Goal: Task Accomplishment & Management: Manage account settings

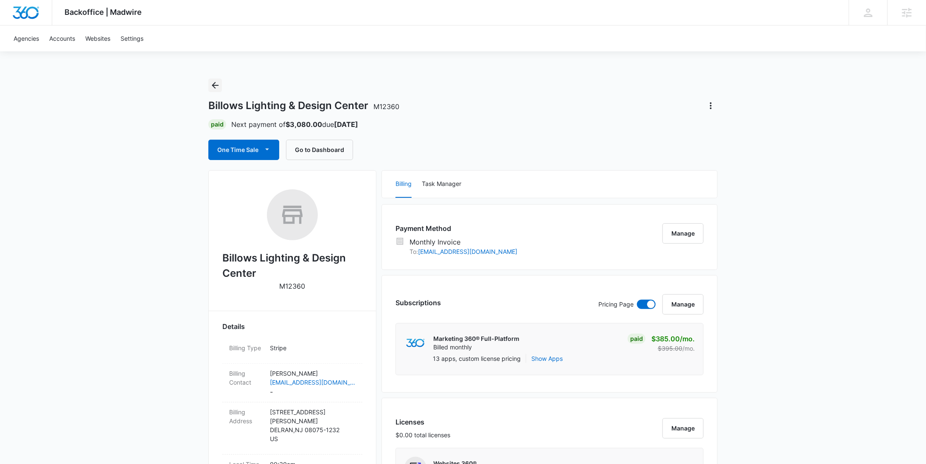
click at [217, 83] on icon "Back" at bounding box center [215, 85] width 10 height 10
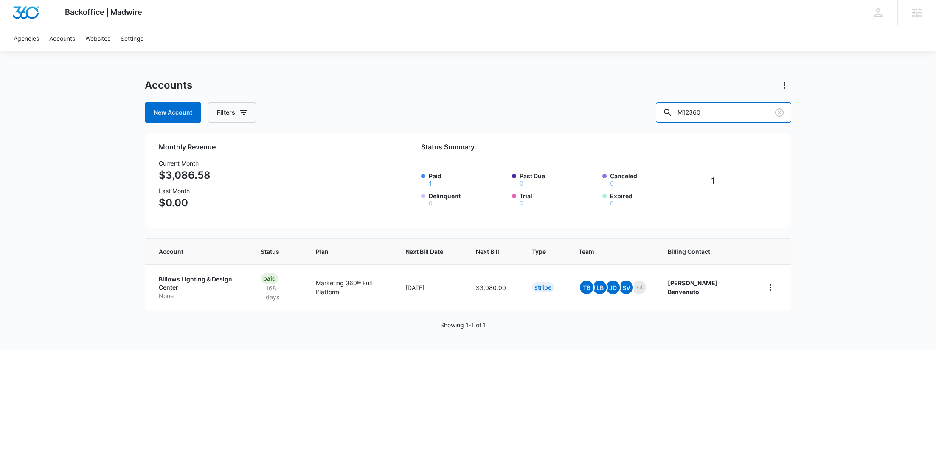
drag, startPoint x: 699, startPoint y: 105, endPoint x: 670, endPoint y: 104, distance: 29.3
click at [670, 105] on div "New Account Filters M12360" at bounding box center [468, 112] width 646 height 20
paste input "339027"
type input "M339027"
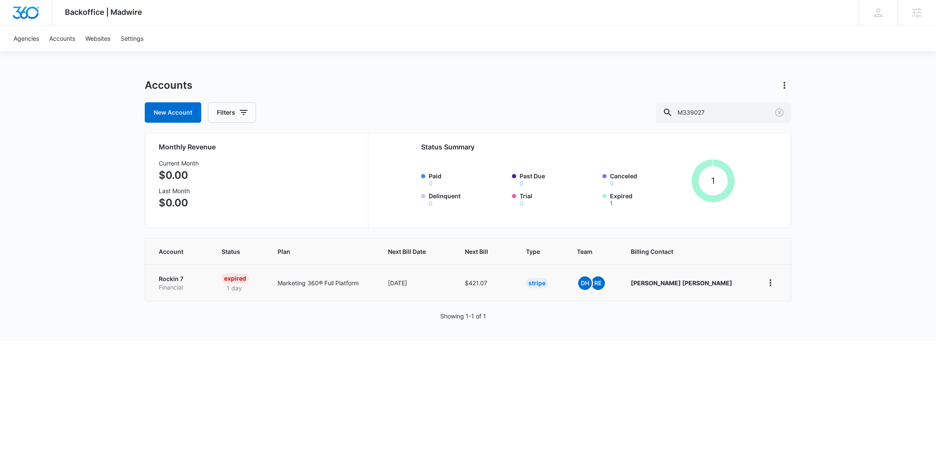
click at [166, 286] on p "Financial" at bounding box center [180, 287] width 42 height 8
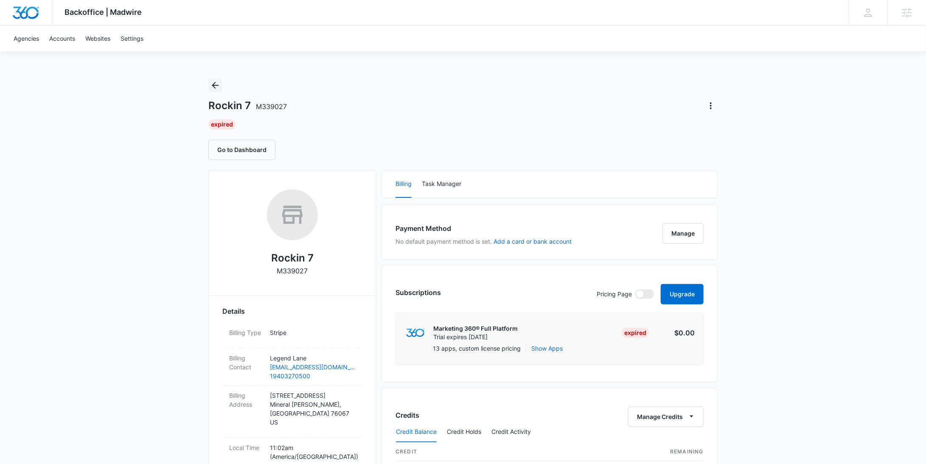
click at [216, 84] on icon "Back" at bounding box center [215, 85] width 10 height 10
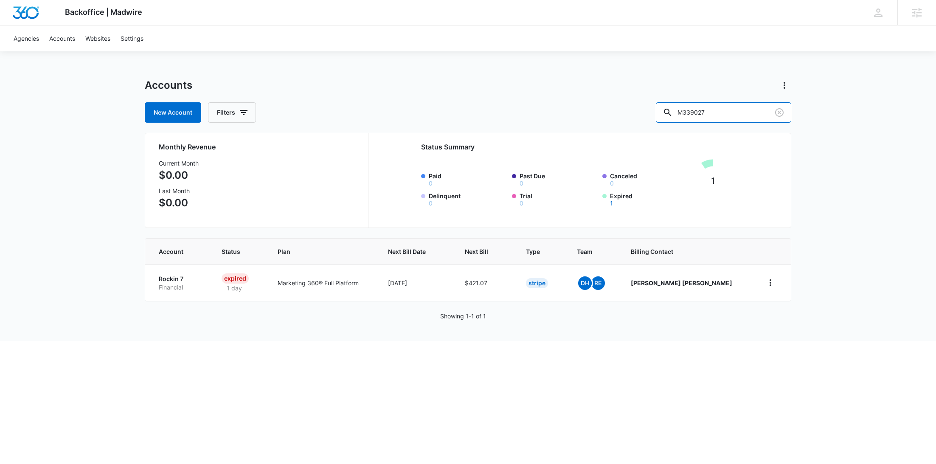
drag, startPoint x: 734, startPoint y: 110, endPoint x: 669, endPoint y: 109, distance: 64.9
click at [669, 109] on div "New Account Filters M339027" at bounding box center [468, 112] width 646 height 20
paste input "11274"
type input "M311274"
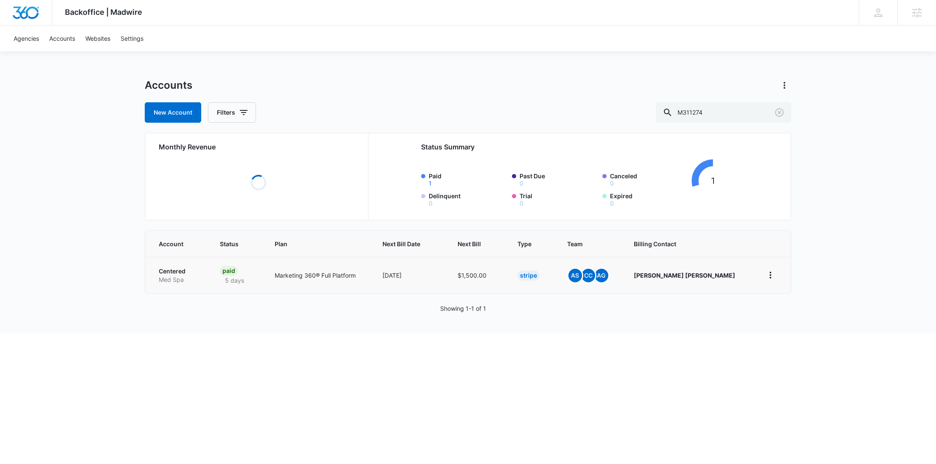
click at [188, 278] on p "Med Spa" at bounding box center [179, 279] width 41 height 8
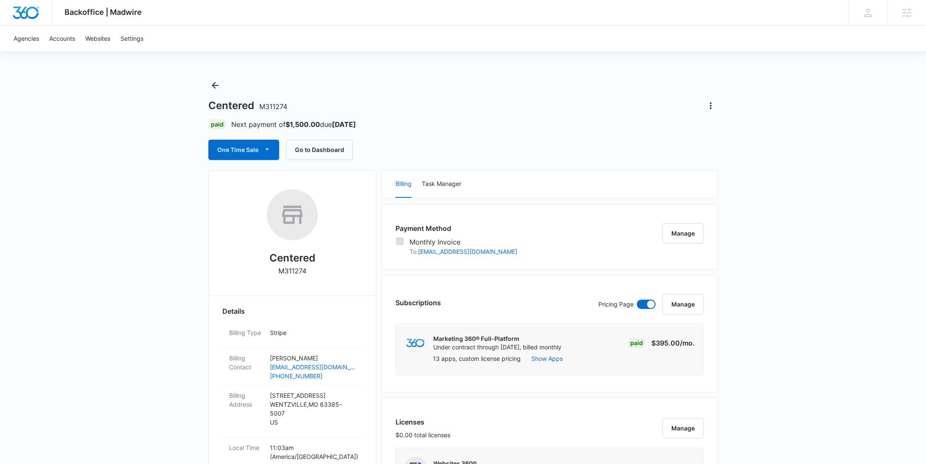
scroll to position [626, 0]
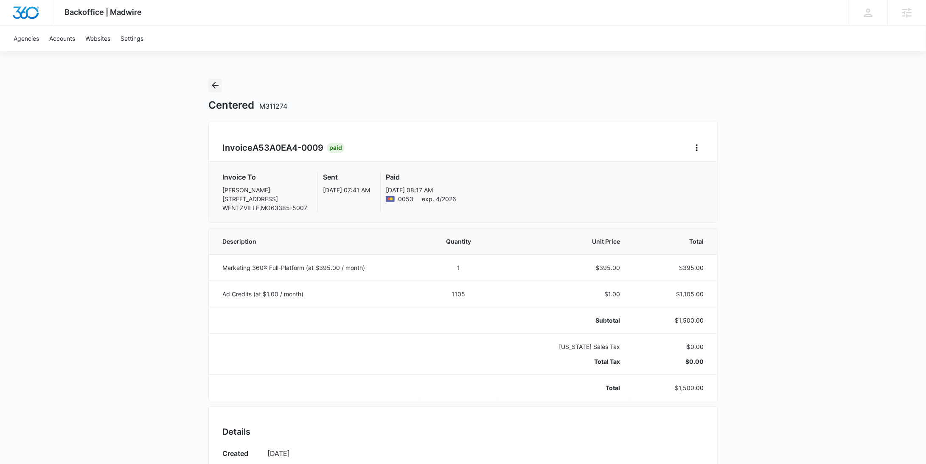
click at [216, 87] on icon "Back" at bounding box center [215, 85] width 10 height 10
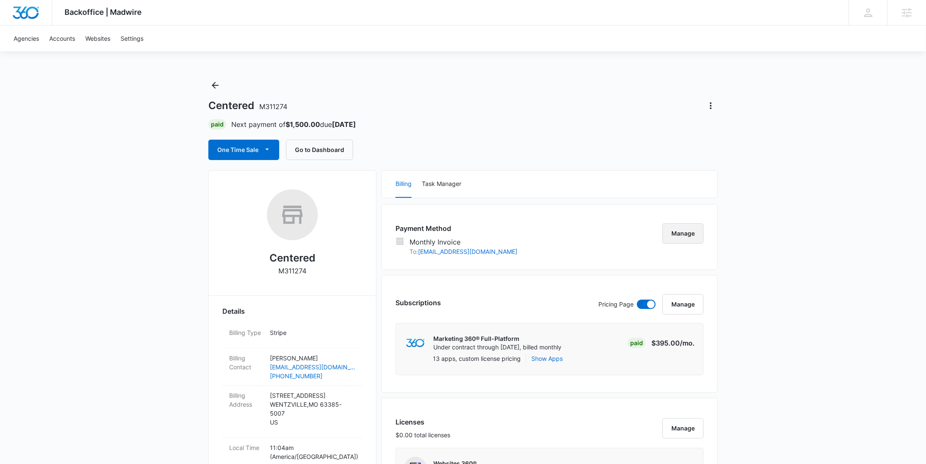
click at [670, 235] on button "Manage" at bounding box center [682, 233] width 41 height 20
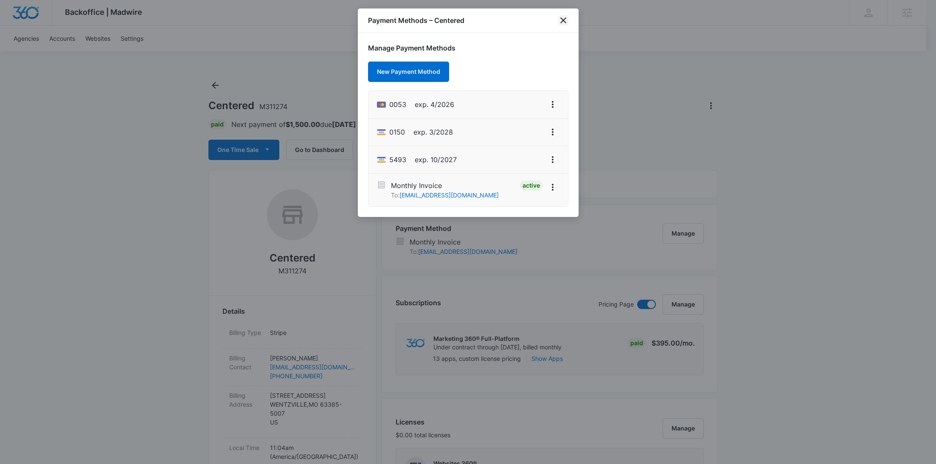
click at [565, 19] on icon "close" at bounding box center [563, 20] width 10 height 10
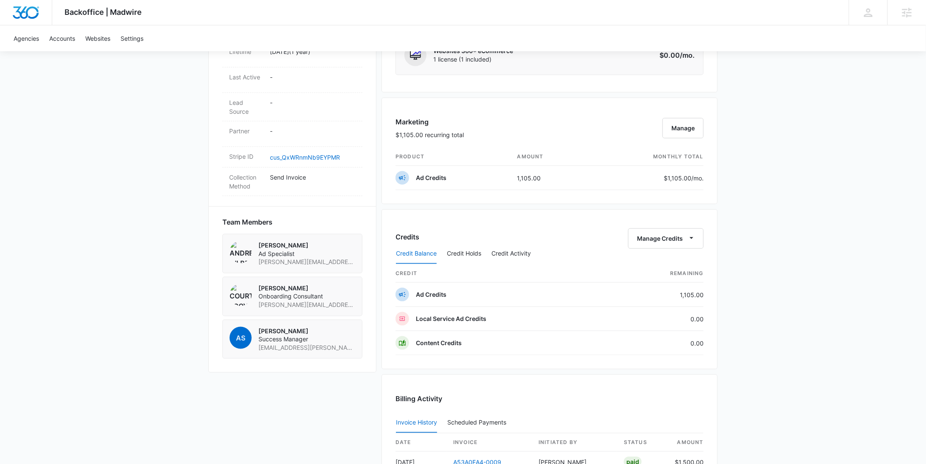
scroll to position [660, 0]
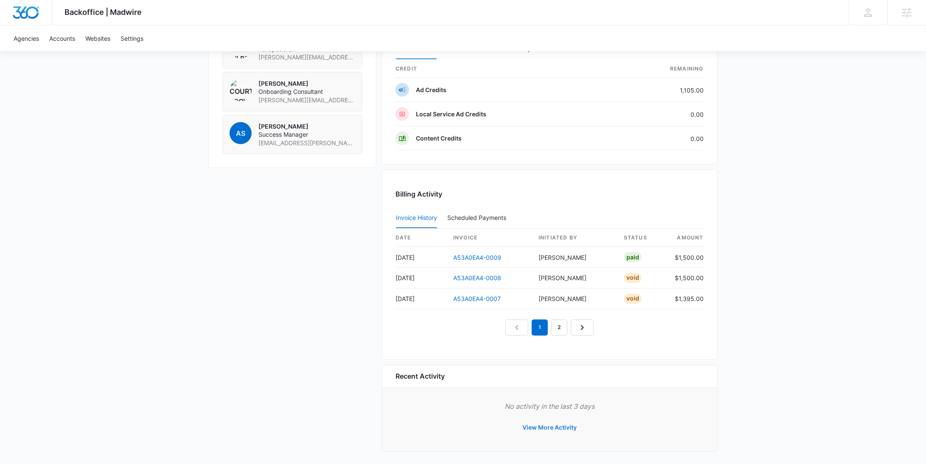
click at [558, 424] on button "View More Activity" at bounding box center [549, 428] width 71 height 20
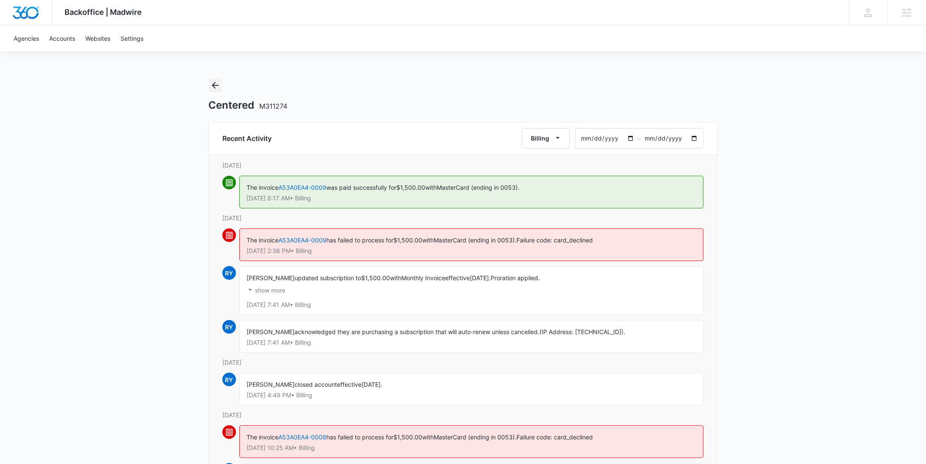
click at [214, 84] on icon "Back" at bounding box center [215, 85] width 10 height 10
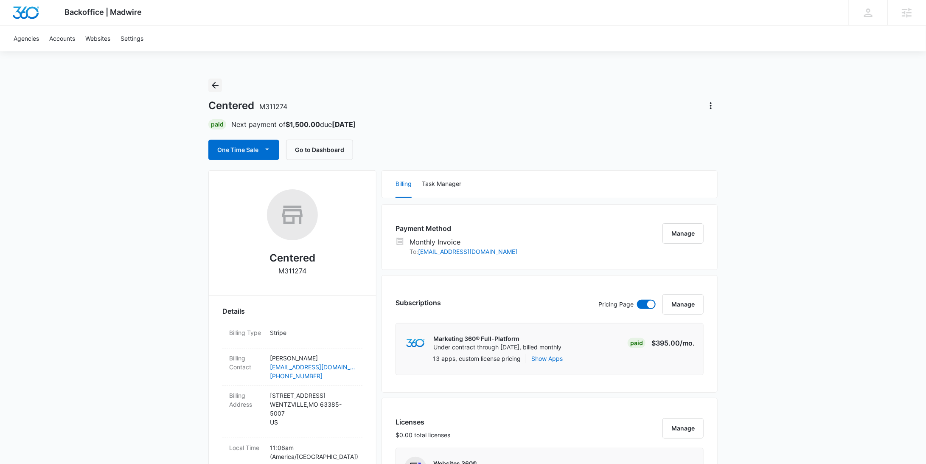
click at [219, 84] on icon "Back" at bounding box center [215, 85] width 10 height 10
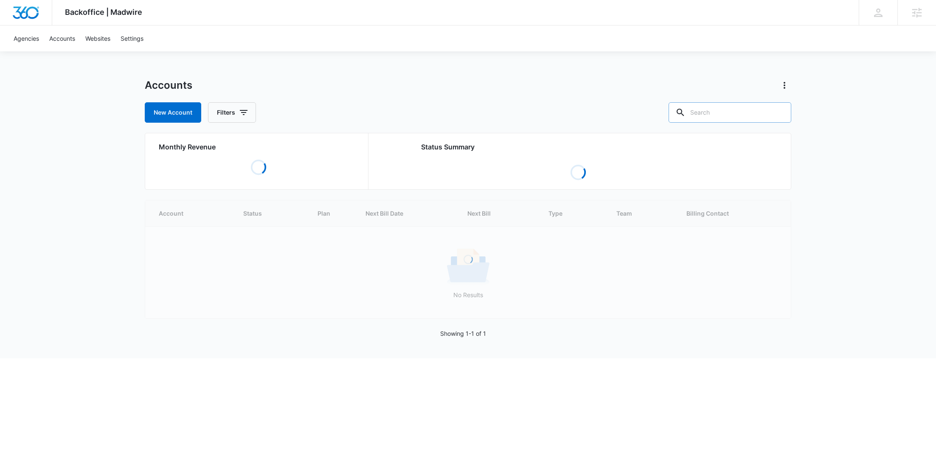
click at [740, 118] on input "text" at bounding box center [729, 112] width 123 height 20
paste input "R1021"
type input "R1021"
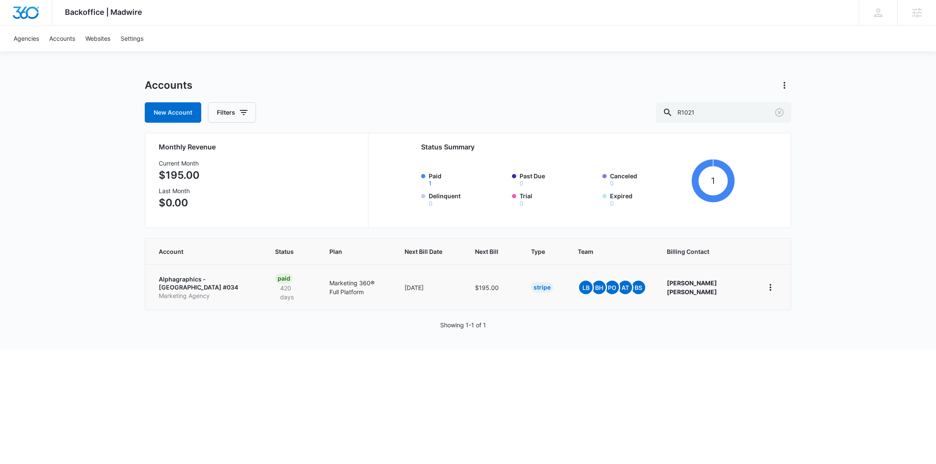
click at [218, 292] on p "Marketing Agency" at bounding box center [207, 296] width 96 height 8
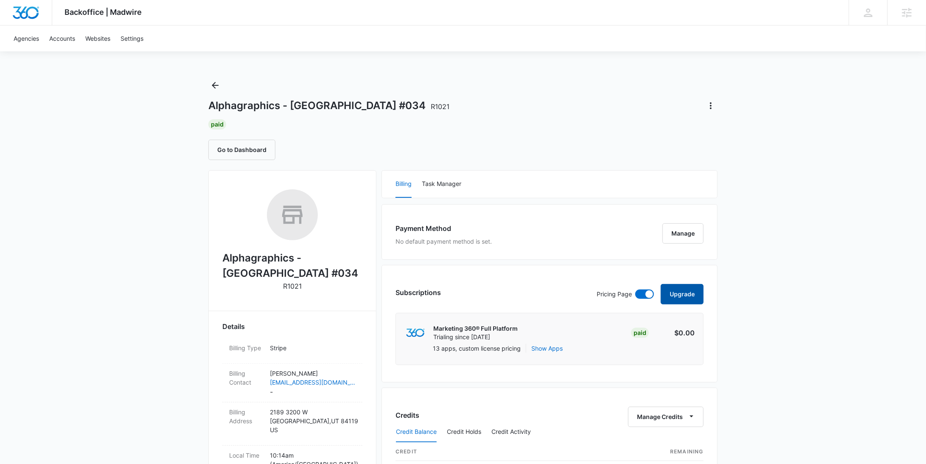
click at [682, 298] on button "Upgrade" at bounding box center [682, 294] width 43 height 20
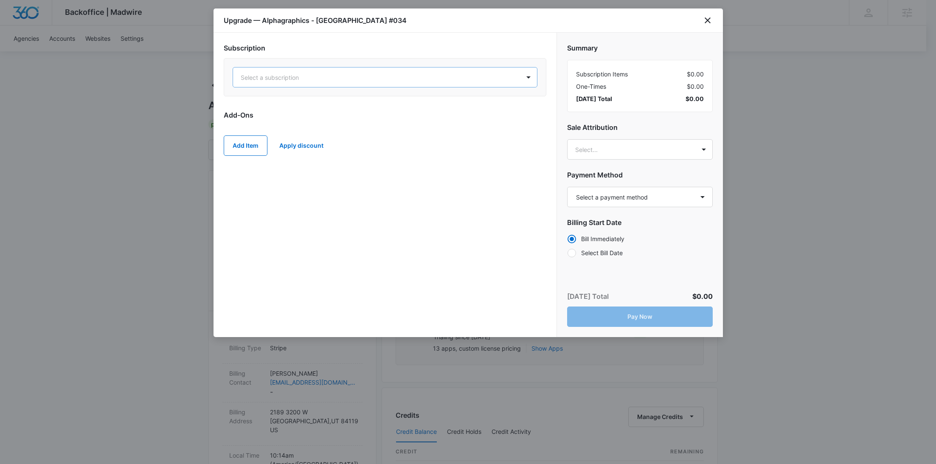
click at [373, 79] on div at bounding box center [375, 77] width 268 height 11
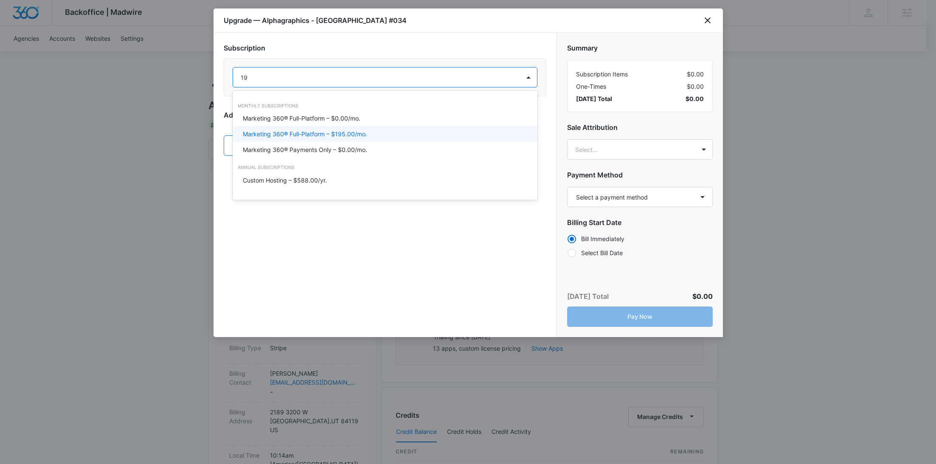
type input "1"
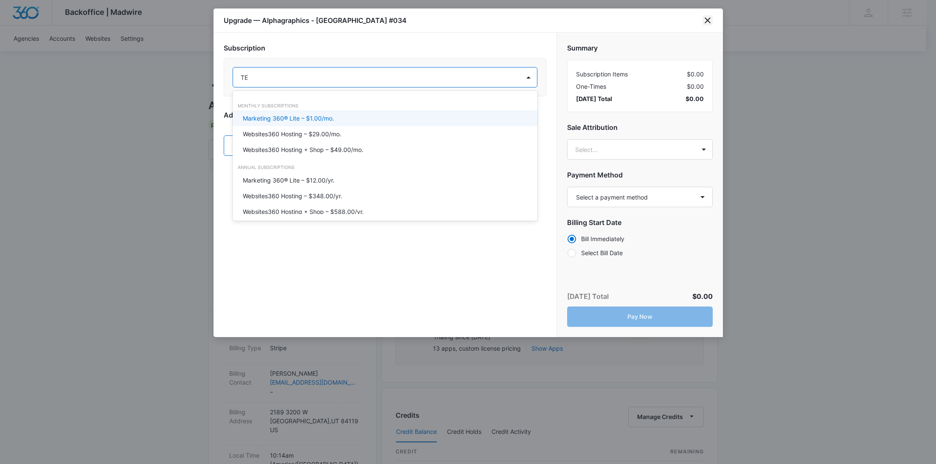
type input "TE"
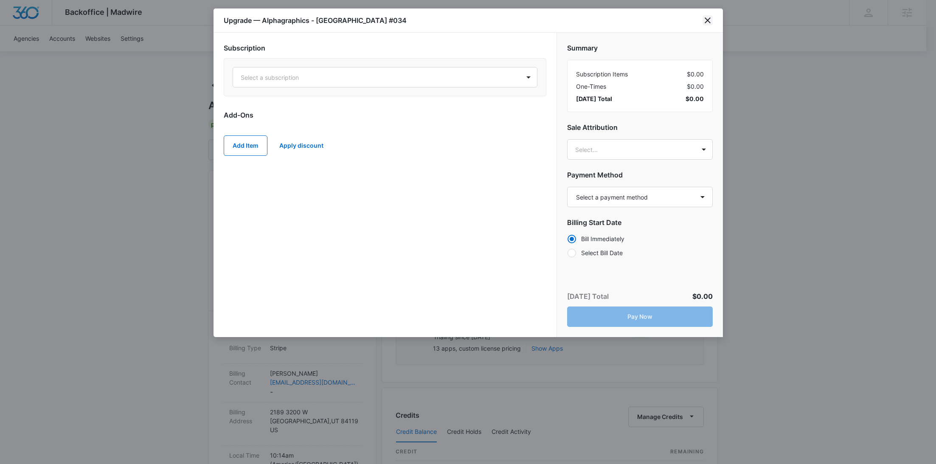
click at [710, 21] on icon "close" at bounding box center [707, 20] width 10 height 10
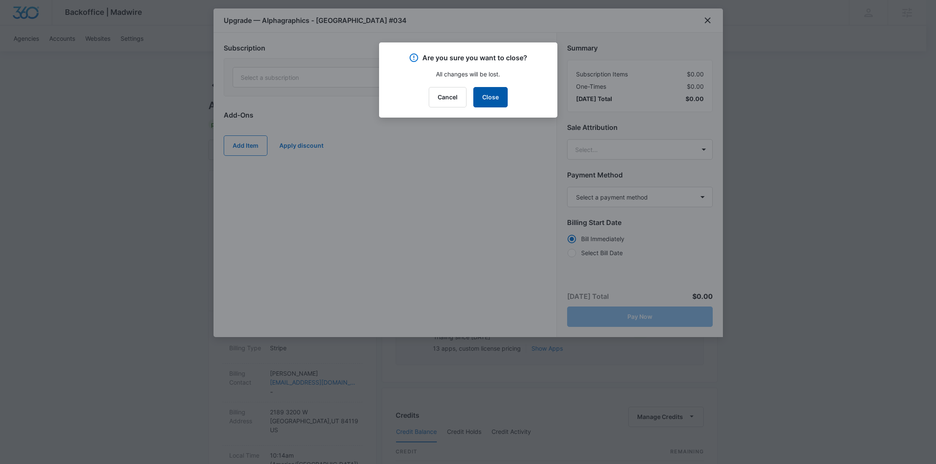
click at [479, 98] on button "Close" at bounding box center [490, 97] width 34 height 20
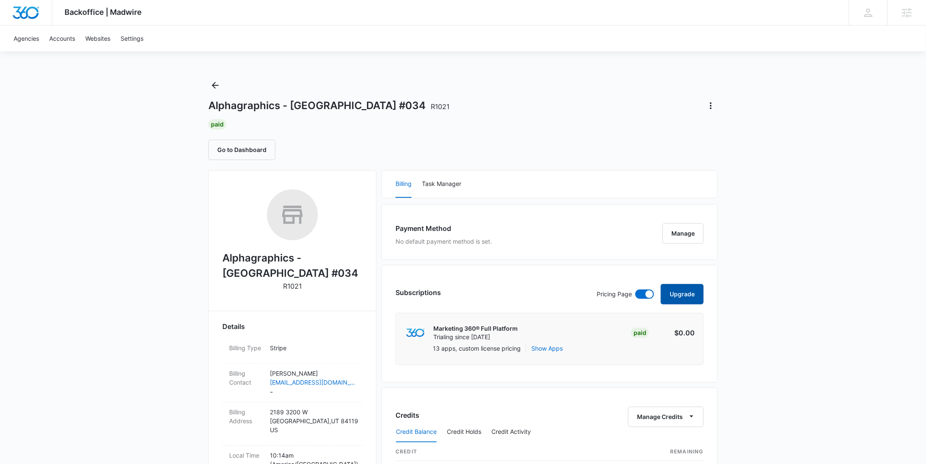
click at [691, 289] on button "Upgrade" at bounding box center [682, 294] width 43 height 20
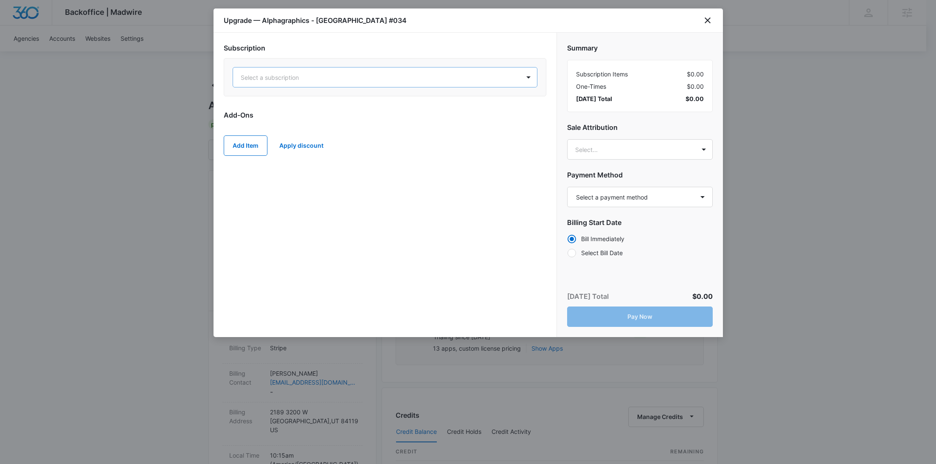
click at [317, 75] on div at bounding box center [375, 77] width 268 height 11
type input "M3"
click at [705, 23] on icon "close" at bounding box center [707, 20] width 10 height 10
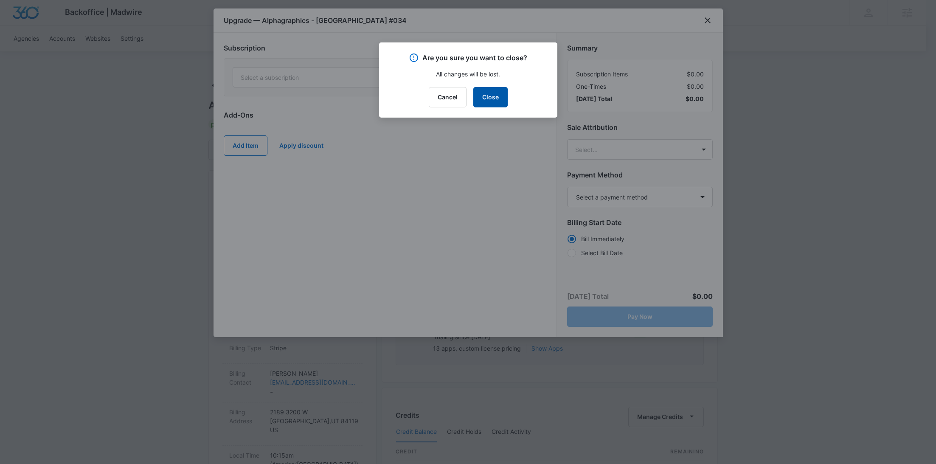
click at [504, 103] on button "Close" at bounding box center [490, 97] width 34 height 20
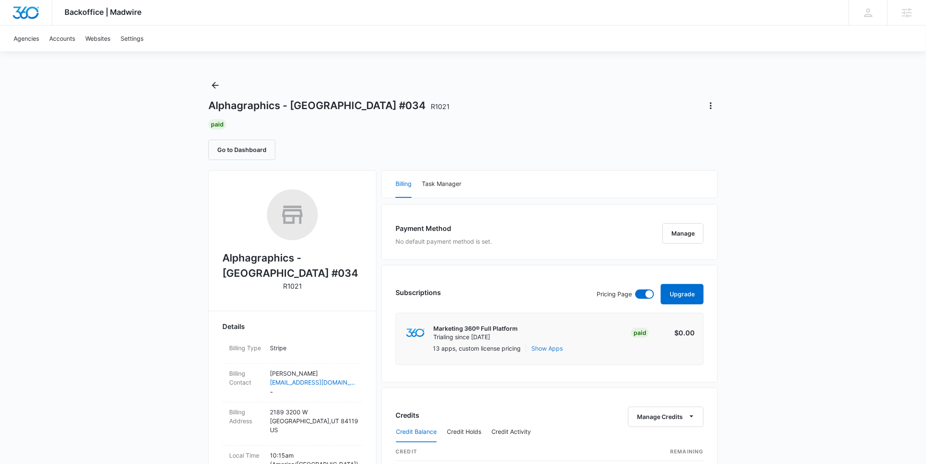
click at [548, 344] on button "Show Apps" at bounding box center [546, 348] width 31 height 9
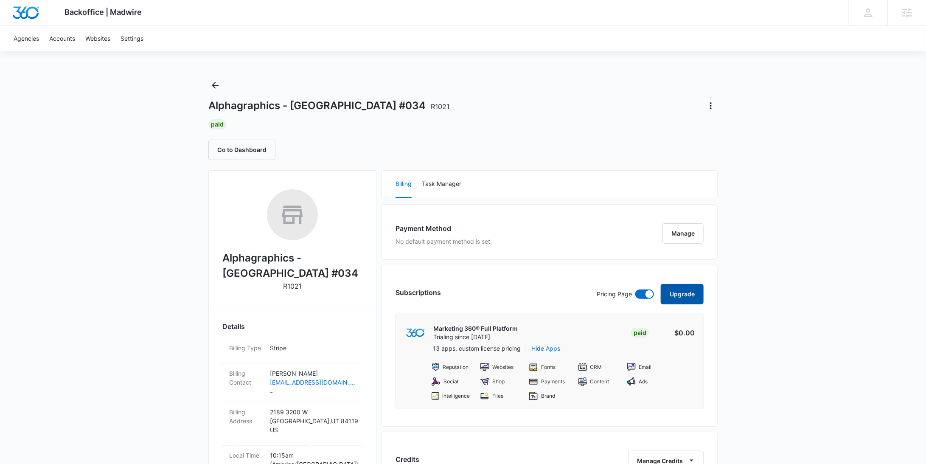
click at [698, 290] on button "Upgrade" at bounding box center [682, 294] width 43 height 20
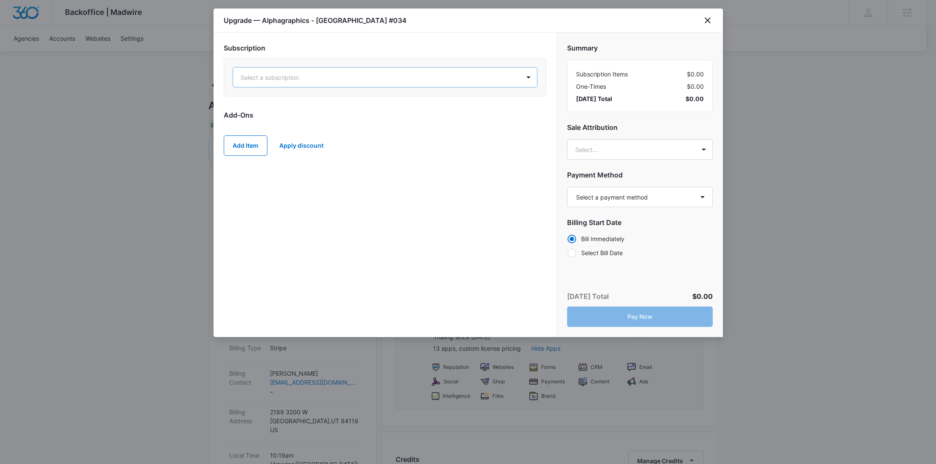
click at [441, 72] on div at bounding box center [375, 77] width 268 height 11
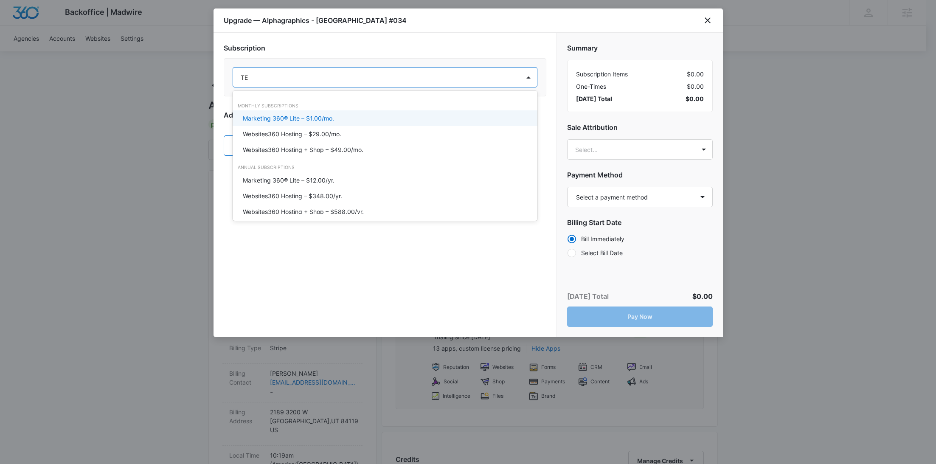
type input "TE"
click at [519, 36] on div "Subscription Marketing 360® Lite – $1.00/mo., 1 of 6. 6 results available for s…" at bounding box center [384, 185] width 343 height 304
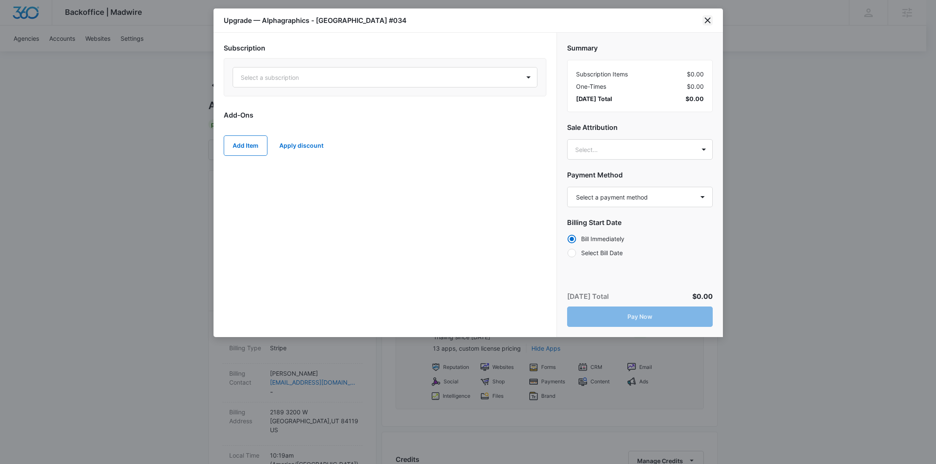
click at [703, 23] on icon "close" at bounding box center [707, 20] width 10 height 10
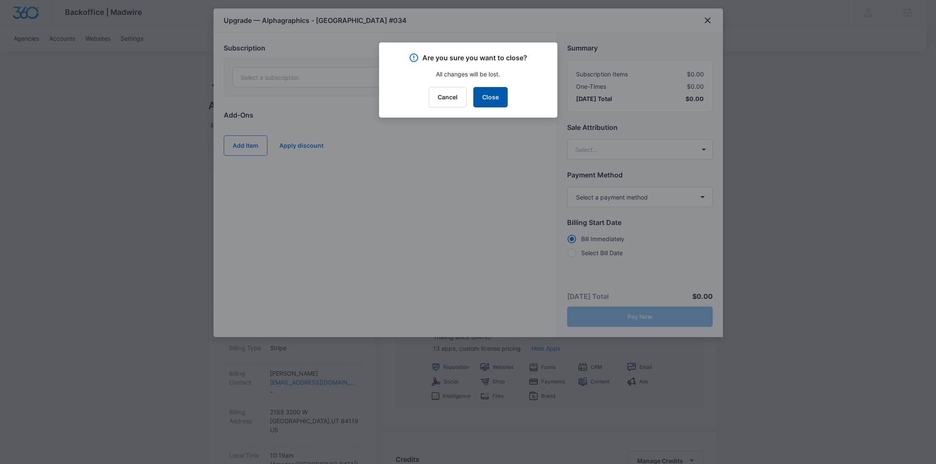
click at [497, 94] on button "Close" at bounding box center [490, 97] width 34 height 20
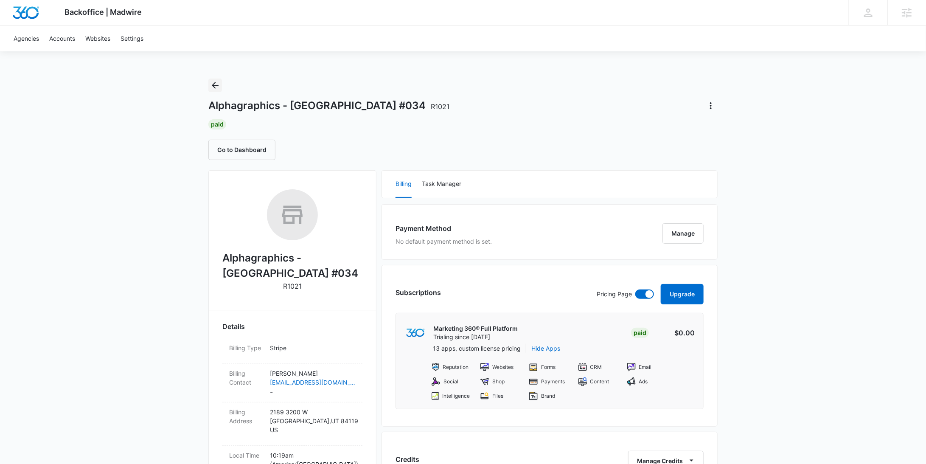
click at [216, 86] on icon "Back" at bounding box center [215, 85] width 10 height 10
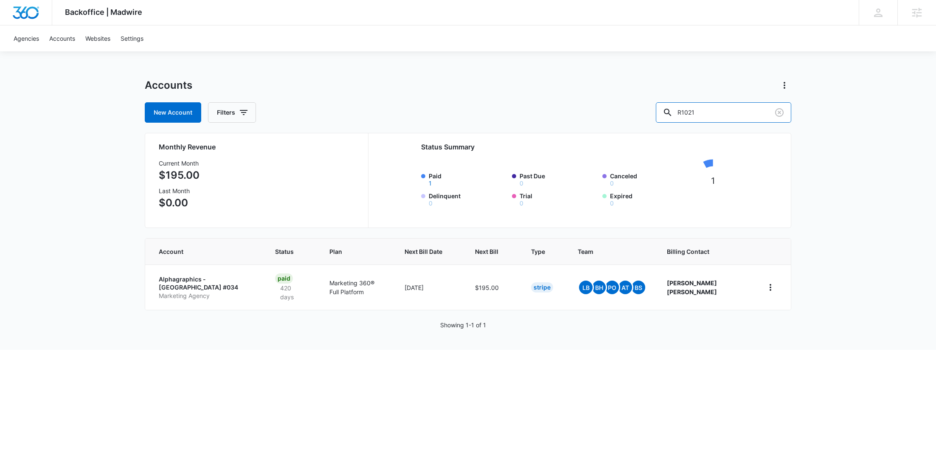
drag, startPoint x: 748, startPoint y: 114, endPoint x: 678, endPoint y: 108, distance: 70.3
click at [679, 109] on div "New Account Filters R1021" at bounding box center [468, 112] width 646 height 20
type input "ROCHELLE'S"
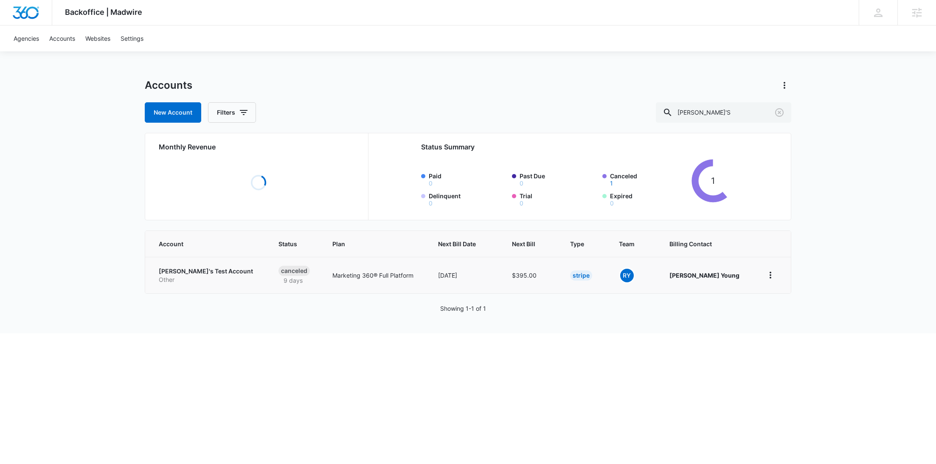
click at [188, 280] on link "Rochelle's Test Account Other" at bounding box center [208, 275] width 99 height 17
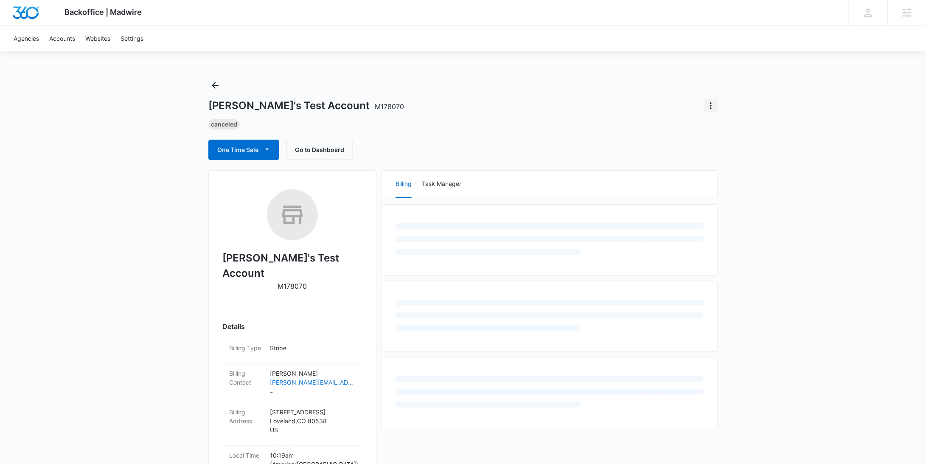
click at [710, 104] on icon "Actions" at bounding box center [711, 106] width 10 height 10
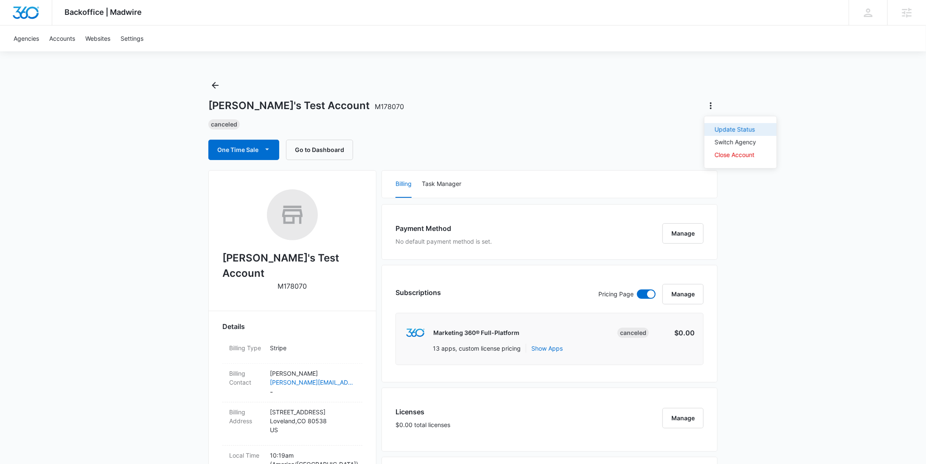
click at [720, 127] on div "Update Status" at bounding box center [736, 129] width 42 height 6
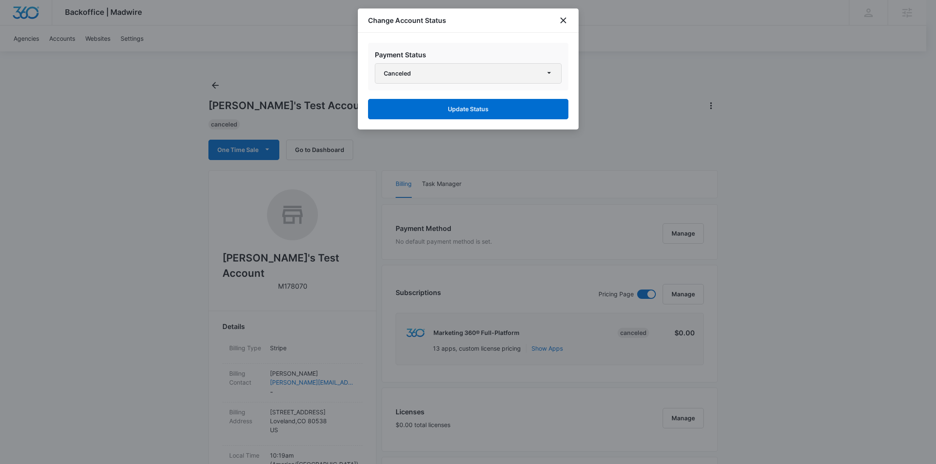
click at [448, 77] on button "Canceled" at bounding box center [468, 73] width 187 height 20
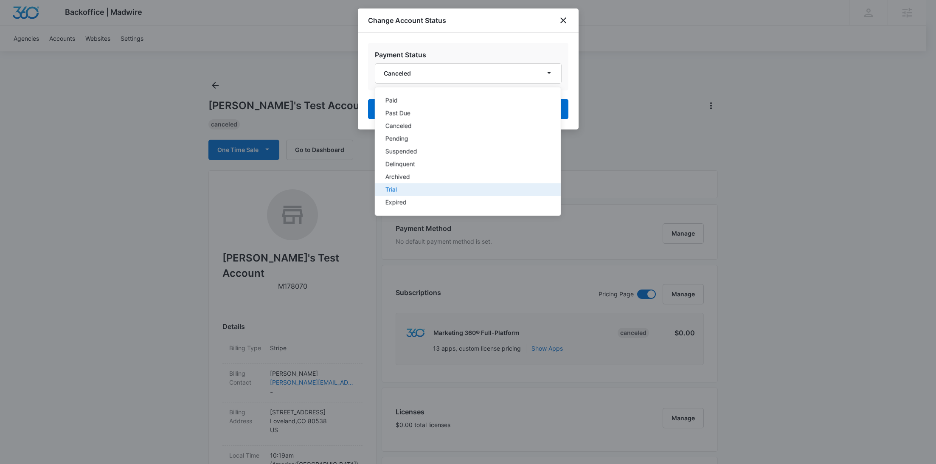
click at [408, 187] on div "Trial" at bounding box center [462, 190] width 155 height 6
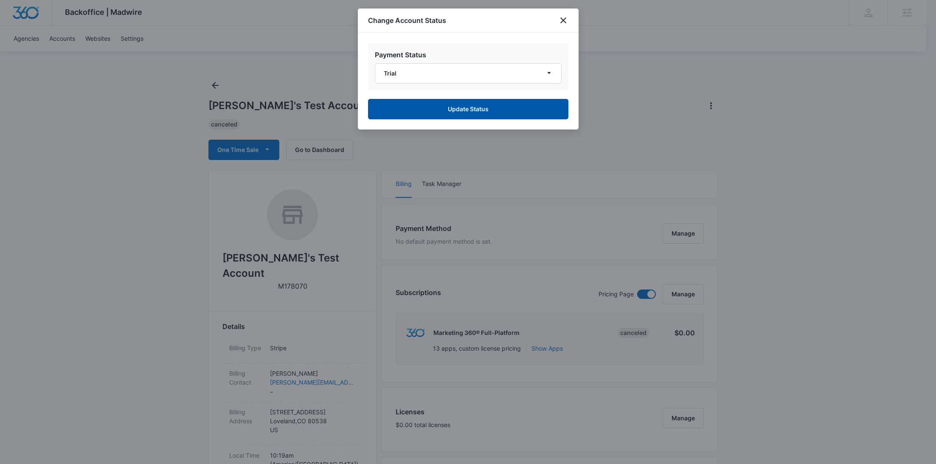
click at [458, 109] on button "Update Status" at bounding box center [468, 109] width 200 height 20
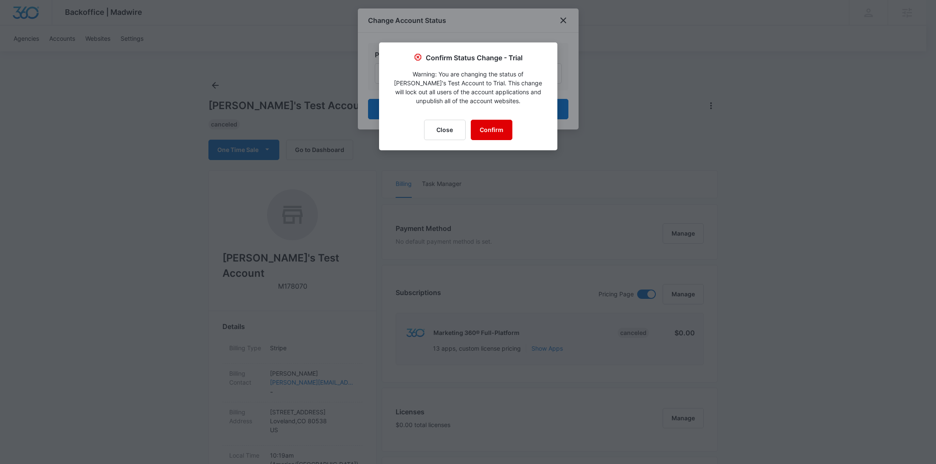
click at [490, 124] on button "Confirm" at bounding box center [492, 130] width 42 height 20
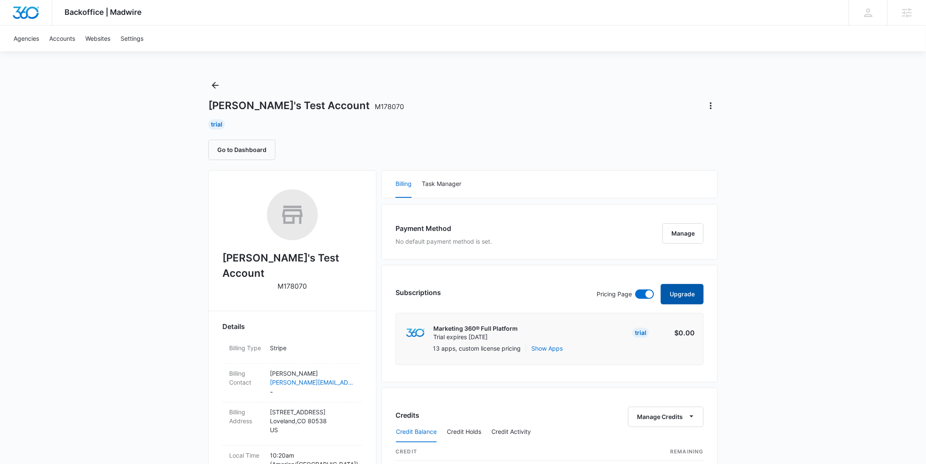
click at [681, 292] on button "Upgrade" at bounding box center [682, 294] width 43 height 20
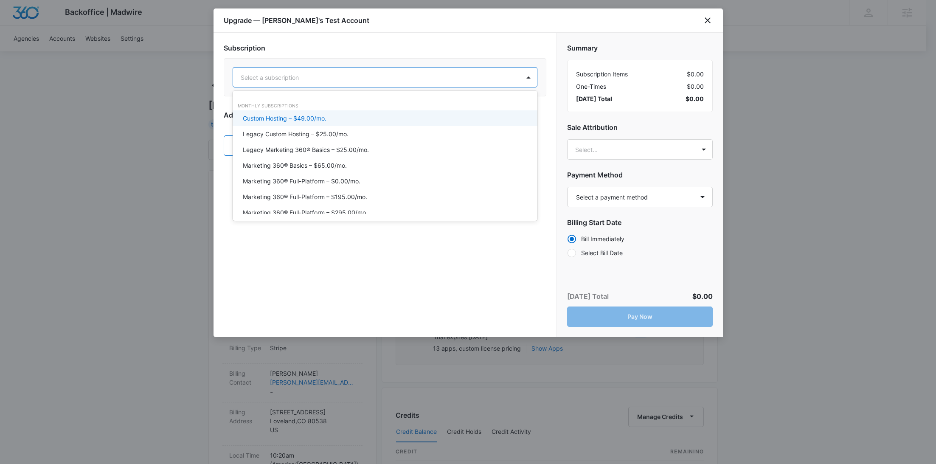
click at [372, 83] on div "Select a subscription" at bounding box center [376, 77] width 287 height 19
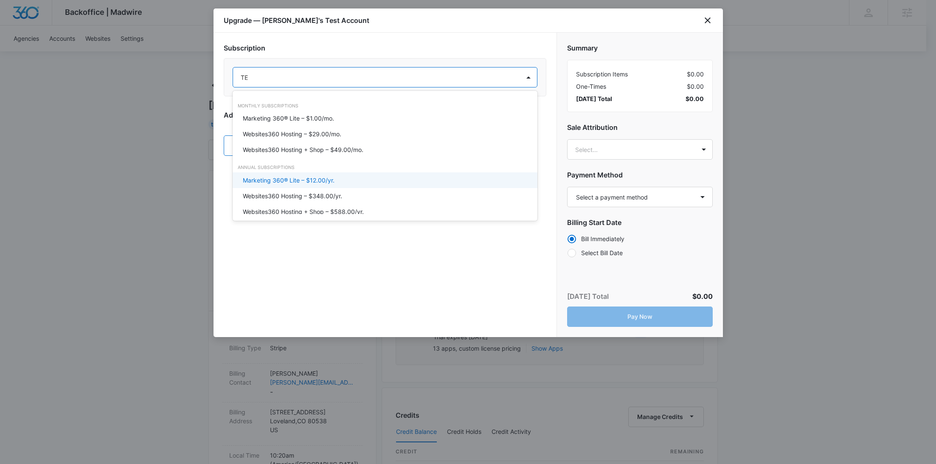
type input "T"
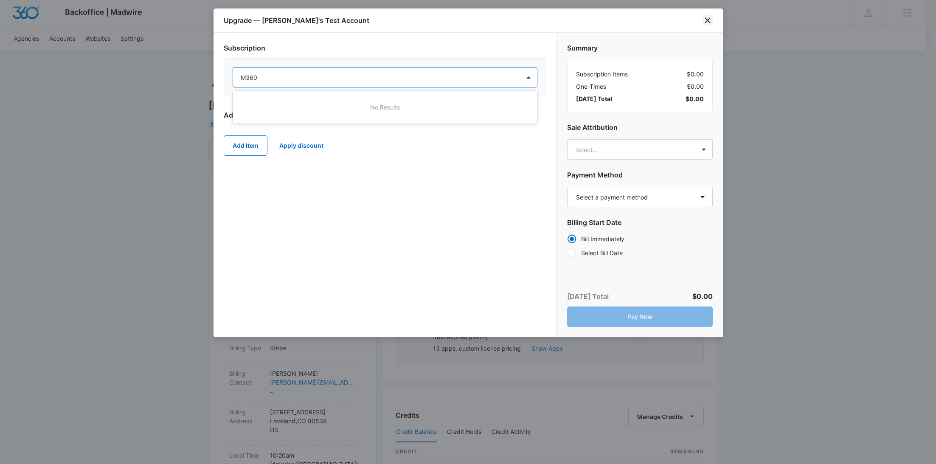
type input "M360"
click at [703, 21] on icon "close" at bounding box center [707, 20] width 10 height 10
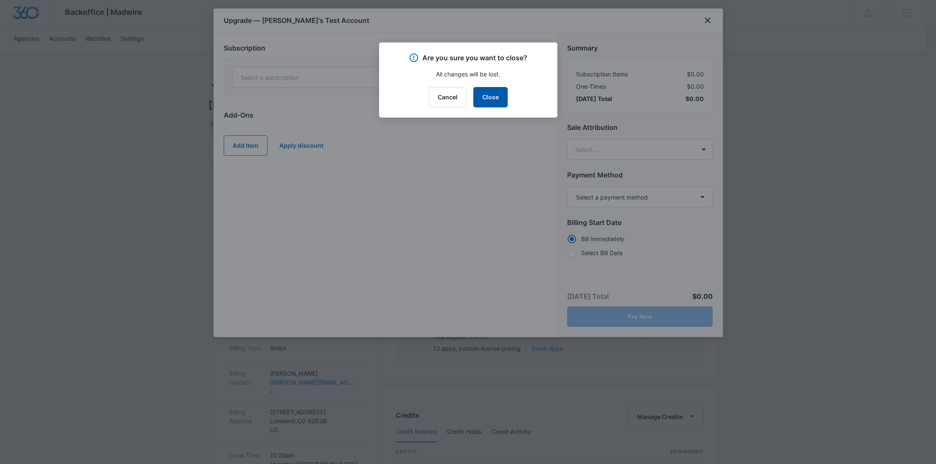
click at [489, 99] on button "Close" at bounding box center [490, 97] width 34 height 20
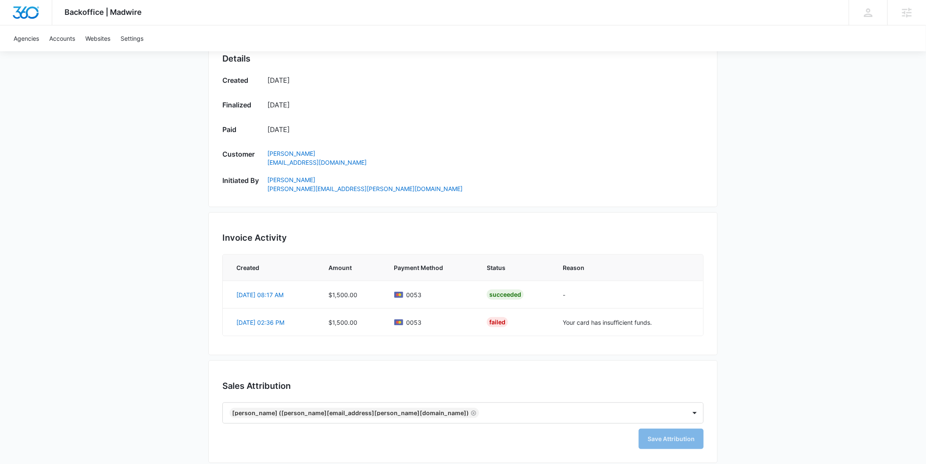
scroll to position [379, 0]
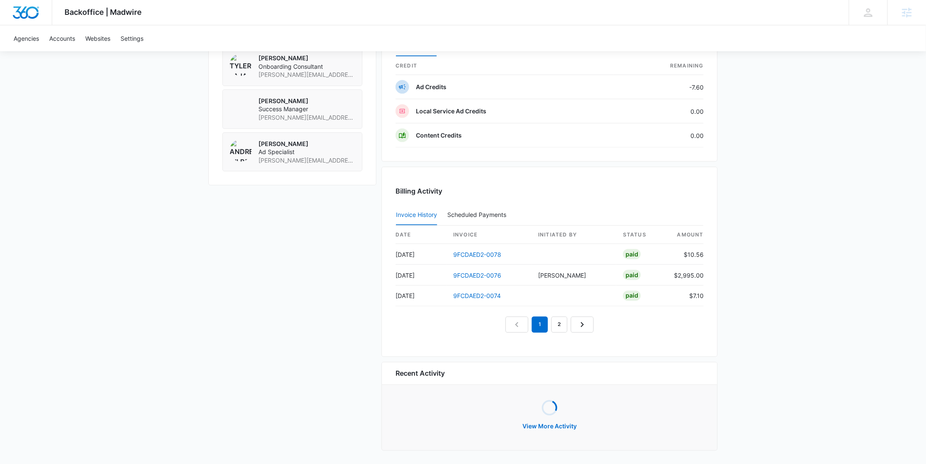
scroll to position [632, 0]
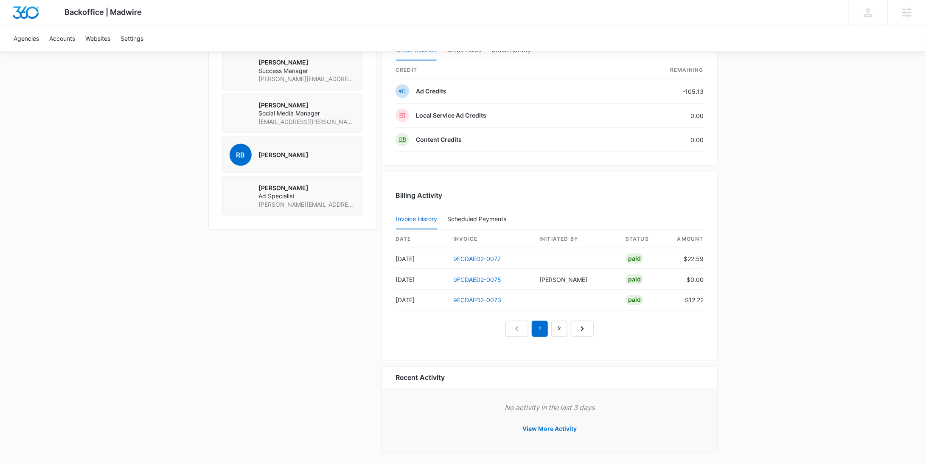
scroll to position [629, 0]
click at [558, 331] on link "2" at bounding box center [559, 329] width 16 height 16
click at [527, 329] on link "1" at bounding box center [530, 329] width 16 height 16
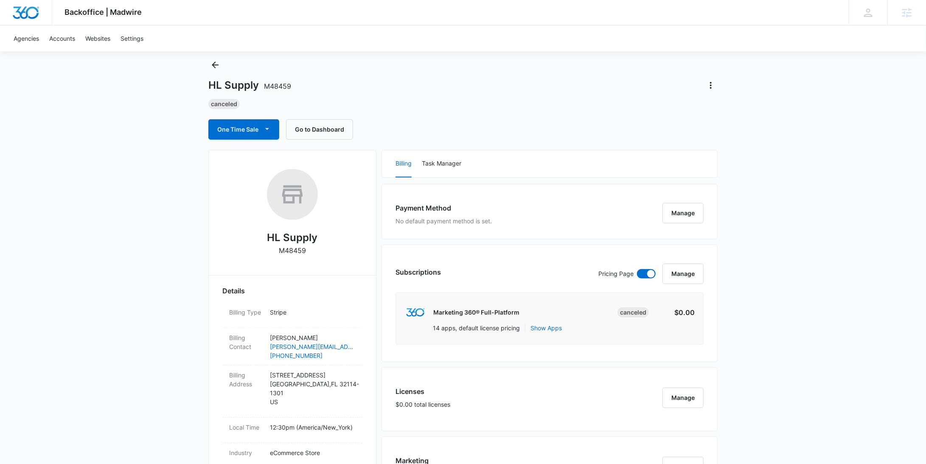
scroll to position [0, 0]
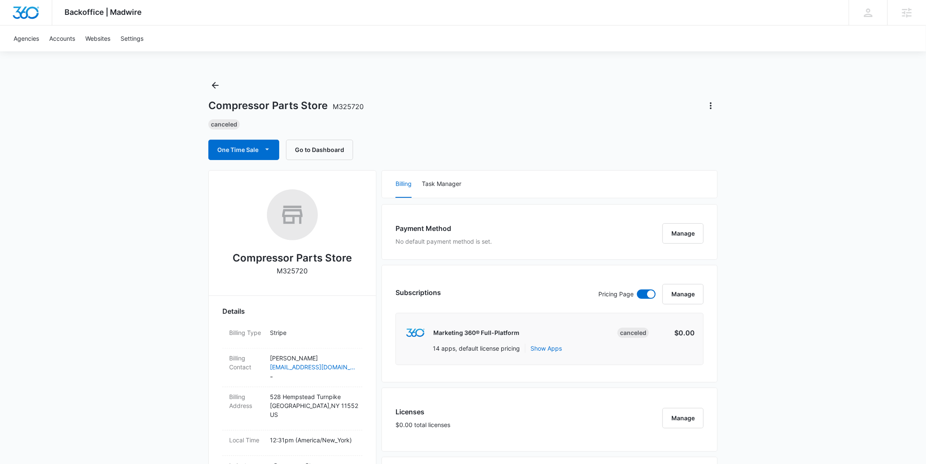
scroll to position [598, 0]
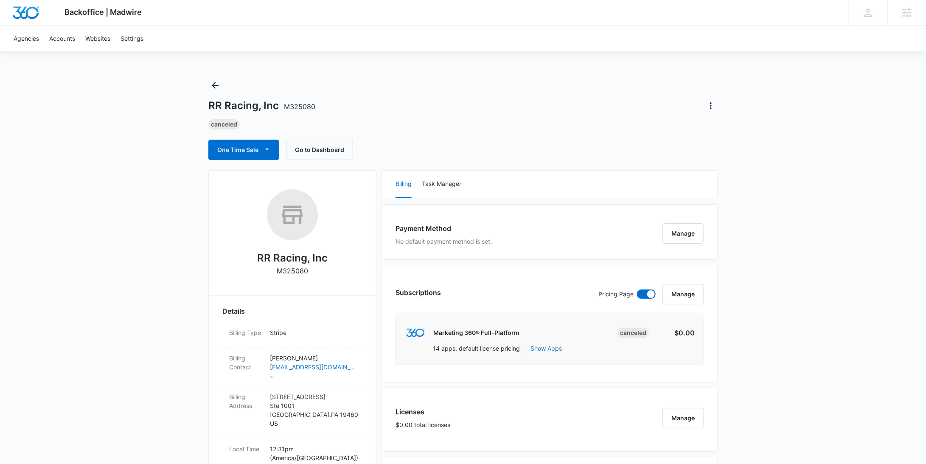
scroll to position [632, 0]
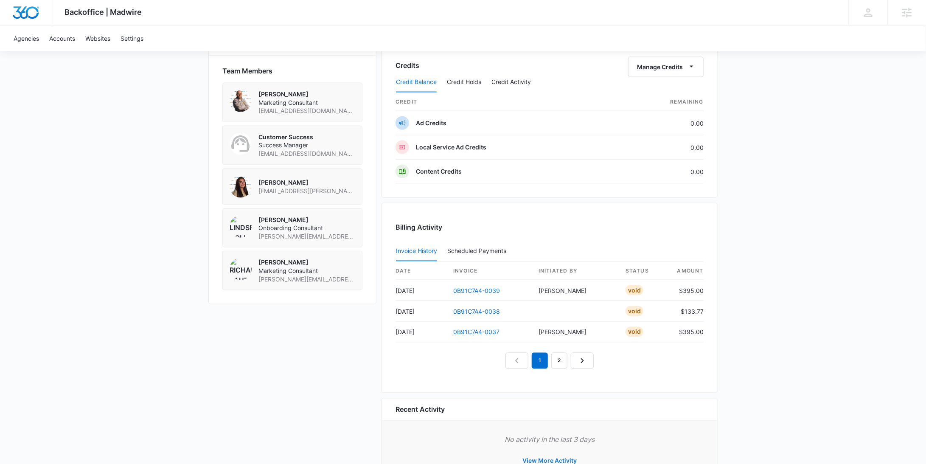
click at [544, 454] on button "View More Activity" at bounding box center [549, 461] width 71 height 20
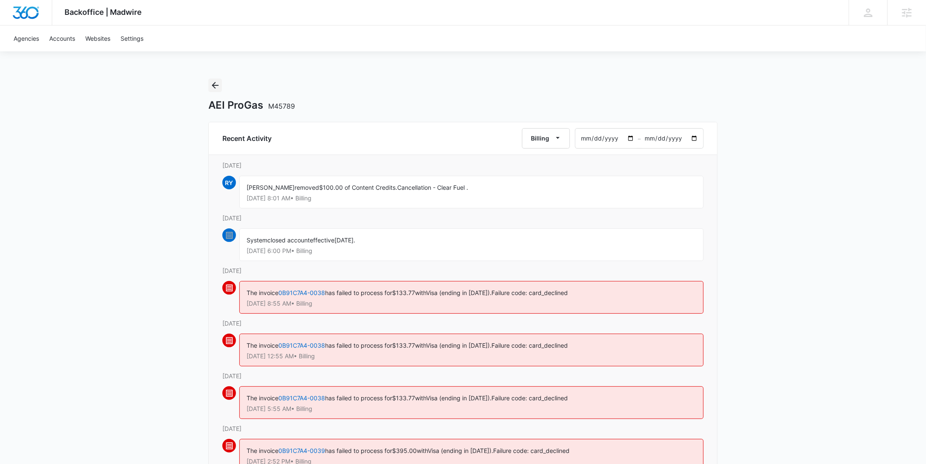
click at [216, 84] on icon "Back" at bounding box center [215, 85] width 10 height 10
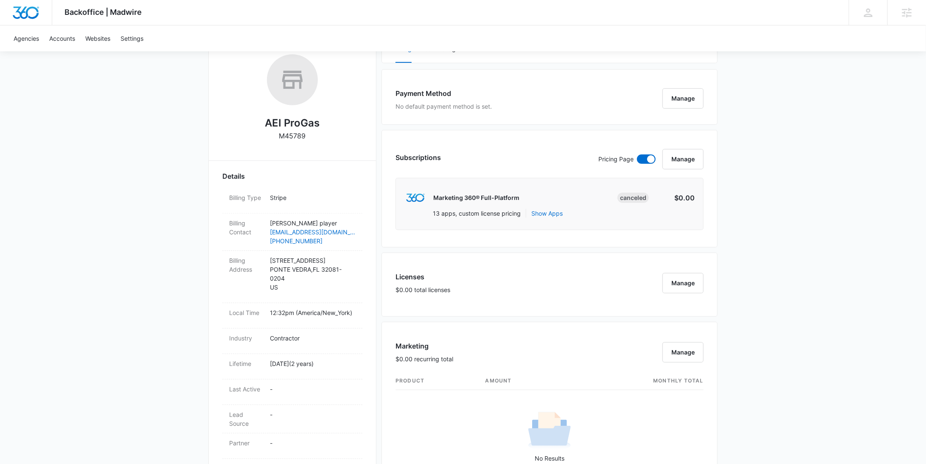
scroll to position [596, 0]
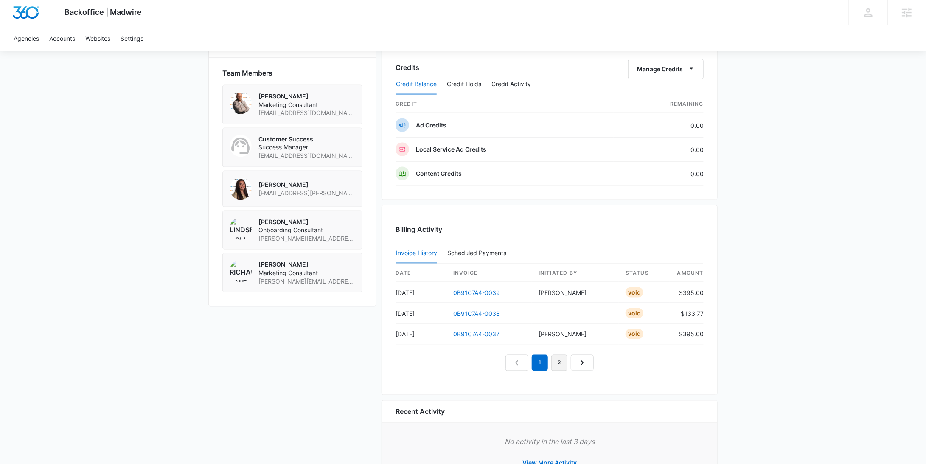
click at [558, 358] on link "2" at bounding box center [559, 363] width 16 height 16
click at [535, 359] on link "1" at bounding box center [530, 363] width 16 height 16
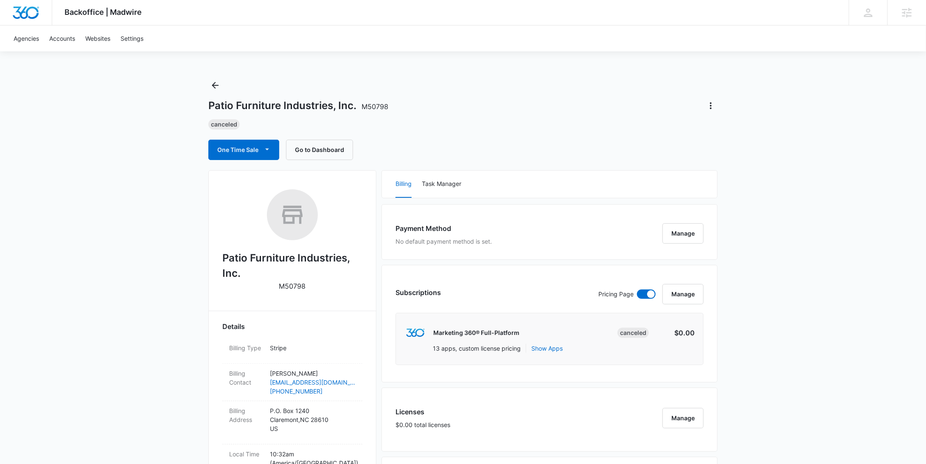
click at [290, 288] on p "M50798" at bounding box center [292, 286] width 27 height 10
copy p "M50798"
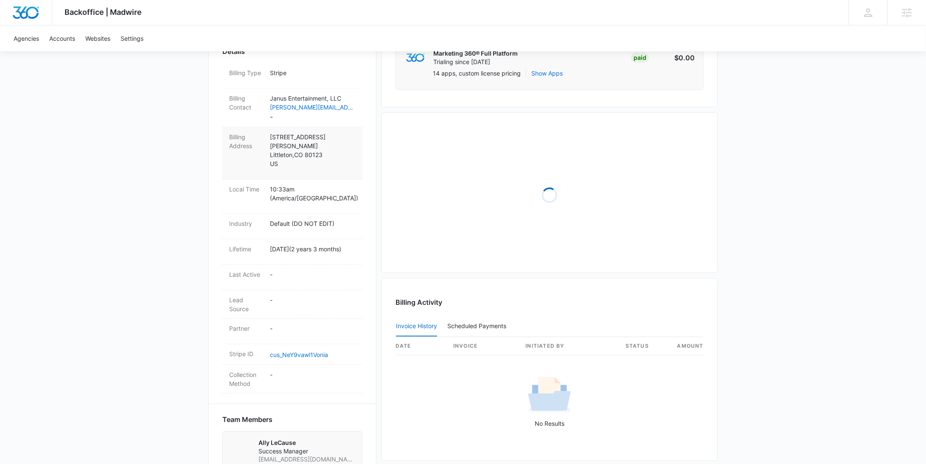
scroll to position [360, 0]
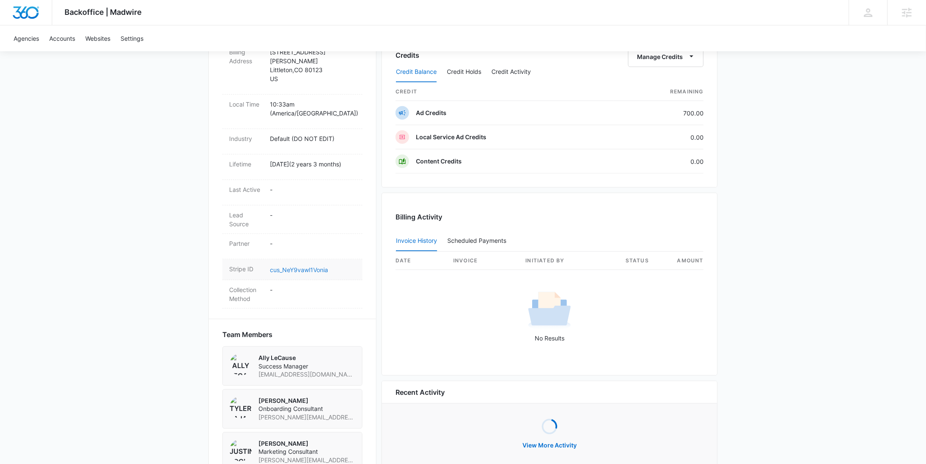
click at [302, 266] on link "cus_NeY9vawl1Vonia" at bounding box center [299, 269] width 58 height 7
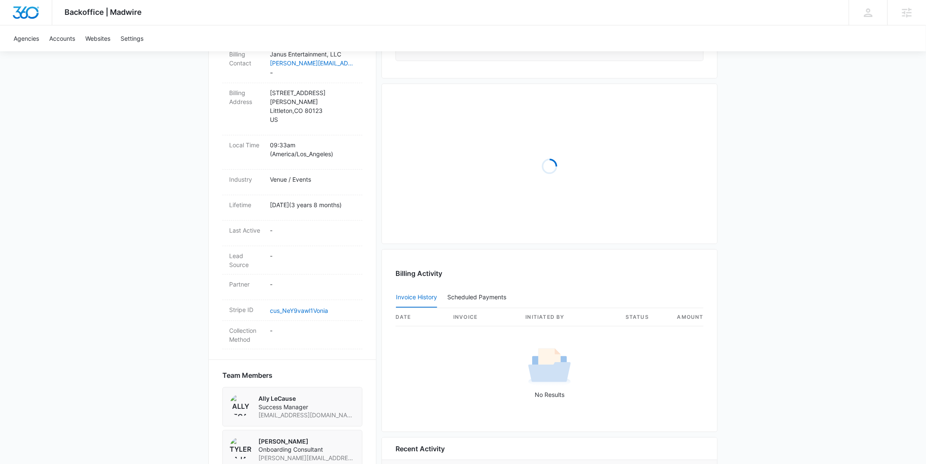
scroll to position [334, 0]
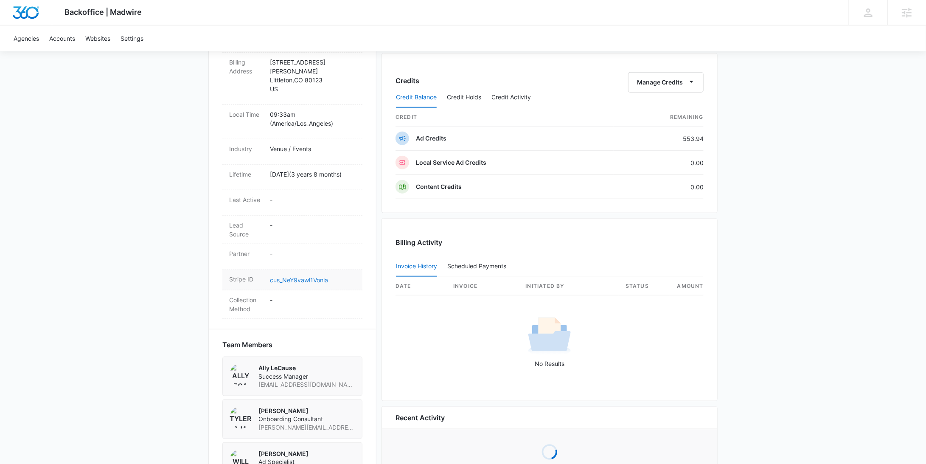
click at [311, 280] on link "cus_NeY9vawl1Vonia" at bounding box center [299, 279] width 58 height 7
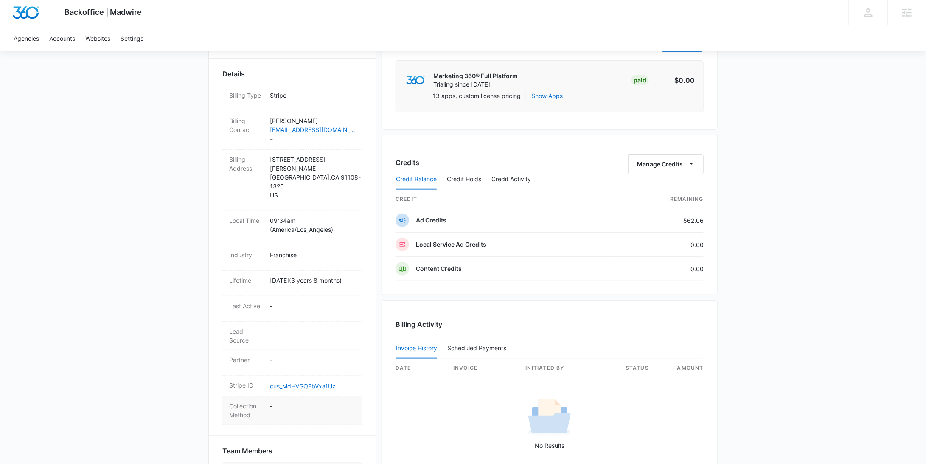
scroll to position [389, 0]
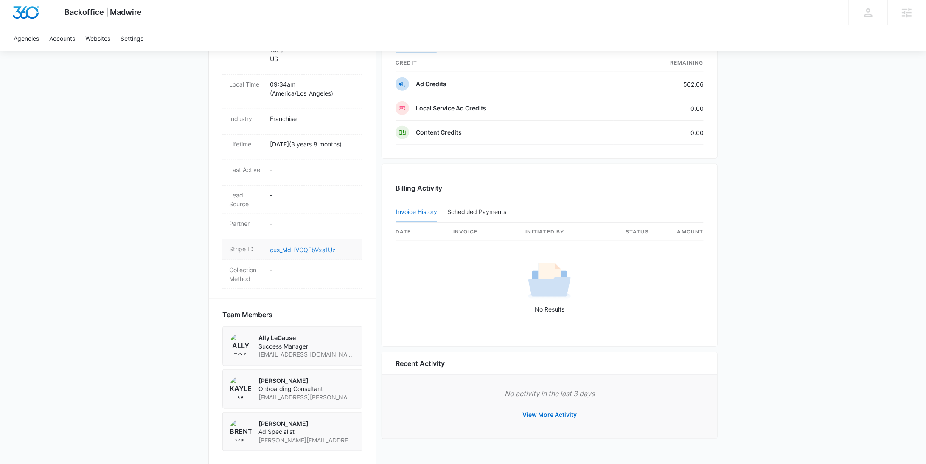
click at [318, 246] on link "cus_MdHVGQFbVxa1Uz" at bounding box center [303, 249] width 66 height 7
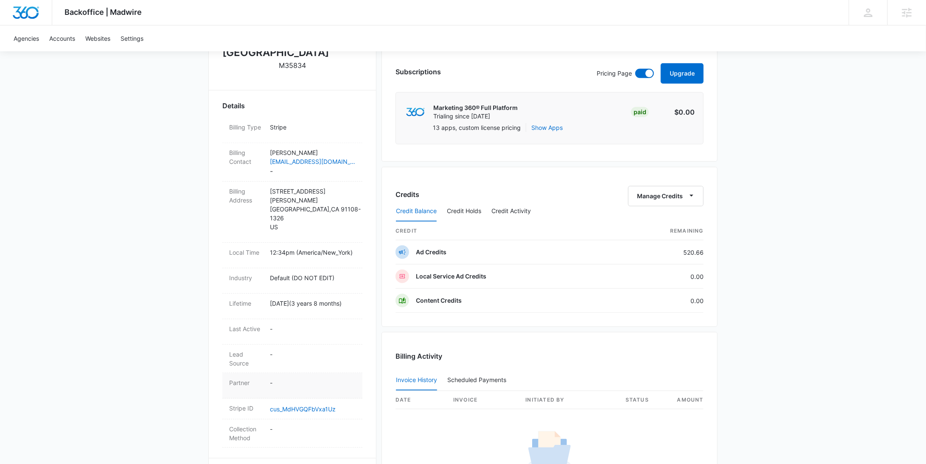
scroll to position [286, 0]
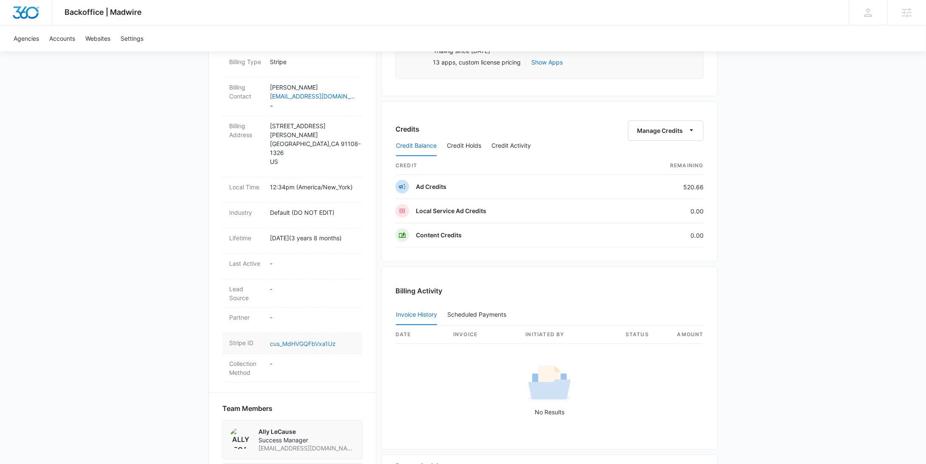
click at [313, 340] on link "cus_MdHVGQFbVxa1Uz" at bounding box center [303, 343] width 66 height 7
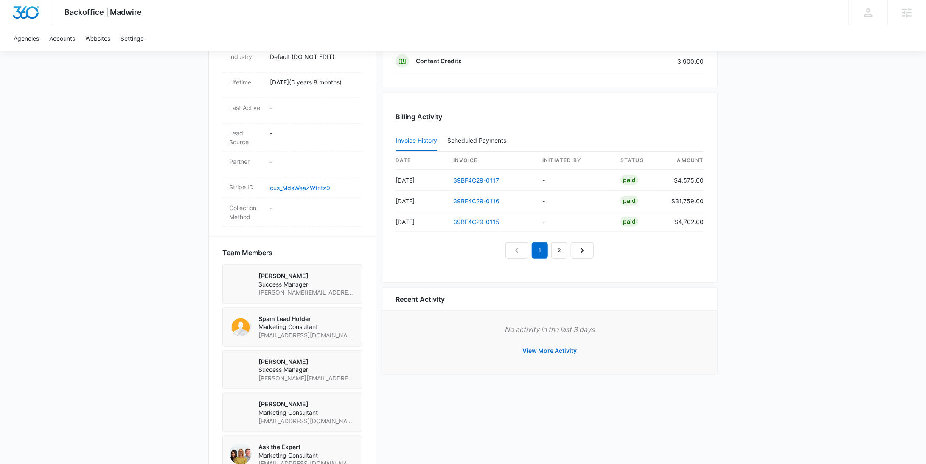
scroll to position [425, 0]
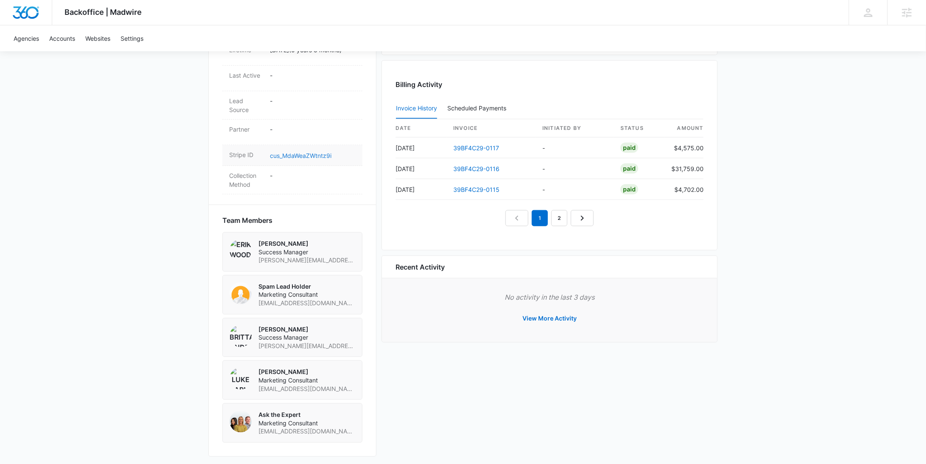
click at [311, 156] on link "cus_MdaWeaZWtntz9i" at bounding box center [301, 155] width 62 height 7
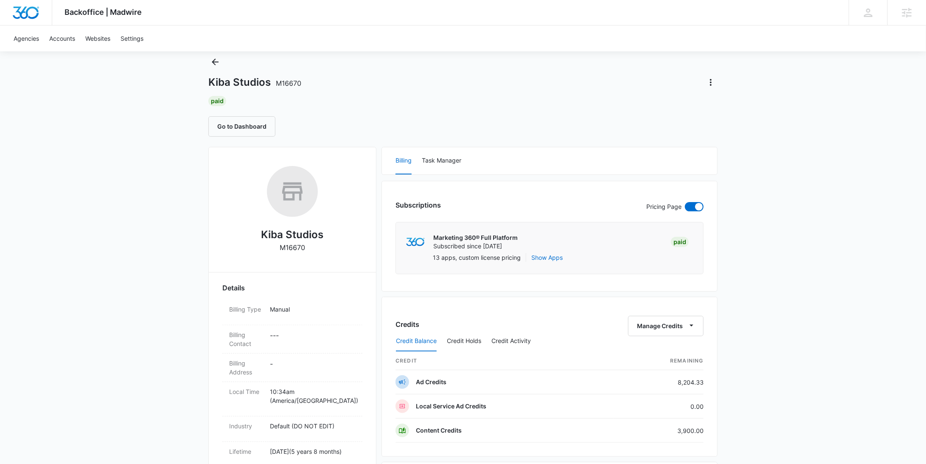
scroll to position [0, 0]
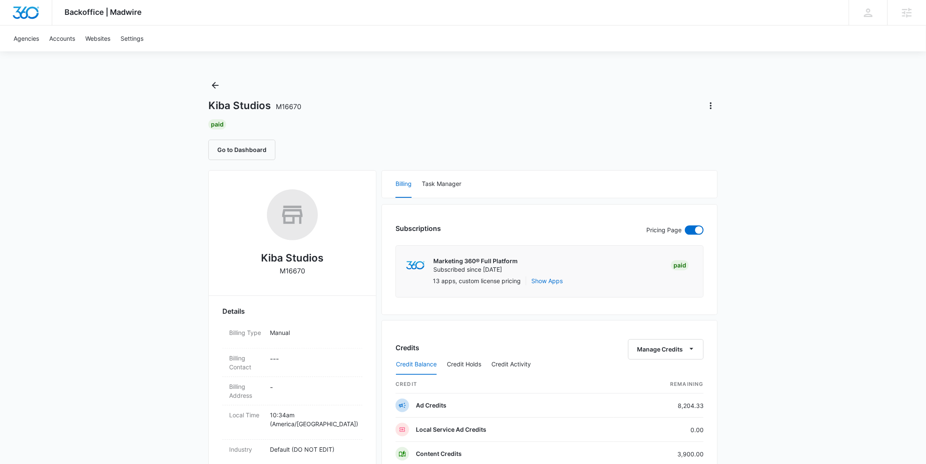
click at [294, 272] on p "M16670" at bounding box center [292, 271] width 25 height 10
copy p "M16670"
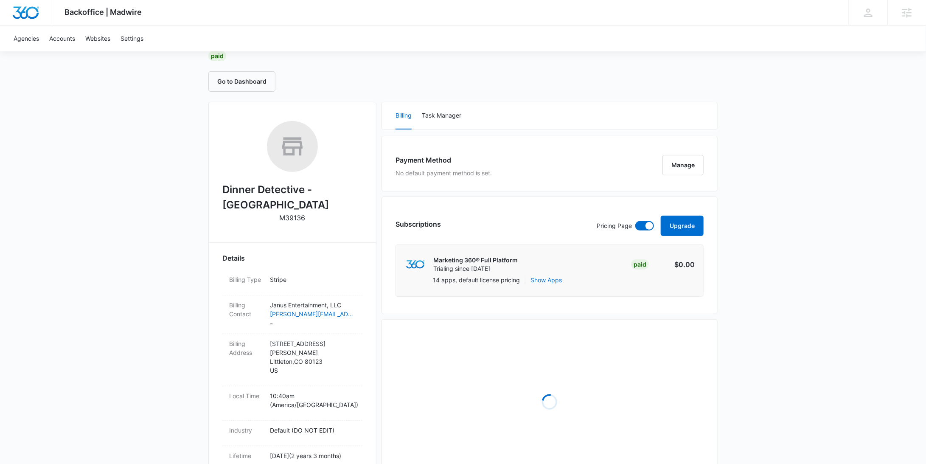
scroll to position [224, 0]
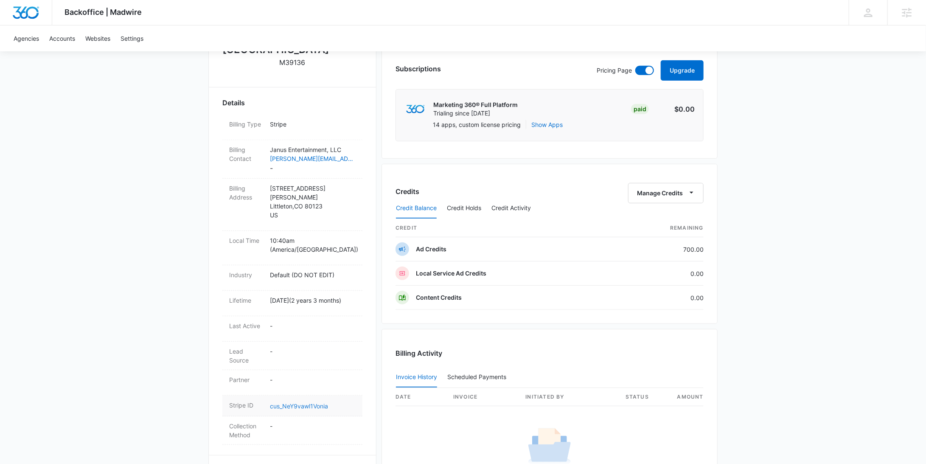
click at [314, 402] on link "cus_NeY9vawl1Vonia" at bounding box center [299, 405] width 58 height 7
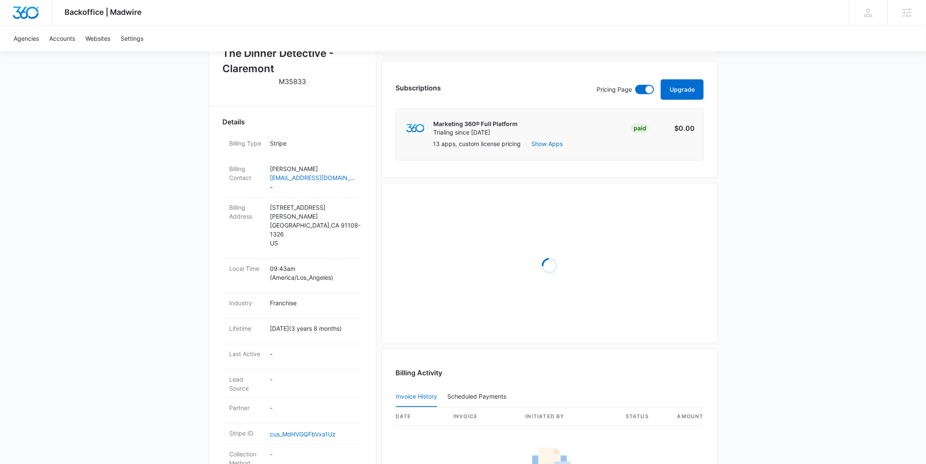
scroll to position [389, 0]
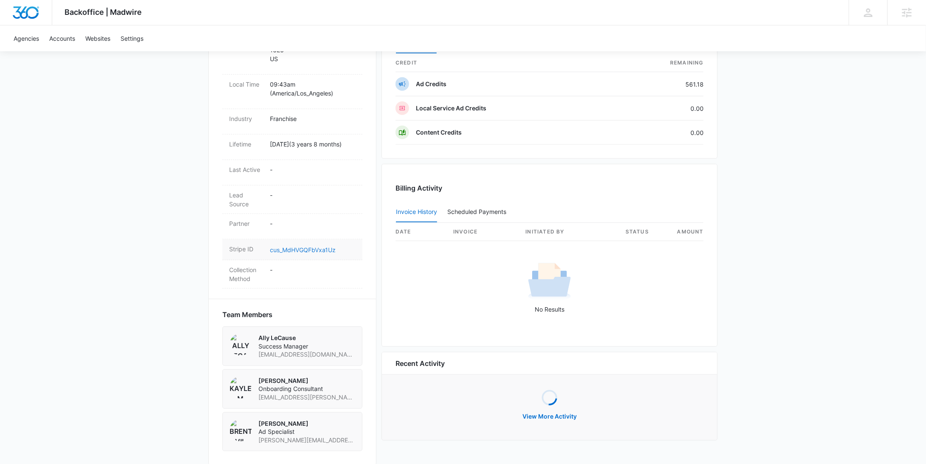
click at [319, 246] on link "cus_MdHVGQFbVxa1Uz" at bounding box center [303, 249] width 66 height 7
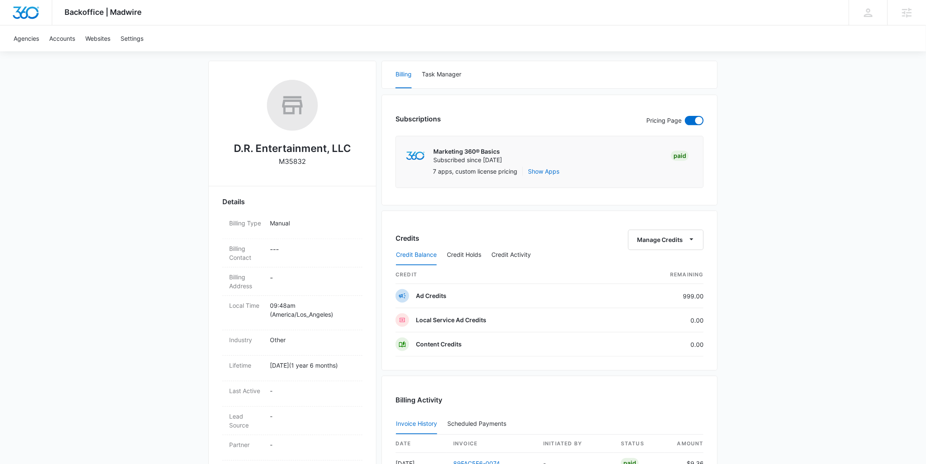
scroll to position [317, 0]
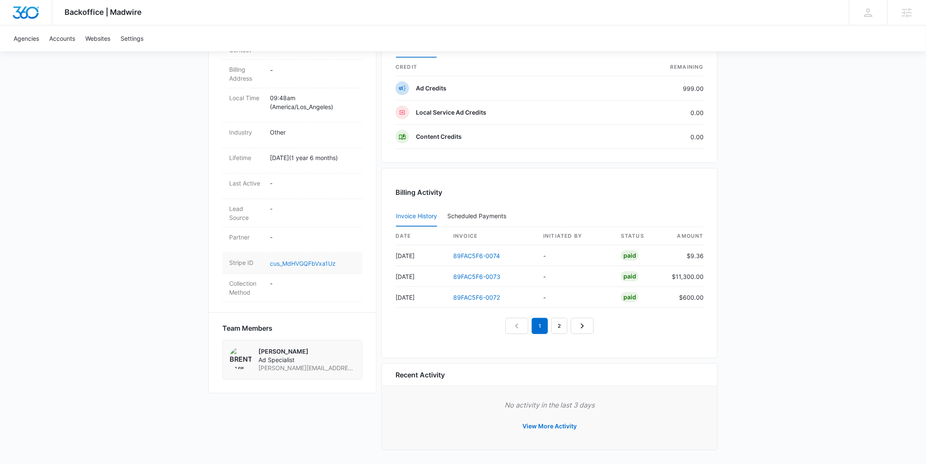
click at [318, 261] on link "cus_MdHVGQFbVxa1Uz" at bounding box center [303, 263] width 66 height 7
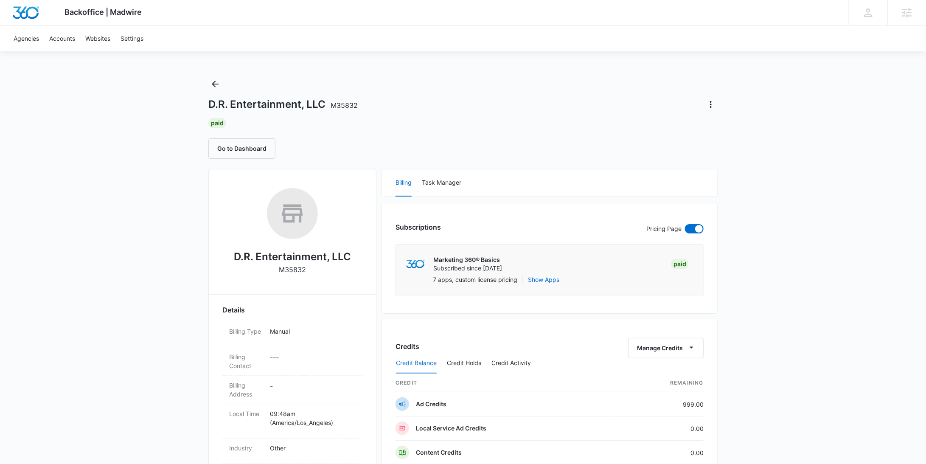
scroll to position [0, 0]
click at [219, 86] on icon "Back" at bounding box center [215, 85] width 10 height 10
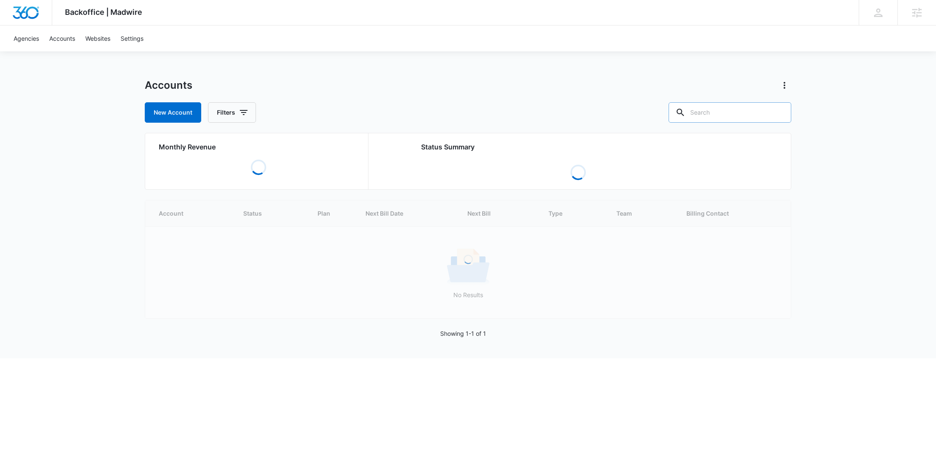
click at [751, 112] on input "text" at bounding box center [729, 112] width 123 height 20
paste input "M23727"
type input "M23727"
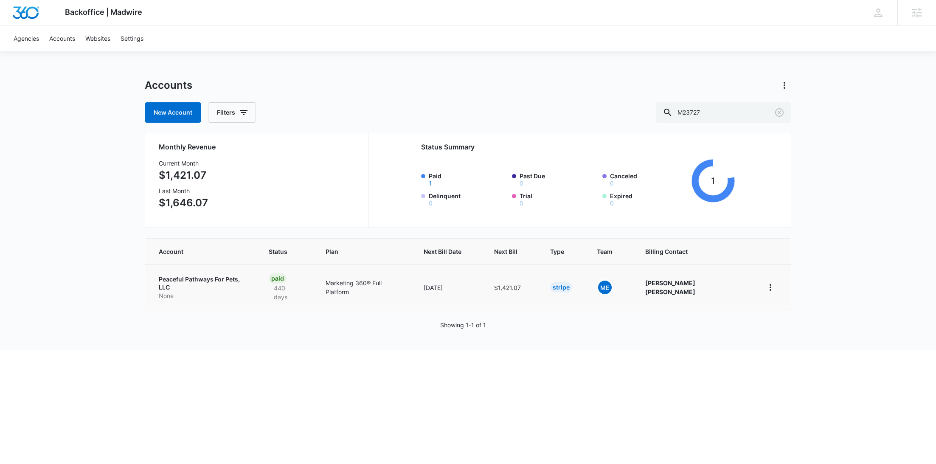
click at [241, 281] on p "Peaceful Pathways For Pets, LLC" at bounding box center [204, 283] width 90 height 17
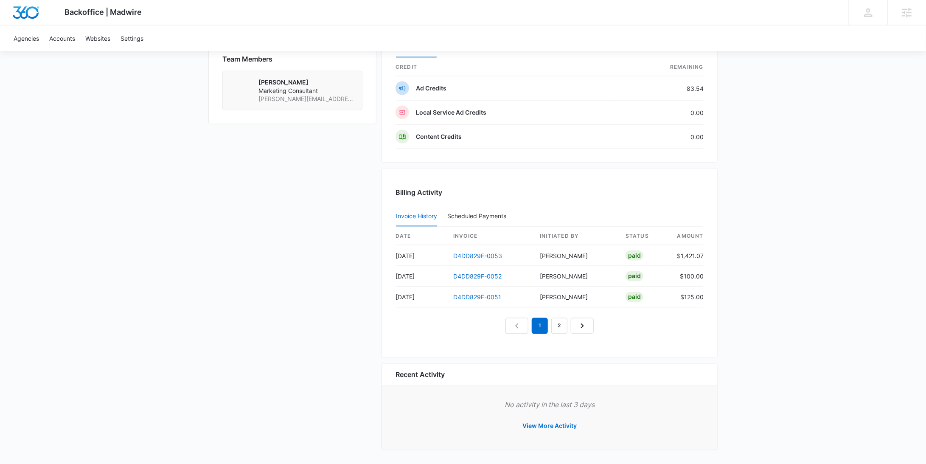
scroll to position [651, 0]
click at [555, 322] on link "2" at bounding box center [559, 328] width 16 height 16
click at [538, 328] on link "1" at bounding box center [540, 328] width 16 height 16
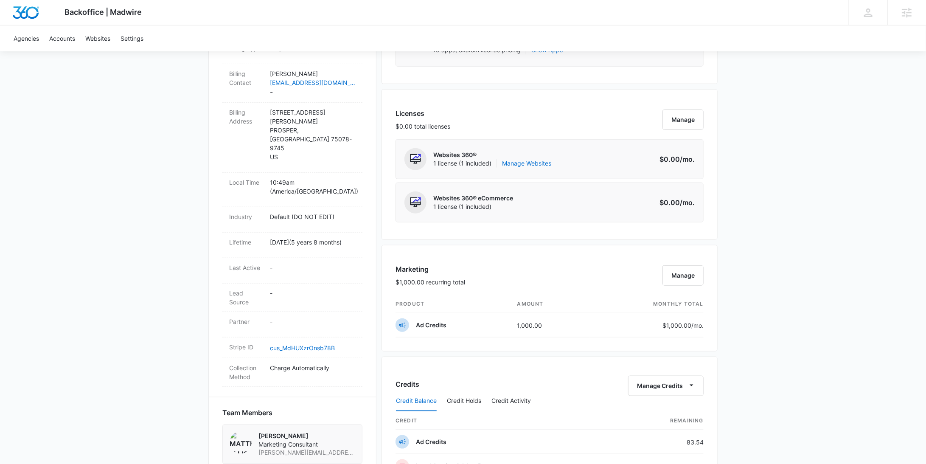
scroll to position [559, 0]
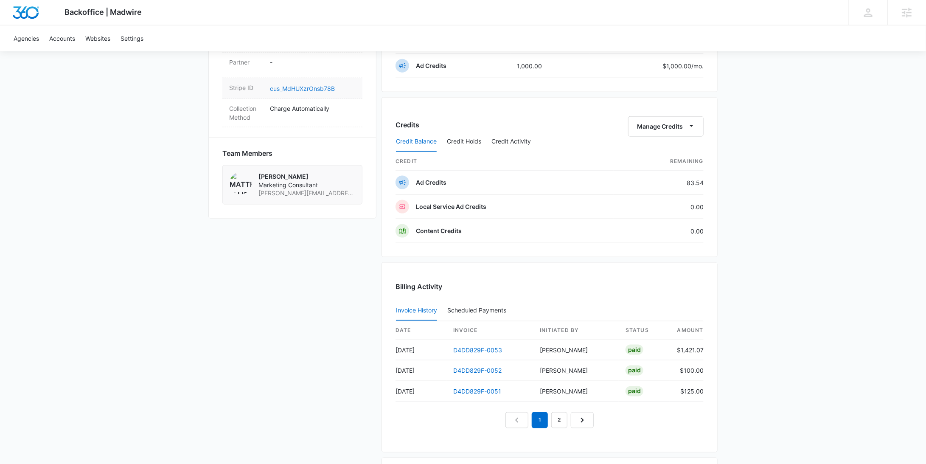
click at [314, 85] on link "cus_MdHUXzrOnsb78B" at bounding box center [302, 88] width 65 height 7
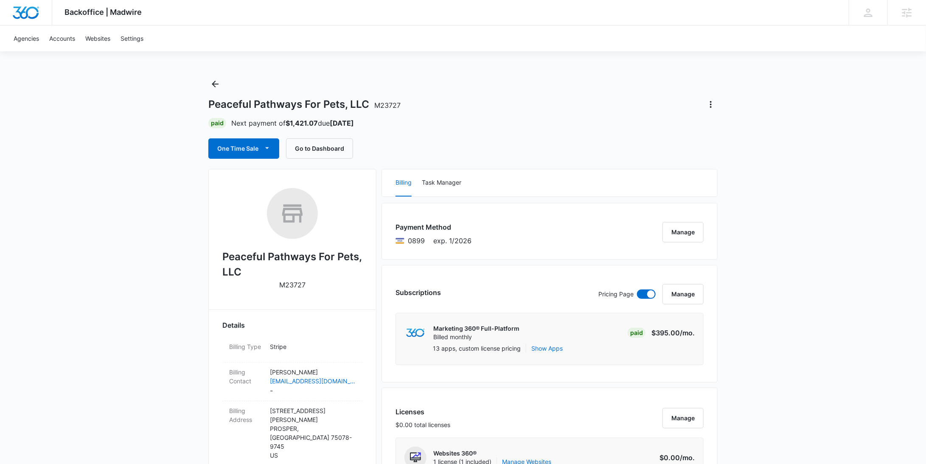
scroll to position [0, 0]
click at [213, 88] on icon "Back" at bounding box center [215, 85] width 10 height 10
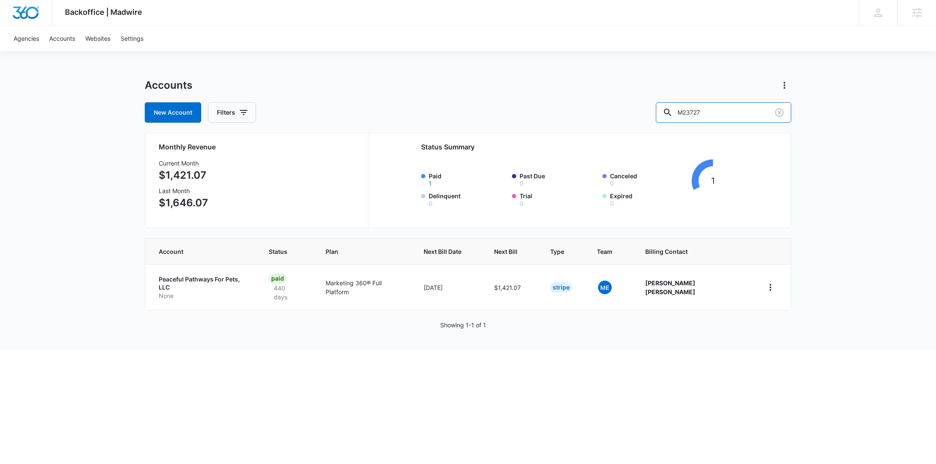
drag, startPoint x: 732, startPoint y: 113, endPoint x: 643, endPoint y: 108, distance: 88.8
click at [645, 109] on div "New Account Filters M23727" at bounding box center [468, 112] width 646 height 20
paste input "332610"
type input "M332610"
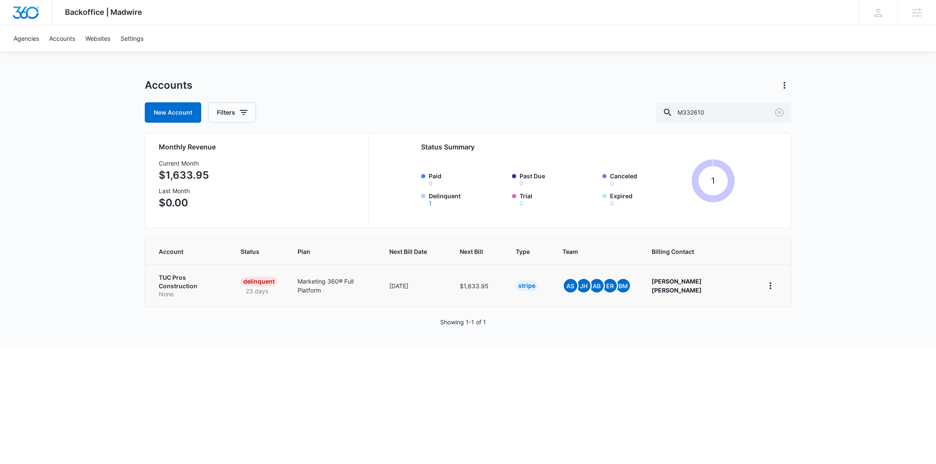
click at [179, 290] on p "None" at bounding box center [190, 294] width 62 height 8
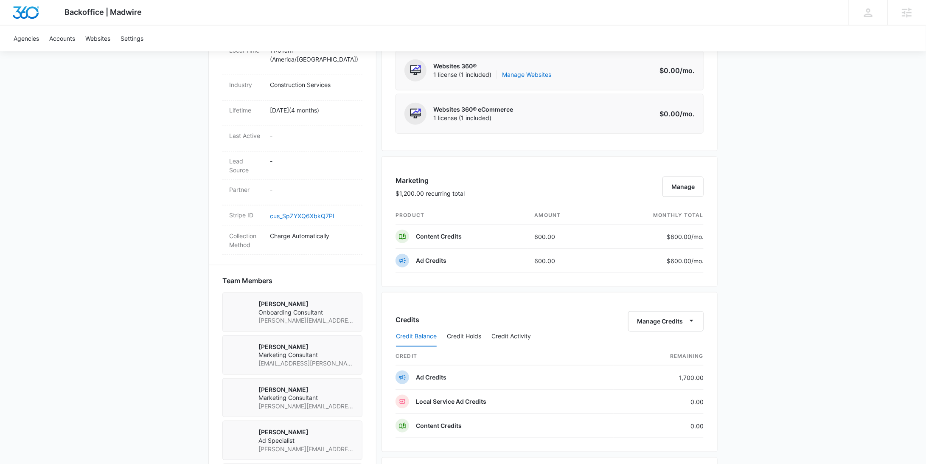
scroll to position [330, 0]
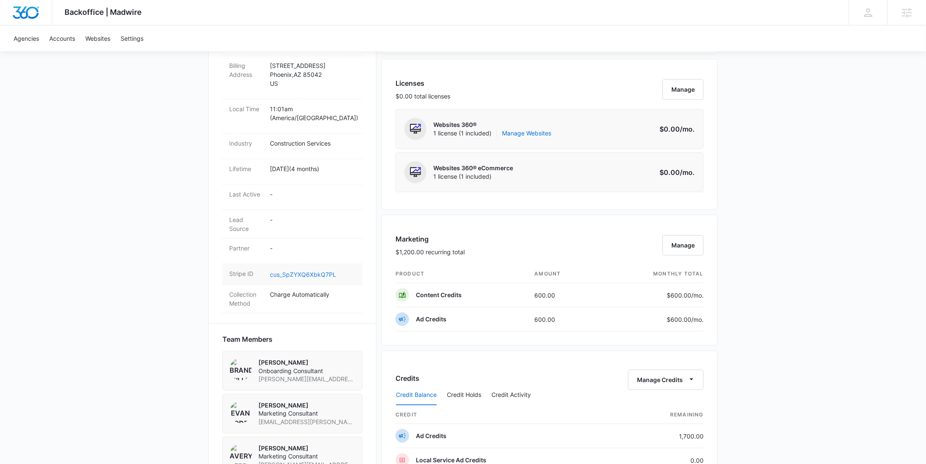
click at [307, 271] on link "cus_SpZYXQ6XbkQ7PL" at bounding box center [303, 274] width 66 height 7
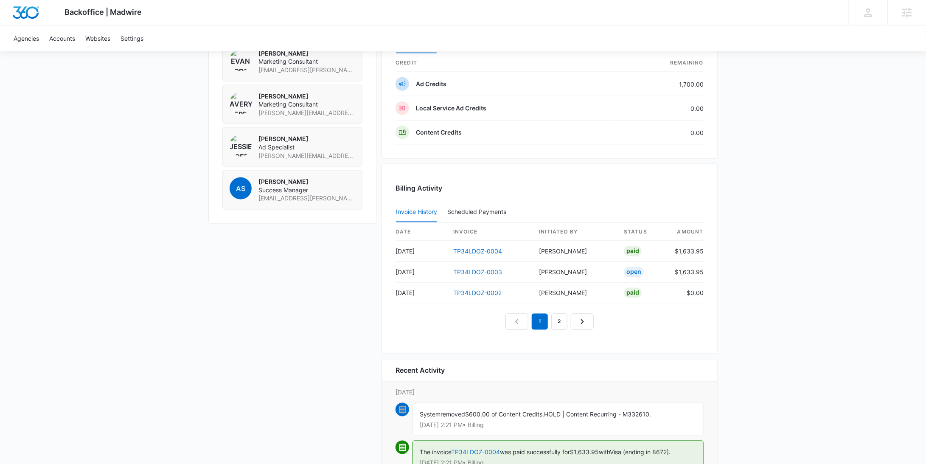
scroll to position [742, 0]
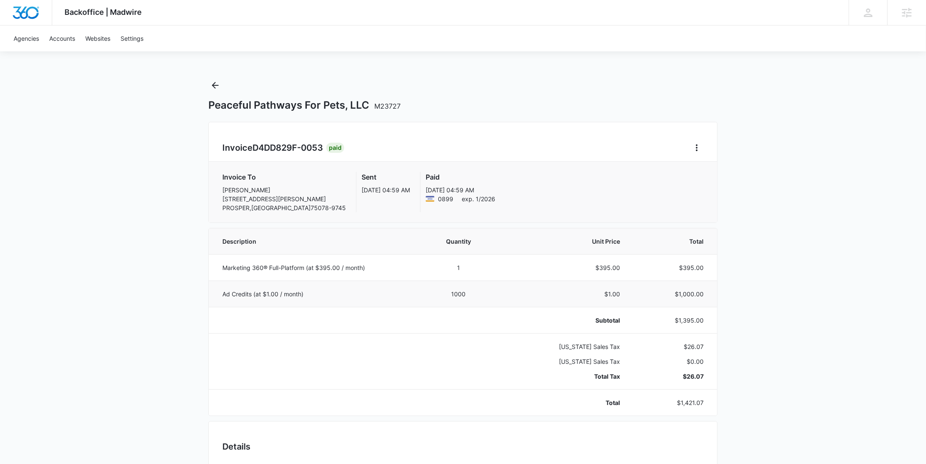
scroll to position [3, 0]
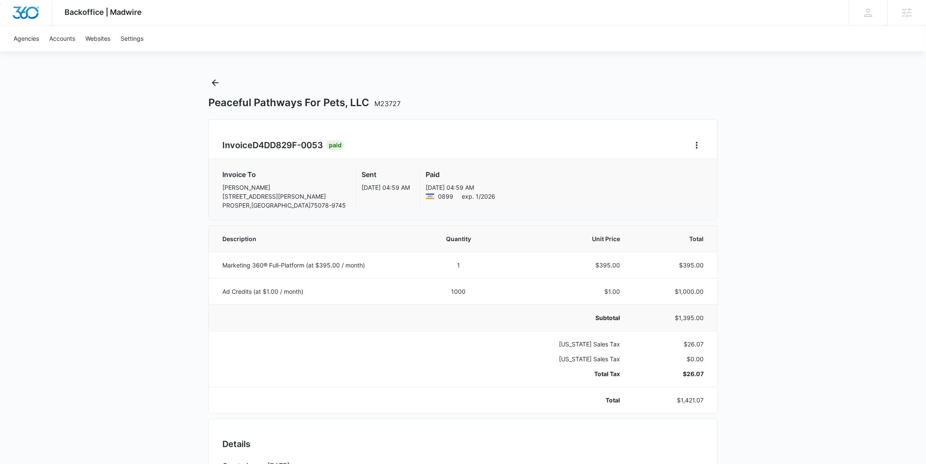
click at [695, 316] on p "$1,395.00" at bounding box center [671, 317] width 63 height 9
copy p "1,395.00"
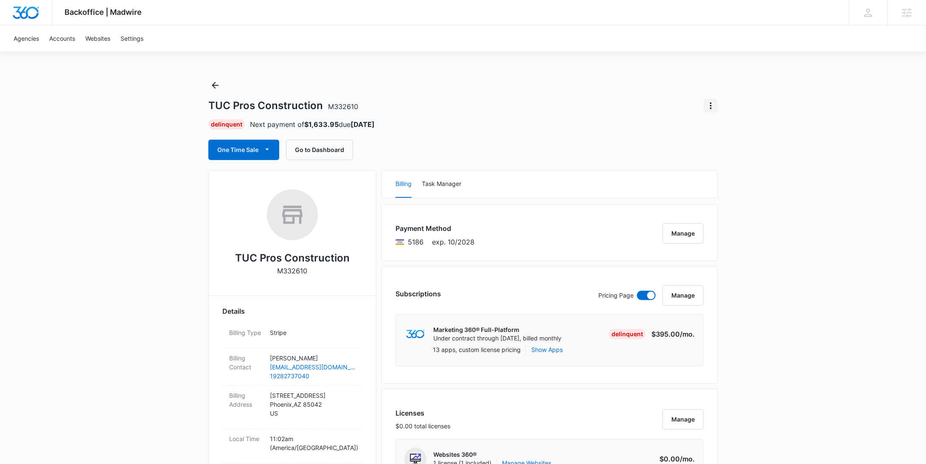
click at [709, 108] on icon "Actions" at bounding box center [711, 106] width 10 height 10
click at [718, 126] on div "Update Status" at bounding box center [736, 129] width 42 height 6
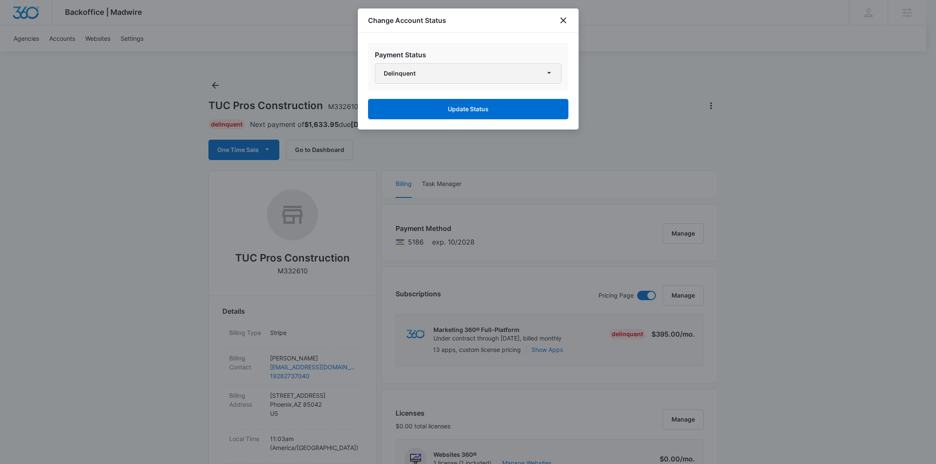
click at [485, 79] on button "Delinquent" at bounding box center [468, 73] width 187 height 20
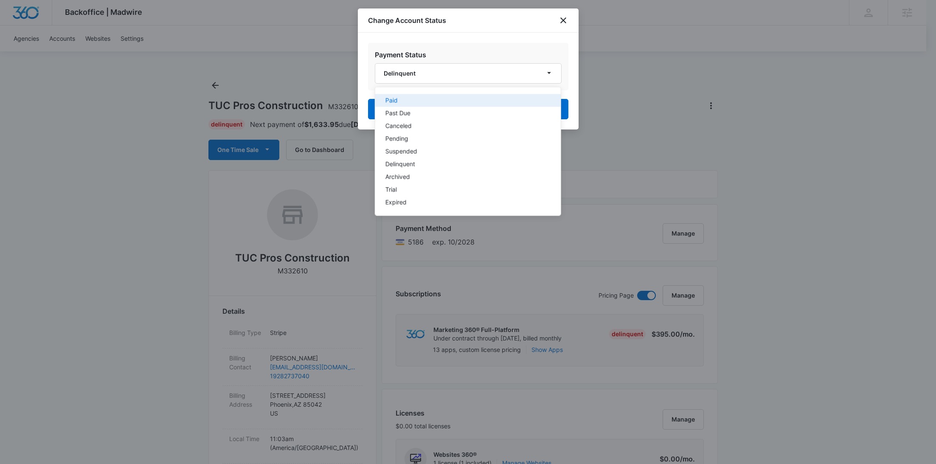
click at [430, 99] on div "Paid" at bounding box center [462, 101] width 155 height 6
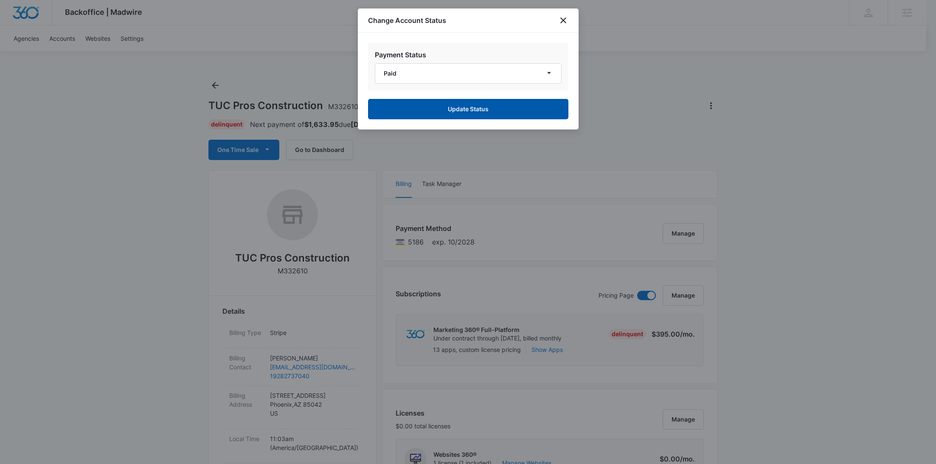
click at [440, 111] on button "Update Status" at bounding box center [468, 109] width 200 height 20
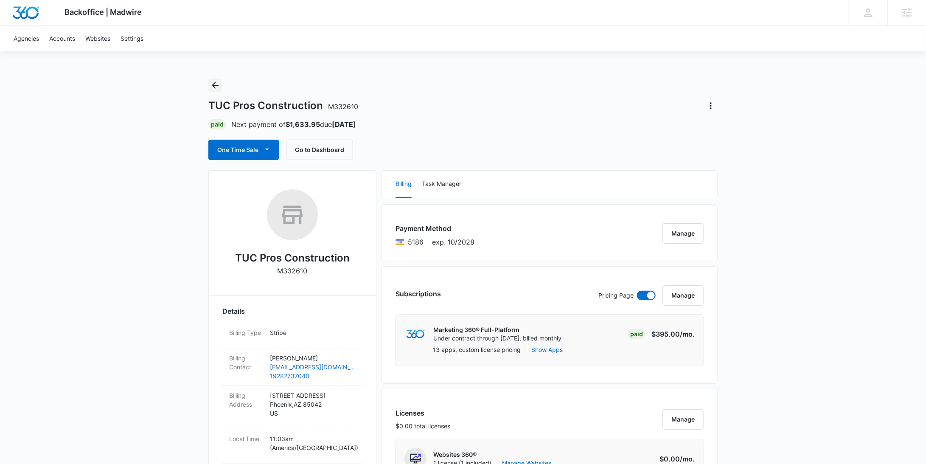
click at [220, 88] on icon "Back" at bounding box center [215, 85] width 10 height 10
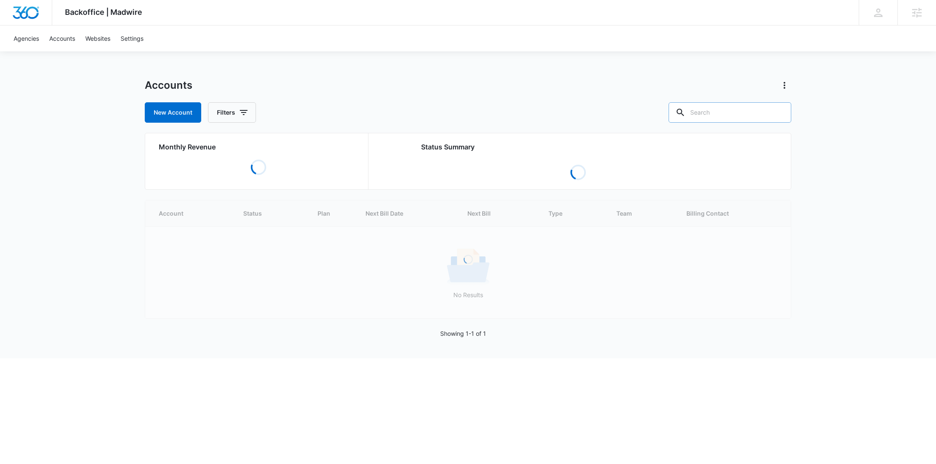
click at [733, 103] on input "text" at bounding box center [729, 112] width 123 height 20
paste input "Smiley's"
type input "Smiley's"
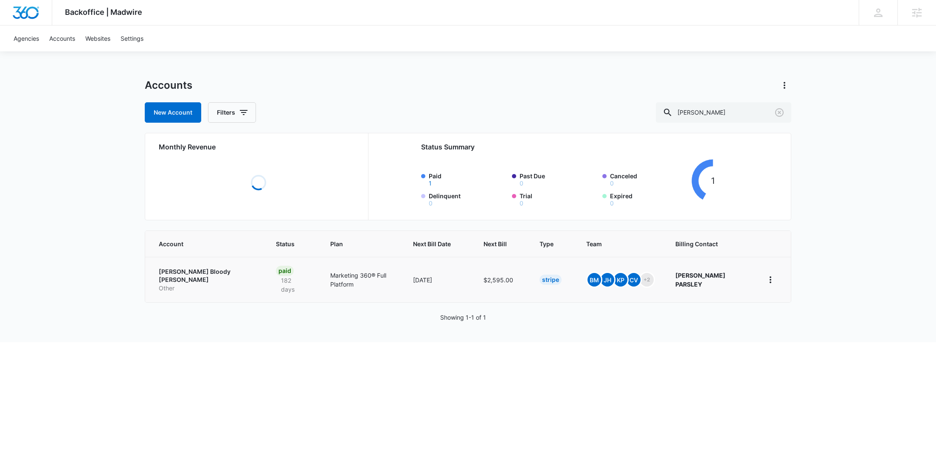
click at [186, 273] on p "Smiley's Bloody Mary" at bounding box center [207, 275] width 97 height 17
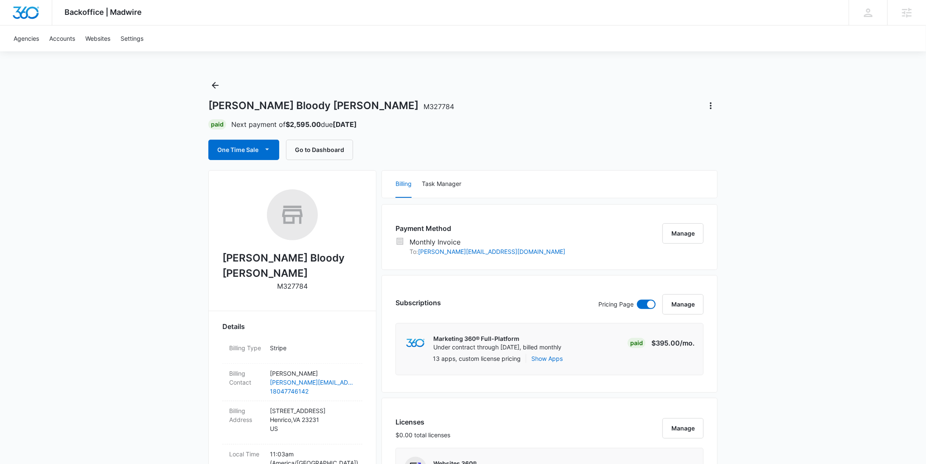
click at [294, 281] on p "M327784" at bounding box center [292, 286] width 31 height 10
copy p "M327784"
click at [219, 84] on icon "Back" at bounding box center [215, 85] width 10 height 10
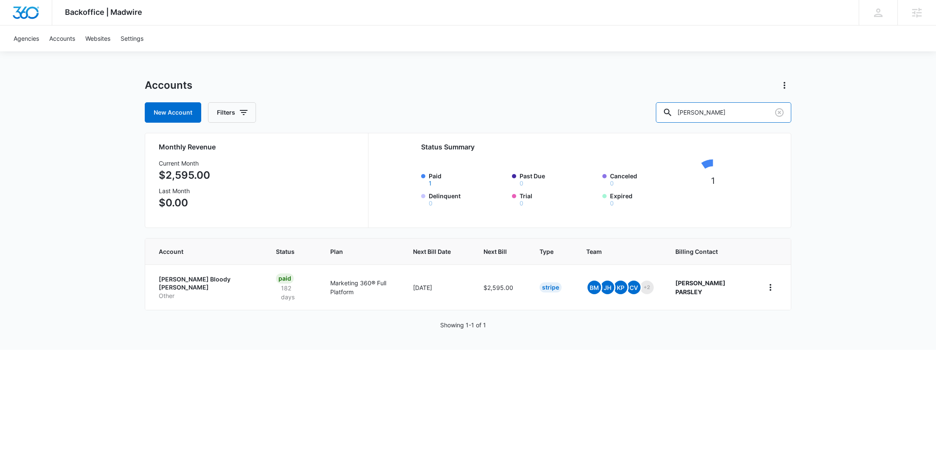
drag, startPoint x: 735, startPoint y: 115, endPoint x: 653, endPoint y: 114, distance: 81.9
click at [654, 114] on div "New Account Filters Smiley's" at bounding box center [468, 112] width 646 height 20
paste input "M331043"
type input "M331043"
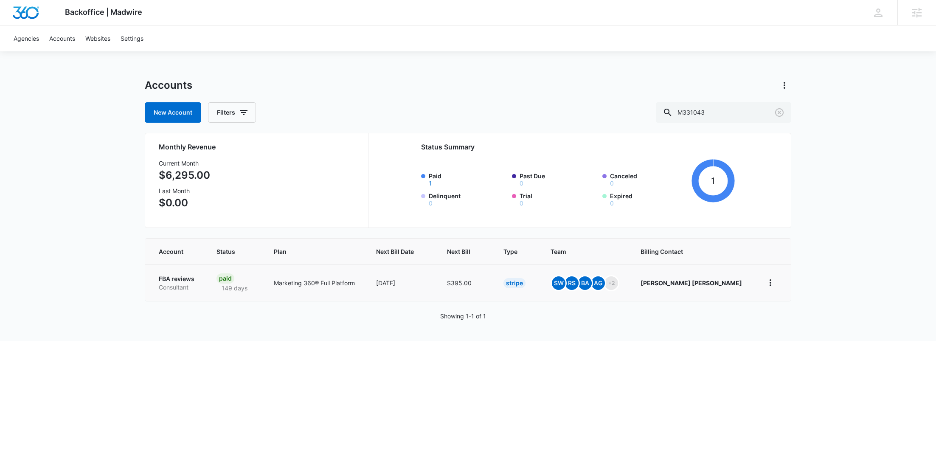
click at [193, 292] on td "FBA reviews Consultant" at bounding box center [175, 282] width 61 height 36
click at [188, 287] on p "Consultant" at bounding box center [177, 287] width 37 height 8
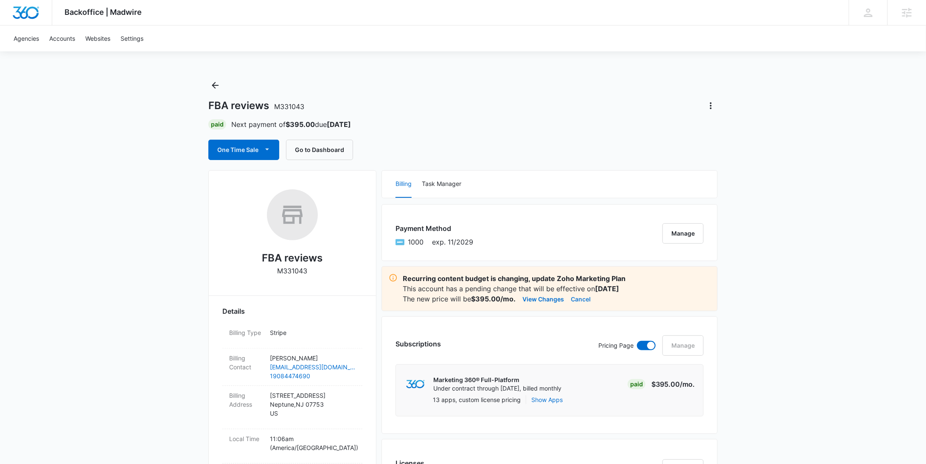
click at [578, 297] on button "Cancel" at bounding box center [581, 299] width 20 height 10
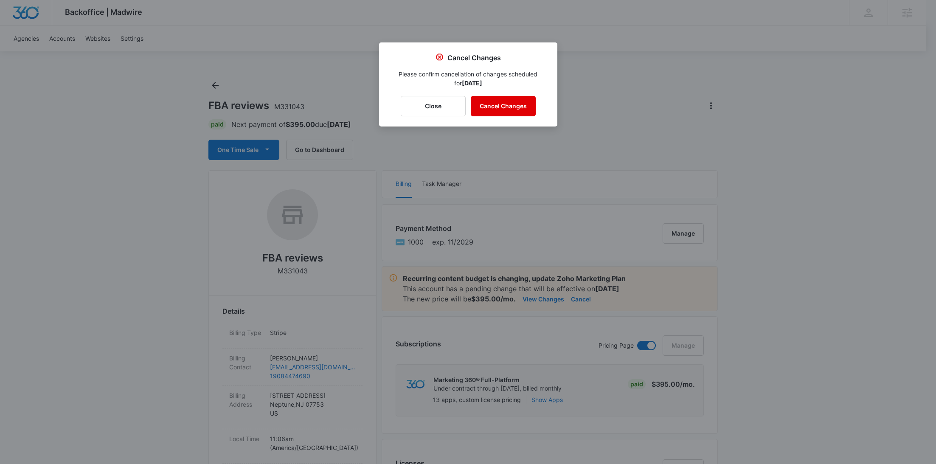
click at [506, 104] on button "Cancel Changes" at bounding box center [503, 106] width 65 height 20
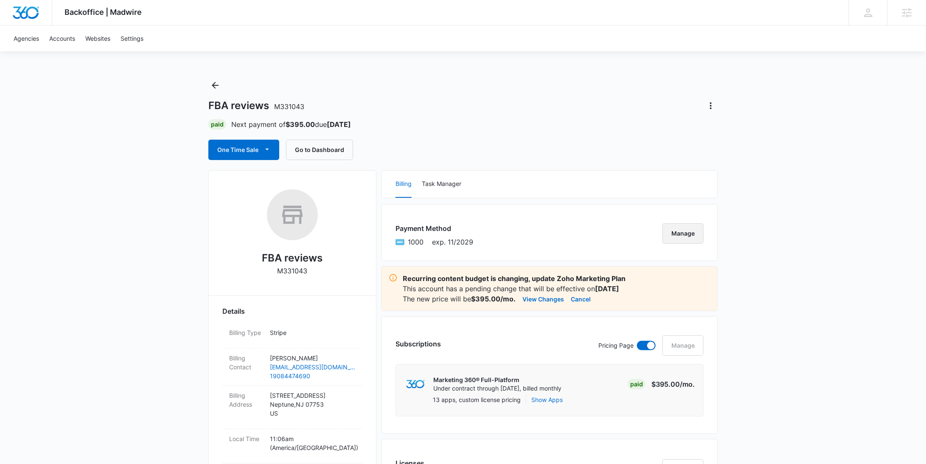
click at [694, 230] on button "Manage" at bounding box center [682, 233] width 41 height 20
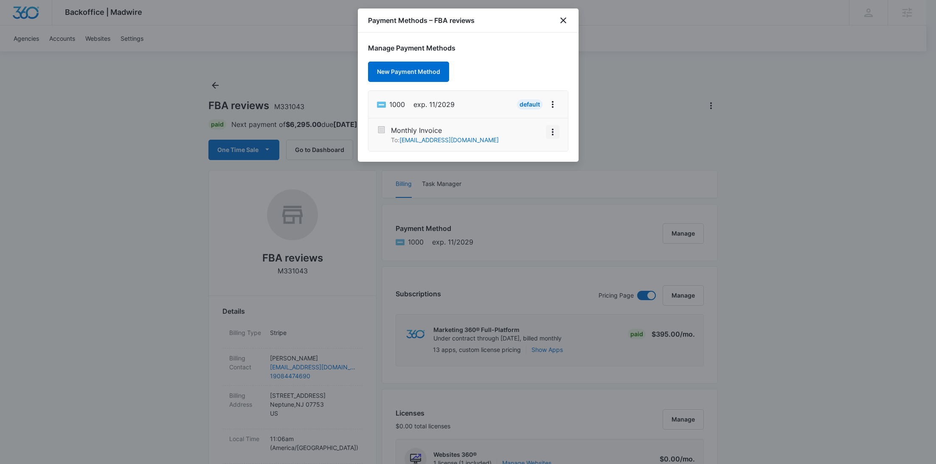
click at [550, 133] on icon "View More" at bounding box center [552, 132] width 10 height 10
click at [531, 111] on div "Activate" at bounding box center [527, 108] width 23 height 6
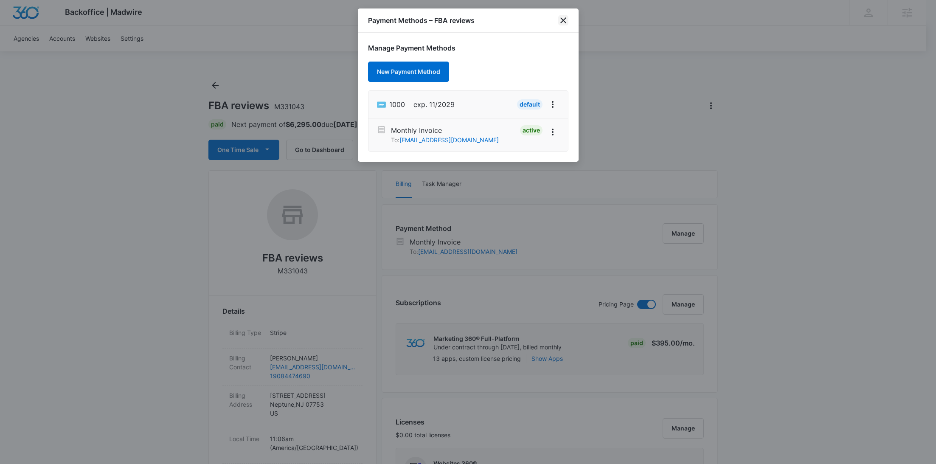
click at [564, 17] on icon "close" at bounding box center [563, 20] width 10 height 10
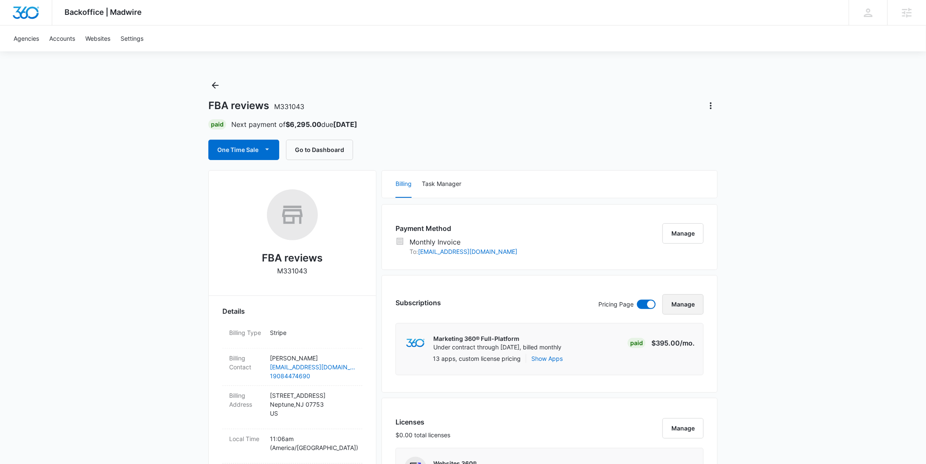
click at [683, 302] on button "Manage" at bounding box center [682, 304] width 41 height 20
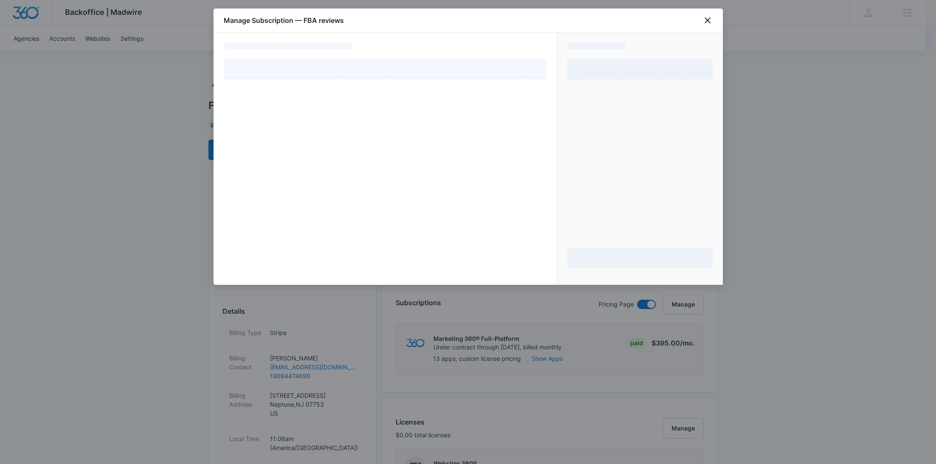
select select "MANUAL_INVOICE"
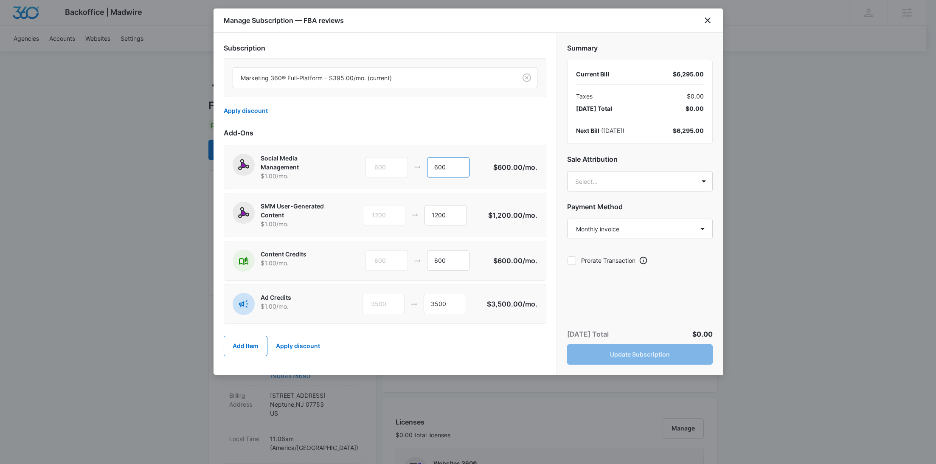
drag, startPoint x: 431, startPoint y: 165, endPoint x: 415, endPoint y: 165, distance: 16.5
click at [415, 165] on div "600 600" at bounding box center [429, 167] width 128 height 20
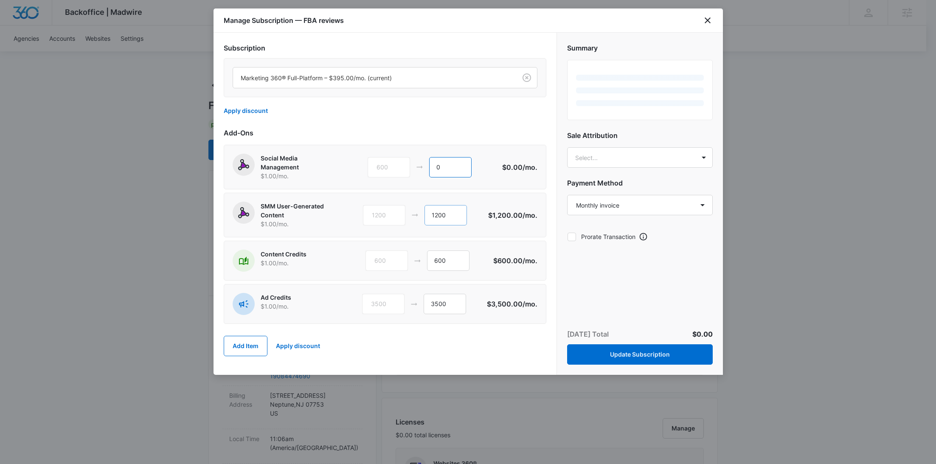
type input "0"
drag, startPoint x: 442, startPoint y: 211, endPoint x: 425, endPoint y: 211, distance: 17.0
click at [425, 211] on input "1200" at bounding box center [445, 215] width 42 height 20
type input "0"
drag, startPoint x: 458, startPoint y: 260, endPoint x: 398, endPoint y: 259, distance: 60.3
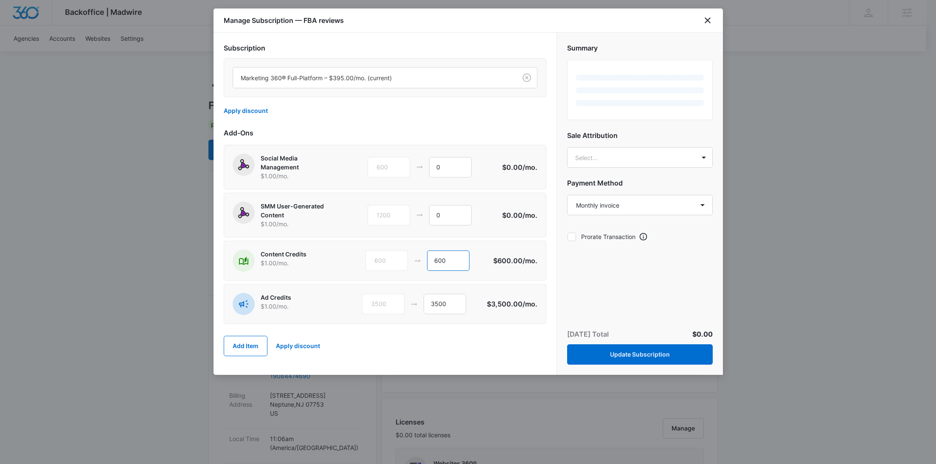
click at [397, 259] on div "600 600" at bounding box center [429, 260] width 128 height 20
type input "0"
drag, startPoint x: 456, startPoint y: 306, endPoint x: 418, endPoint y: 299, distance: 38.7
click at [415, 300] on div "3500 3500" at bounding box center [424, 304] width 125 height 20
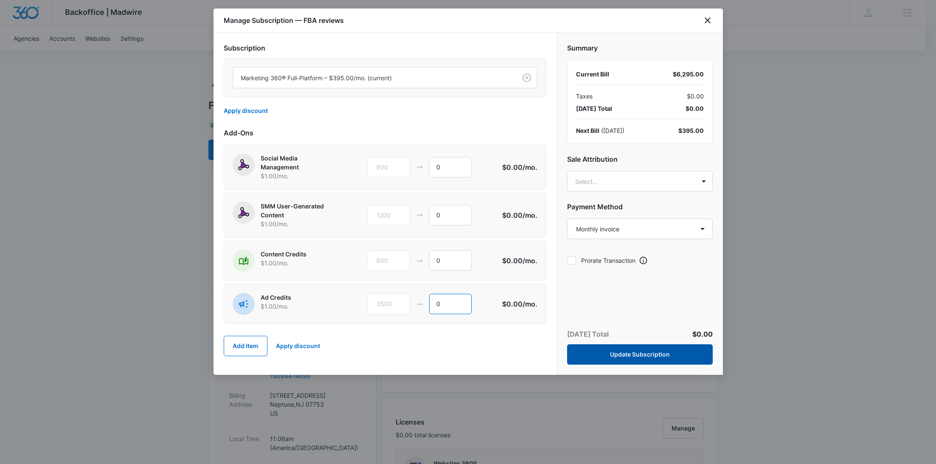
type input "0"
click at [670, 355] on button "Update Subscription" at bounding box center [640, 354] width 146 height 20
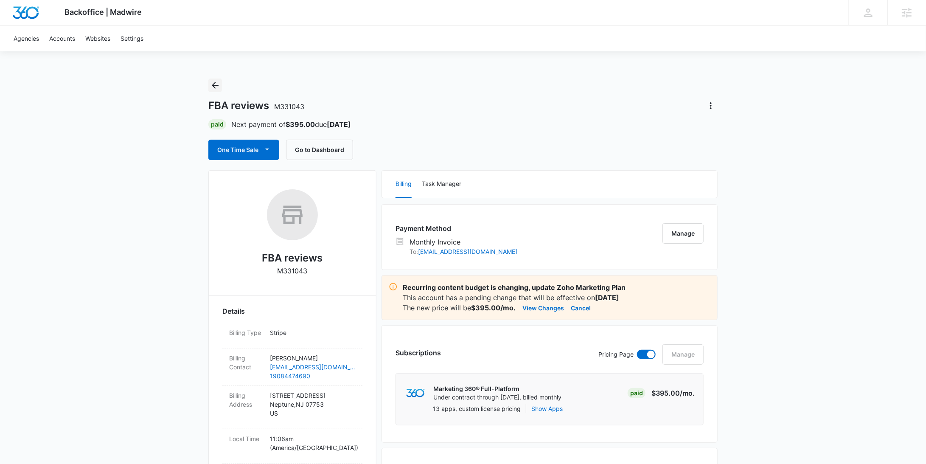
click at [220, 83] on button "Back" at bounding box center [215, 86] width 14 height 14
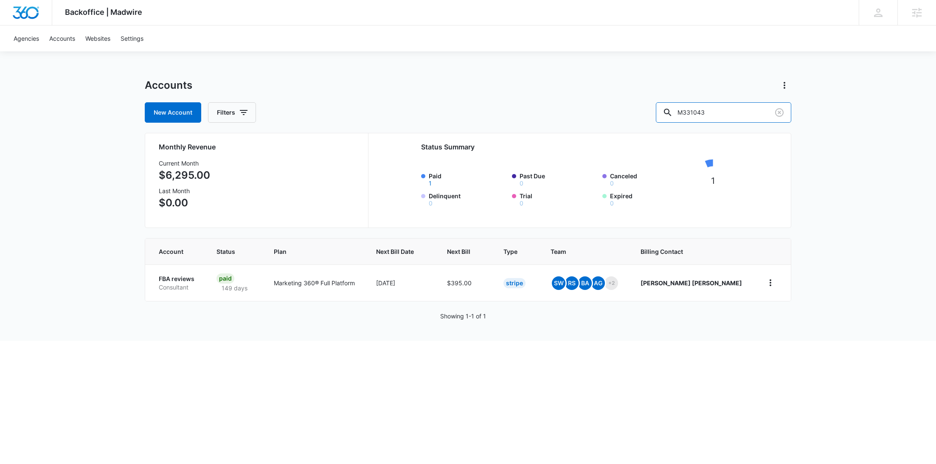
drag, startPoint x: 734, startPoint y: 117, endPoint x: 659, endPoint y: 112, distance: 74.9
click at [660, 113] on div "New Account Filters M331043" at bounding box center [468, 112] width 646 height 20
paste input "7094"
type input "M37094"
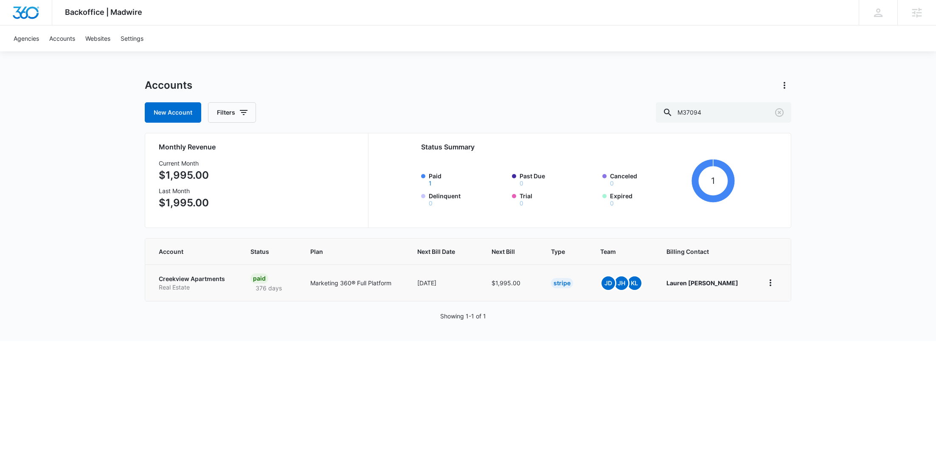
click at [207, 289] on p "Real Estate" at bounding box center [194, 287] width 71 height 8
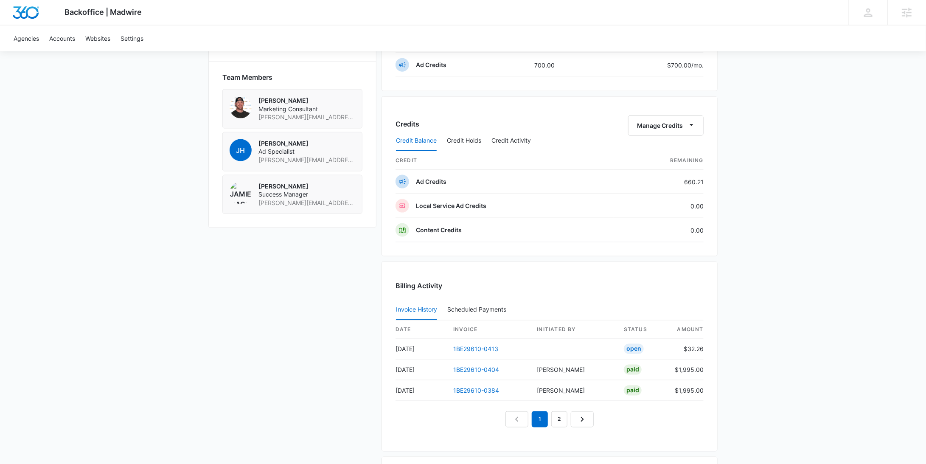
scroll to position [277, 0]
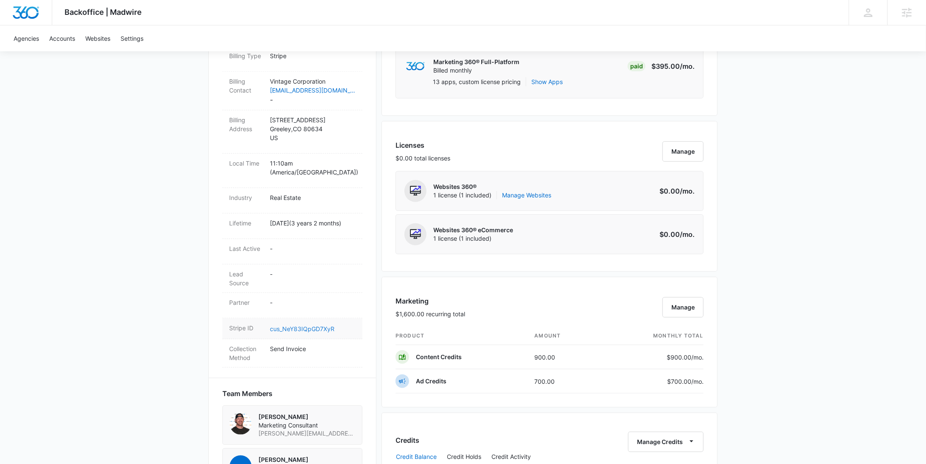
click at [310, 332] on link "cus_NeY83IQpGD7XyR" at bounding box center [302, 328] width 64 height 7
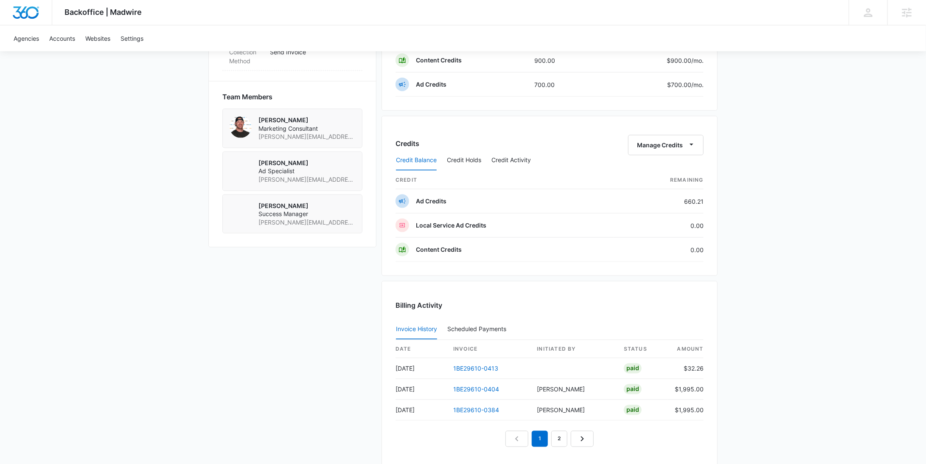
scroll to position [826, 0]
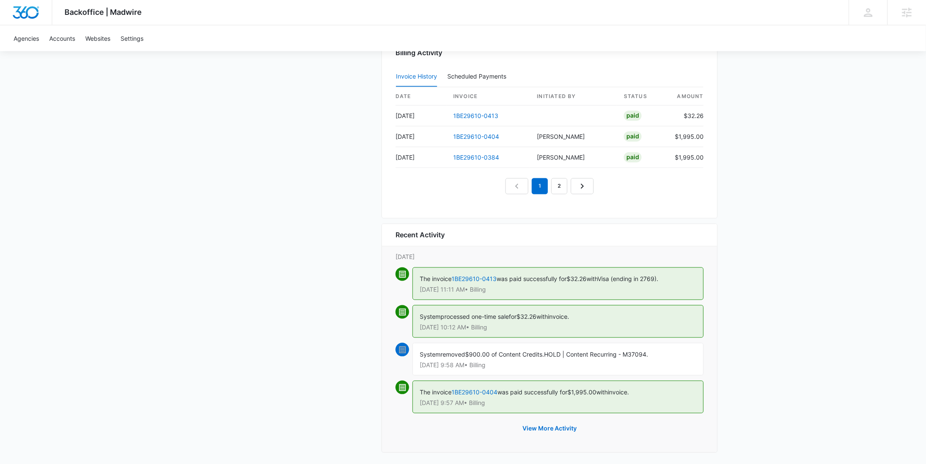
drag, startPoint x: 670, startPoint y: 269, endPoint x: 608, endPoint y: 274, distance: 62.5
click at [608, 274] on div "The invoice 1BE29610-0413 was paid successfully for $32.26 with Visa (ending in…" at bounding box center [557, 283] width 291 height 33
click at [609, 275] on span "Visa (ending in 2769)." at bounding box center [627, 278] width 61 height 7
drag, startPoint x: 610, startPoint y: 275, endPoint x: 681, endPoint y: 276, distance: 70.9
click at [681, 276] on div "The invoice 1BE29610-0413 was paid successfully for $32.26 with Visa (ending in…" at bounding box center [557, 283] width 291 height 33
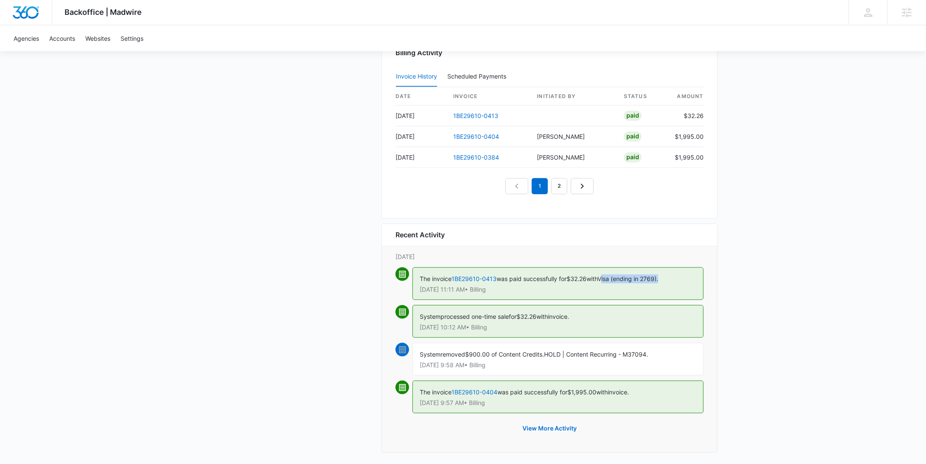
click at [681, 276] on div "The invoice 1BE29610-0413 was paid successfully for $32.26 with Visa (ending in…" at bounding box center [557, 283] width 291 height 33
drag, startPoint x: 676, startPoint y: 275, endPoint x: 608, endPoint y: 275, distance: 68.3
click at [608, 275] on div "The invoice 1BE29610-0413 was paid successfully for $32.26 with Visa (ending in…" at bounding box center [557, 283] width 291 height 33
copy span "Visa (ending in 2769)."
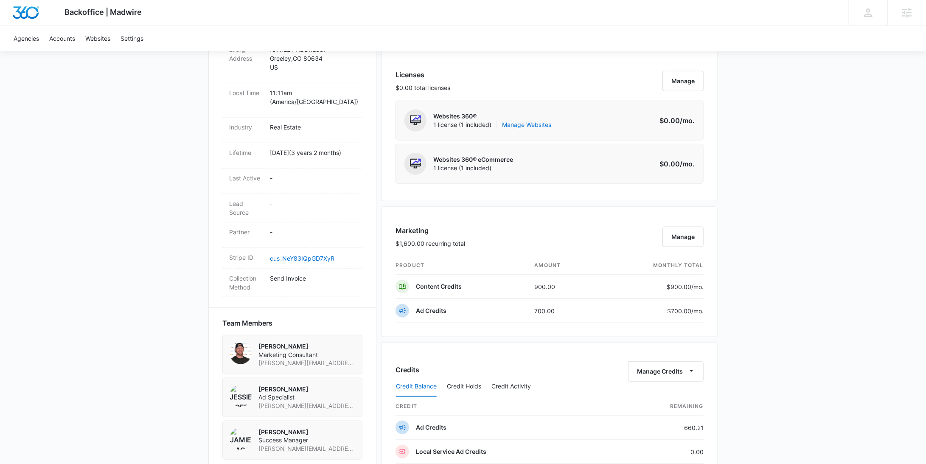
scroll to position [0, 0]
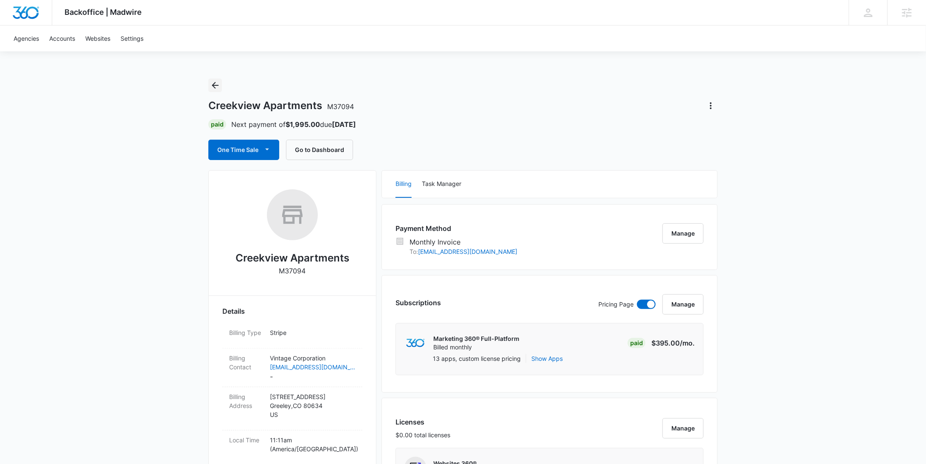
click at [220, 84] on icon "Back" at bounding box center [215, 85] width 10 height 10
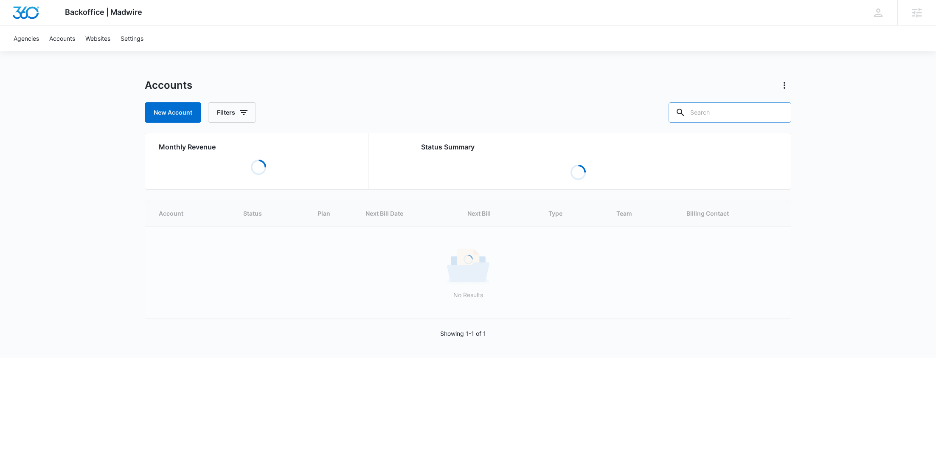
click at [766, 112] on input "text" at bounding box center [729, 112] width 123 height 20
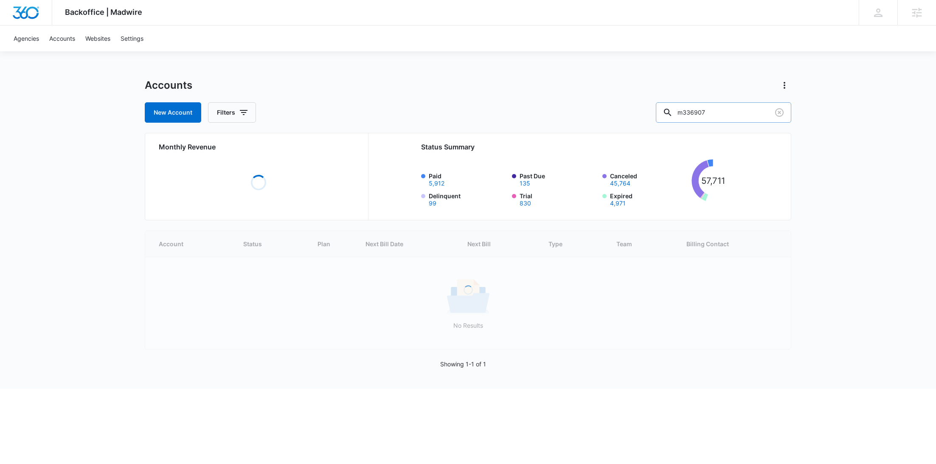
type input "m336907"
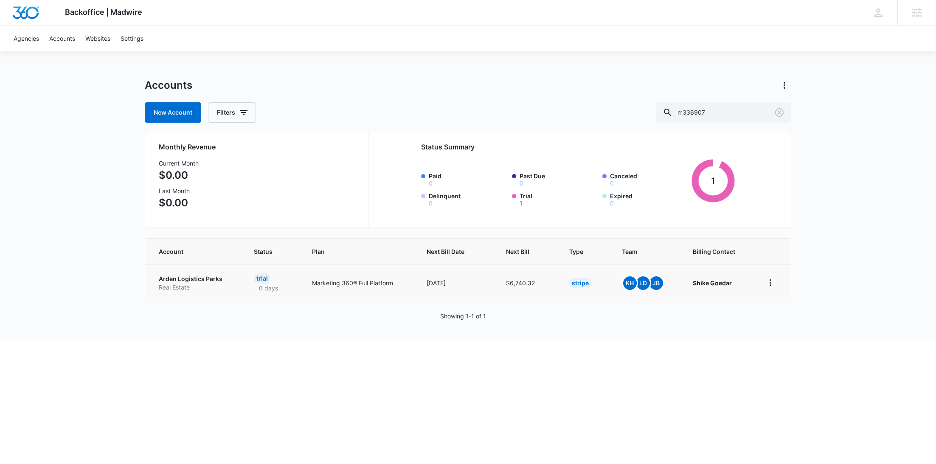
click at [191, 281] on p "Arden Logistics Parks" at bounding box center [196, 279] width 75 height 8
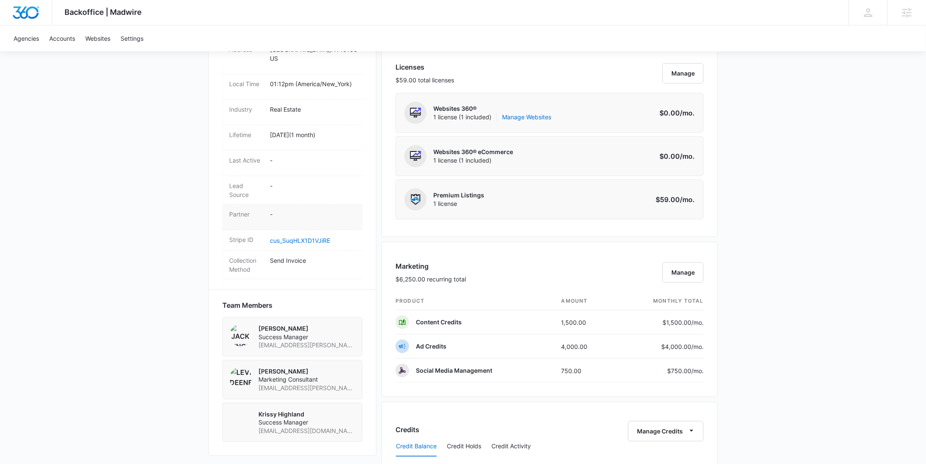
scroll to position [347, 0]
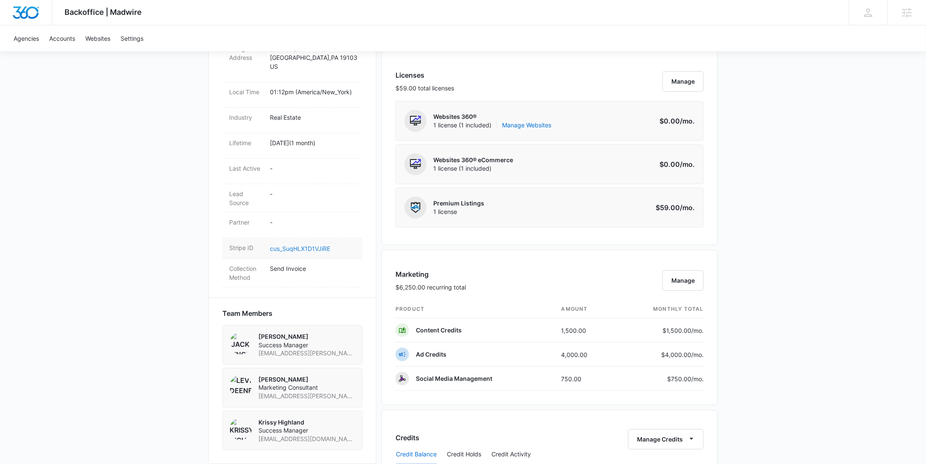
click at [310, 245] on link "cus_SuqHLX1D1VJiRE" at bounding box center [300, 248] width 60 height 7
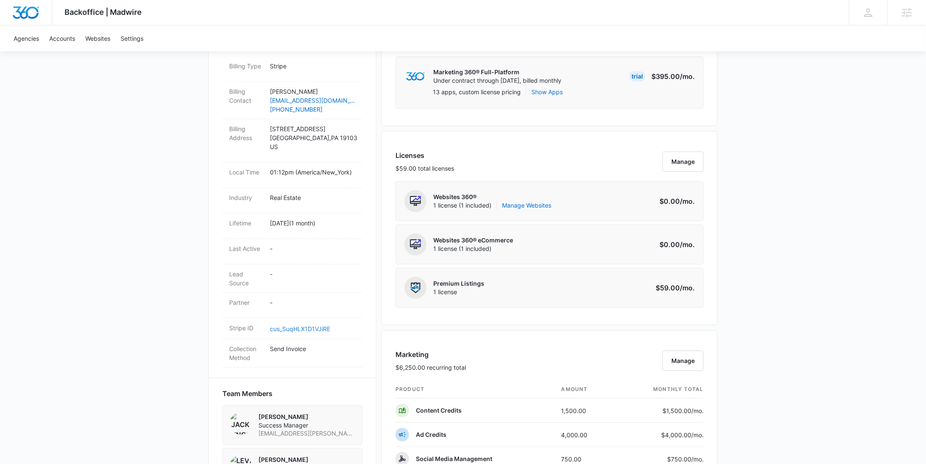
scroll to position [0, 0]
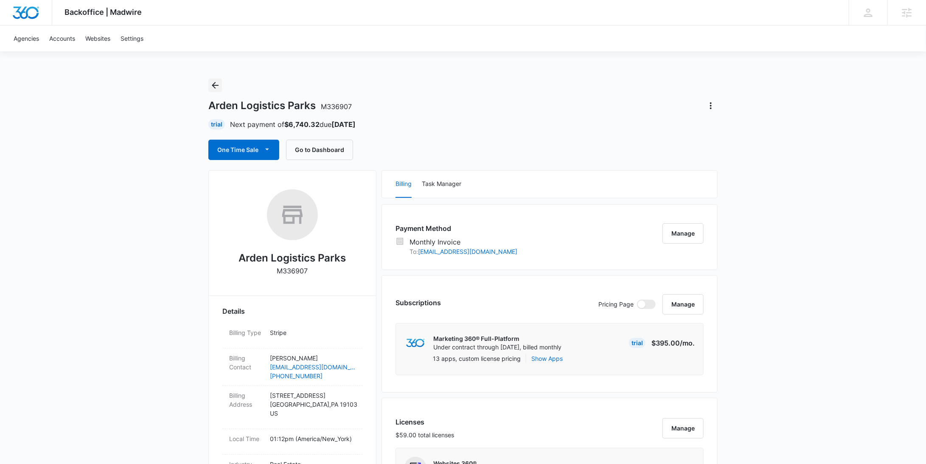
click at [213, 81] on icon "Back" at bounding box center [215, 85] width 10 height 10
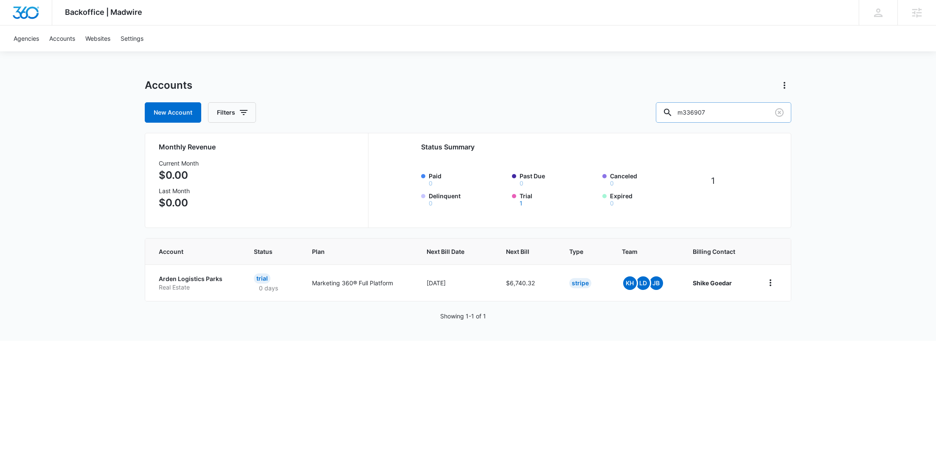
drag, startPoint x: 728, startPoint y: 113, endPoint x: 716, endPoint y: 113, distance: 11.9
click at [716, 113] on input "m336907" at bounding box center [723, 112] width 135 height 20
click at [760, 109] on input "m336907" at bounding box center [723, 112] width 135 height 20
drag, startPoint x: 759, startPoint y: 109, endPoint x: 664, endPoint y: 110, distance: 94.6
click at [664, 110] on div "New Account Filters m336907" at bounding box center [468, 112] width 646 height 20
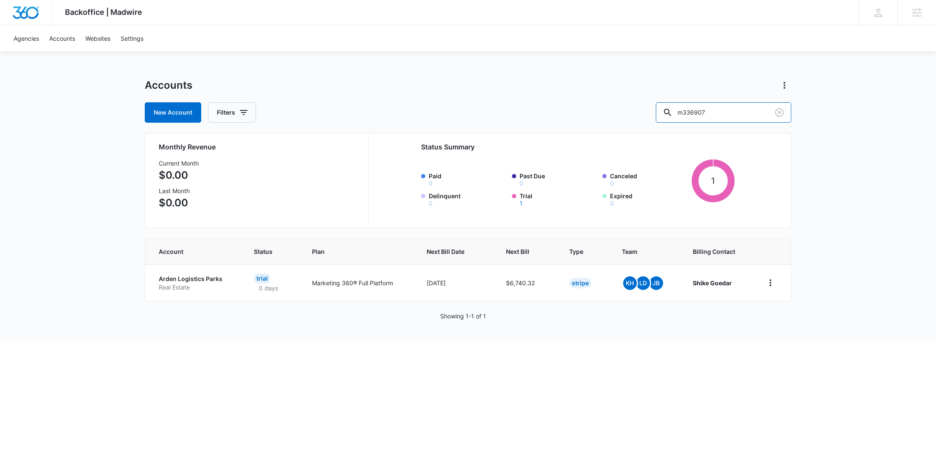
paste input "M339876"
type input "M339876"
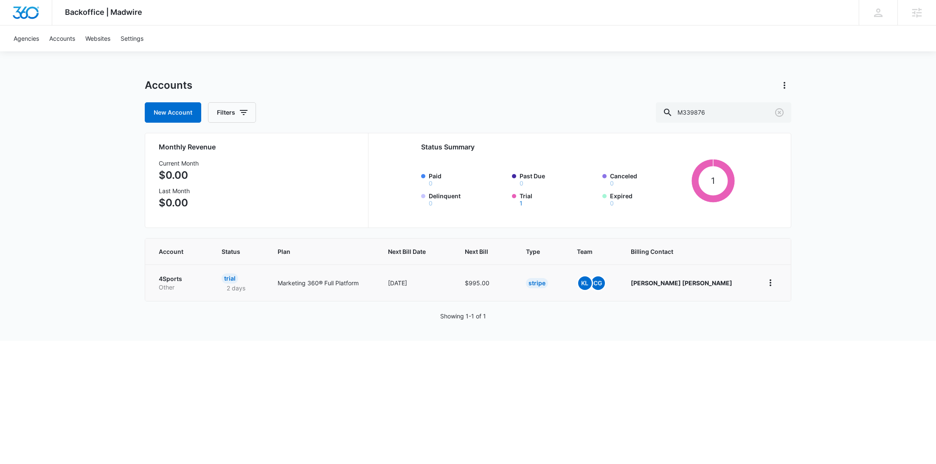
click at [168, 280] on p "4Sports" at bounding box center [180, 279] width 42 height 8
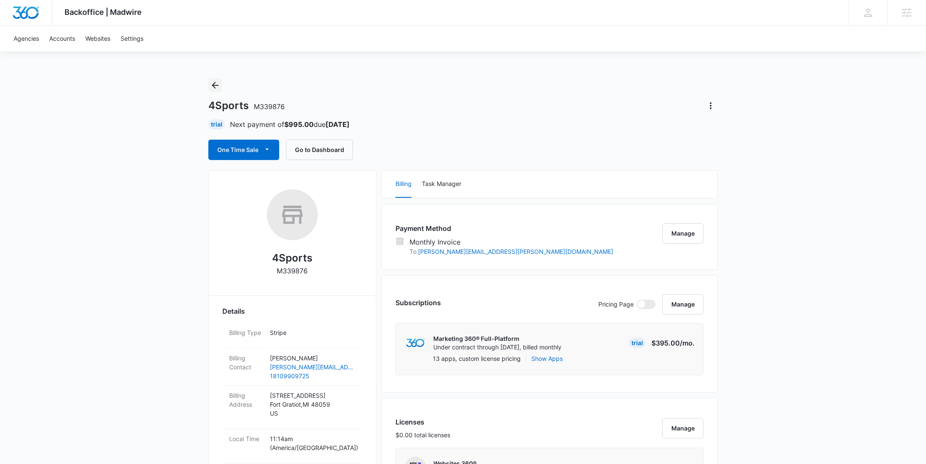
click at [217, 89] on icon "Back" at bounding box center [215, 85] width 10 height 10
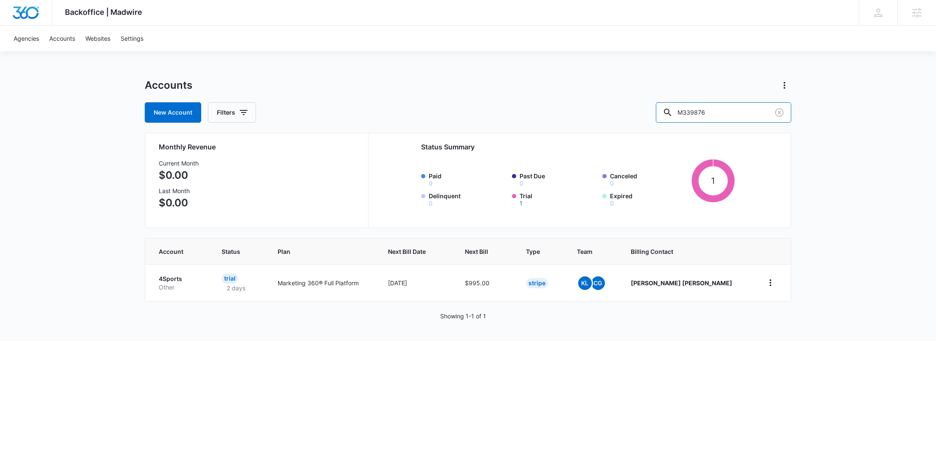
drag, startPoint x: 672, startPoint y: 113, endPoint x: 665, endPoint y: 113, distance: 7.2
click at [665, 113] on div "New Account Filters M339876" at bounding box center [468, 112] width 646 height 20
paste input "8508"
type input "M338508"
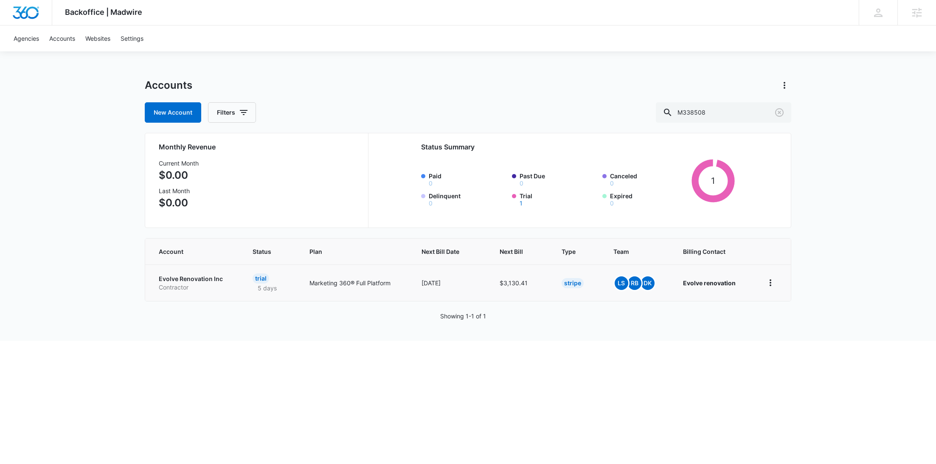
click at [190, 290] on p "Contractor" at bounding box center [195, 287] width 73 height 8
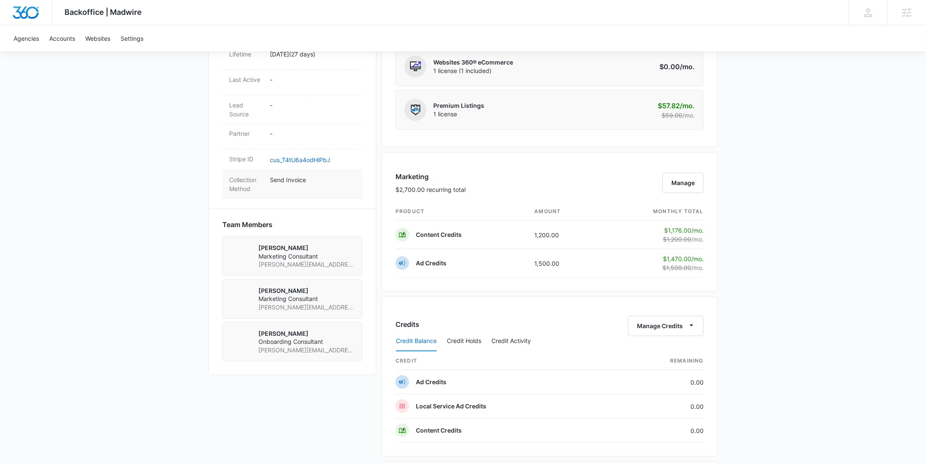
scroll to position [440, 0]
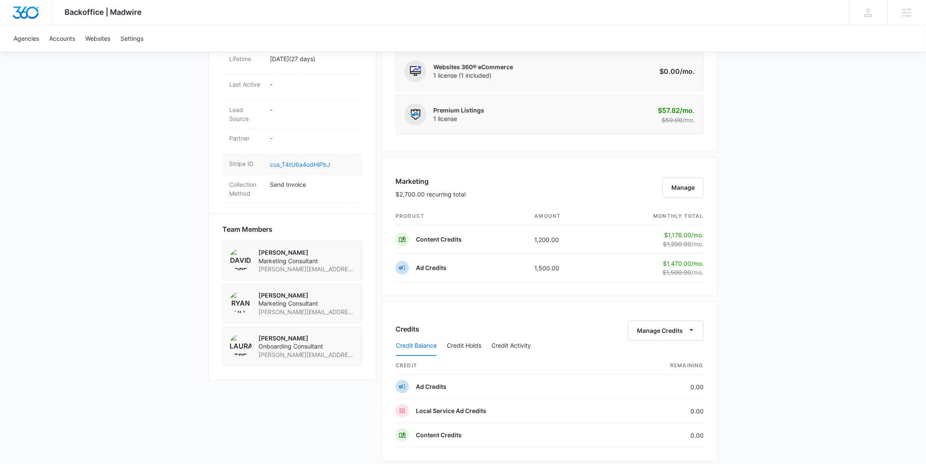
click at [320, 161] on link "cus_T4tU6a4odHlPbJ" at bounding box center [300, 164] width 60 height 7
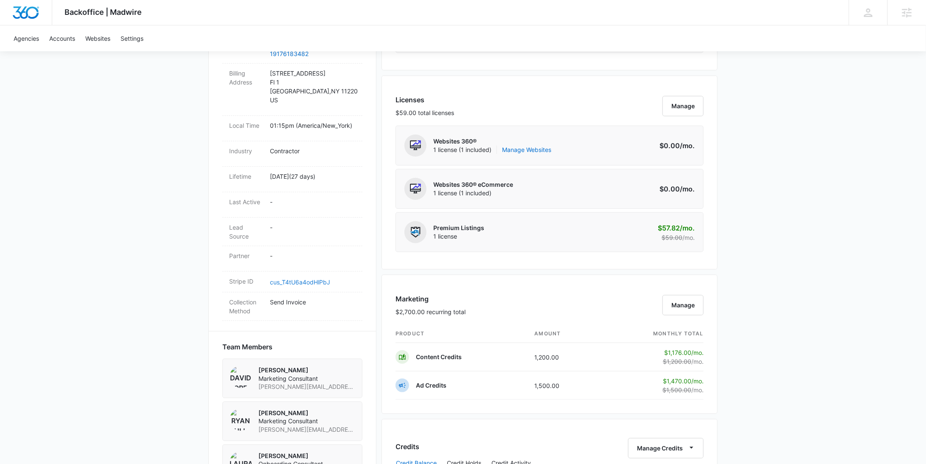
scroll to position [0, 0]
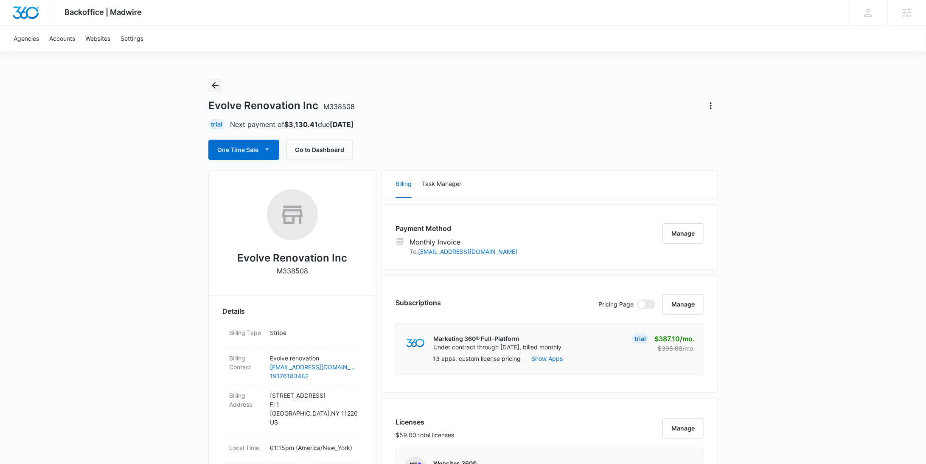
click at [219, 88] on icon "Back" at bounding box center [215, 85] width 10 height 10
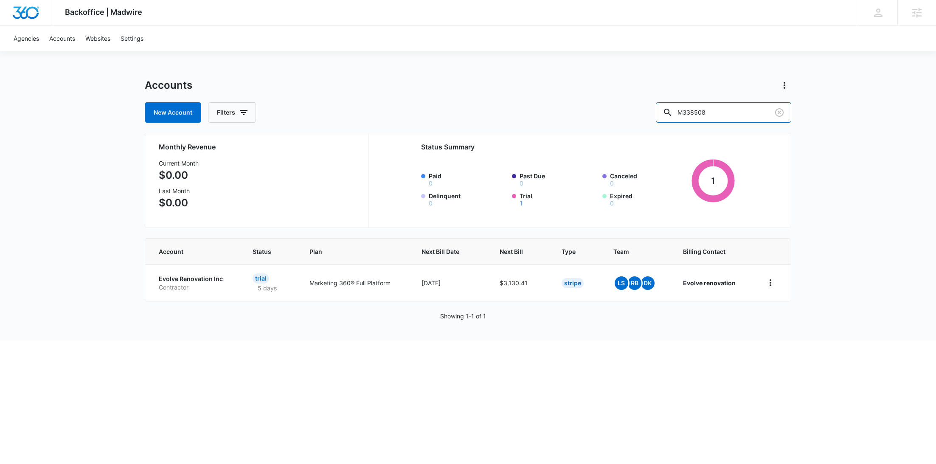
drag, startPoint x: 754, startPoint y: 112, endPoint x: 677, endPoint y: 109, distance: 76.4
click at [677, 109] on div "New Account Filters M338508" at bounding box center [468, 112] width 646 height 20
paste input "5177"
type input "M335177"
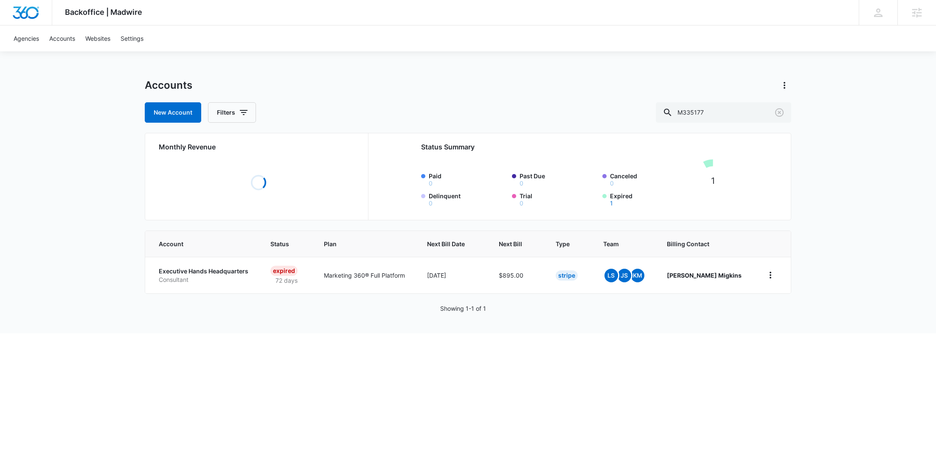
click at [172, 277] on p "Consultant" at bounding box center [204, 279] width 91 height 8
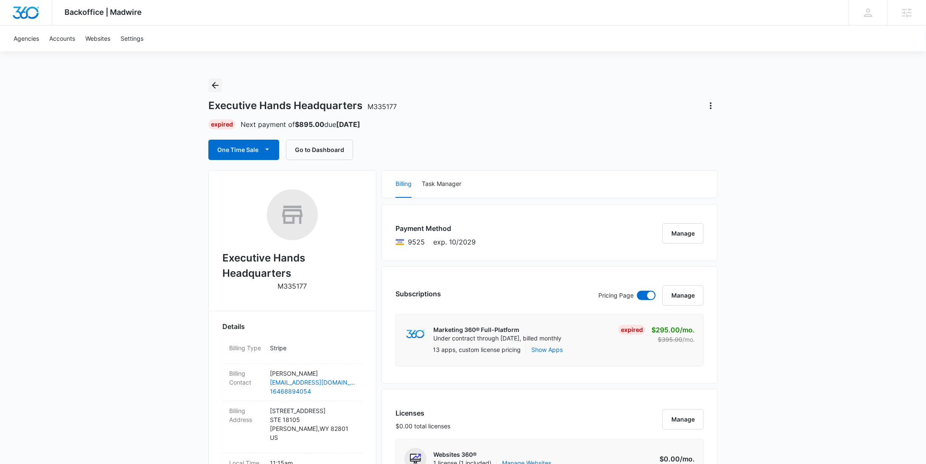
click at [213, 89] on icon "Back" at bounding box center [215, 85] width 10 height 10
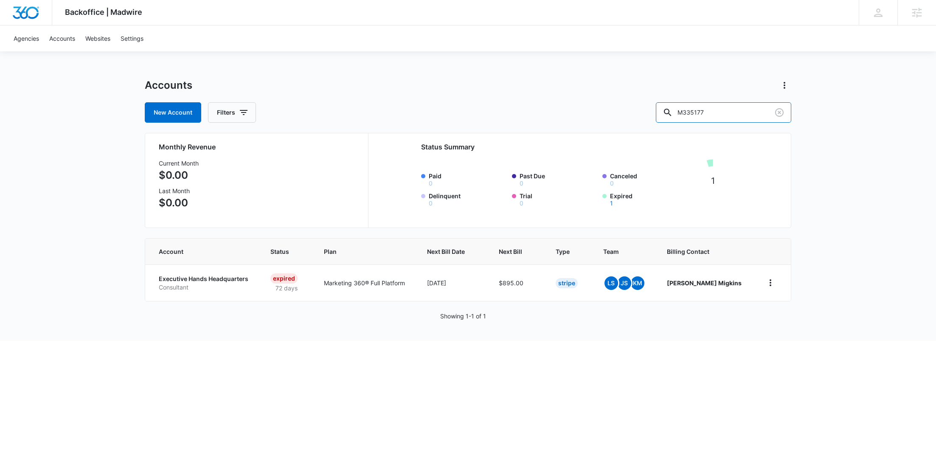
drag, startPoint x: 740, startPoint y: 119, endPoint x: 634, endPoint y: 117, distance: 107.0
click at [634, 117] on div "New Account Filters M335177" at bounding box center [468, 112] width 646 height 20
paste input "3103"
type input "M333103"
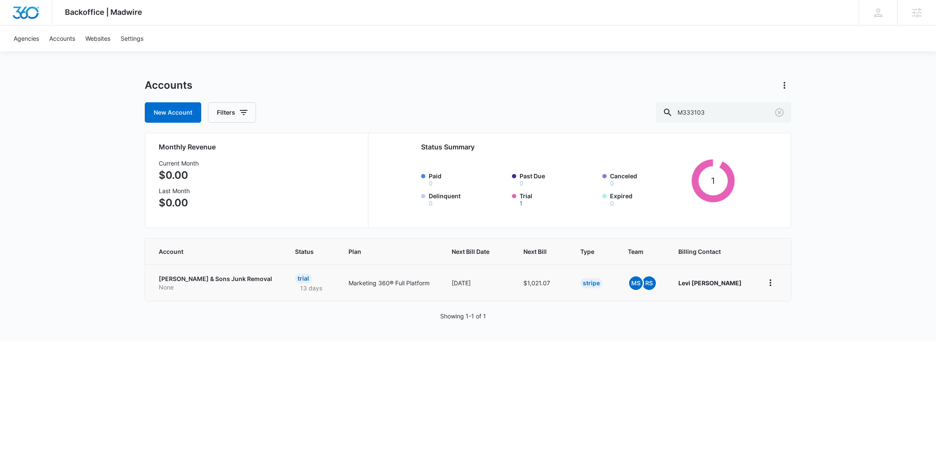
click at [173, 282] on p "Aguirre & Sons Junk Removal" at bounding box center [217, 279] width 116 height 8
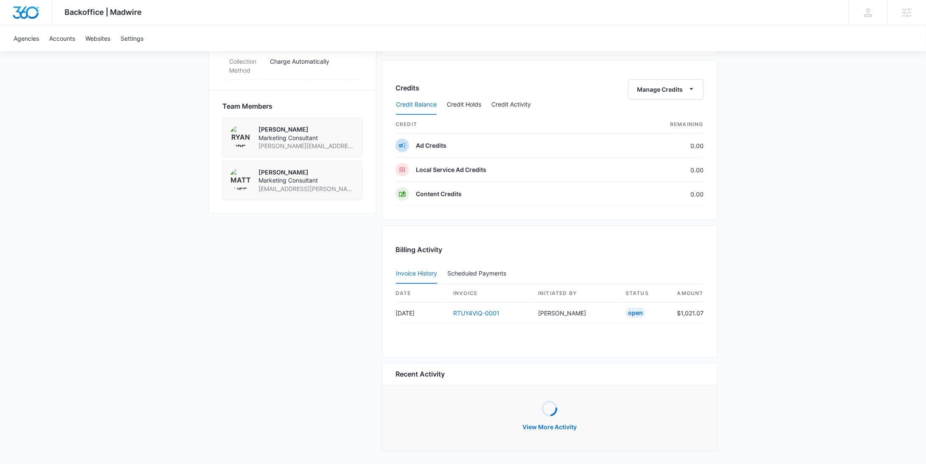
scroll to position [433, 0]
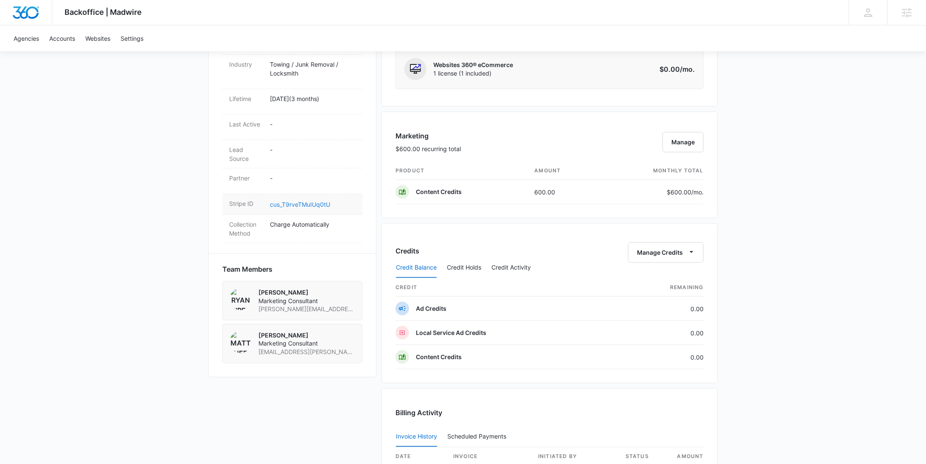
click at [315, 201] on link "cus_T9rveTMuIUq0tU" at bounding box center [300, 204] width 60 height 7
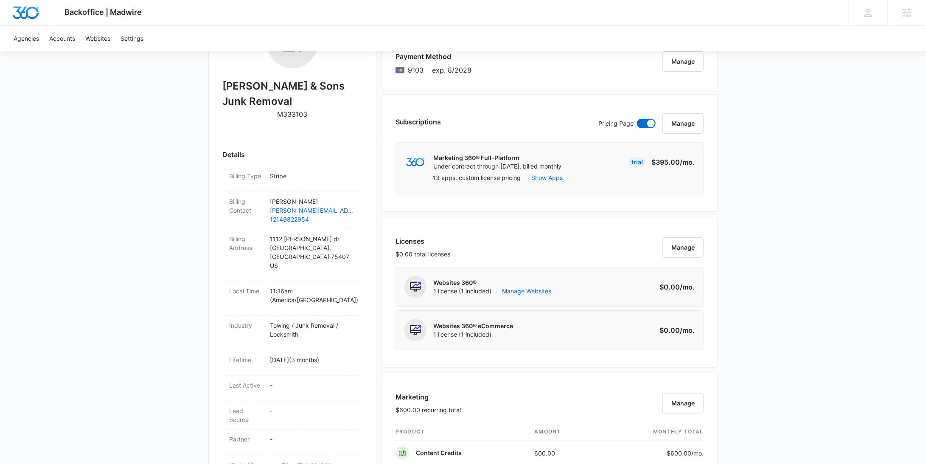
scroll to position [0, 0]
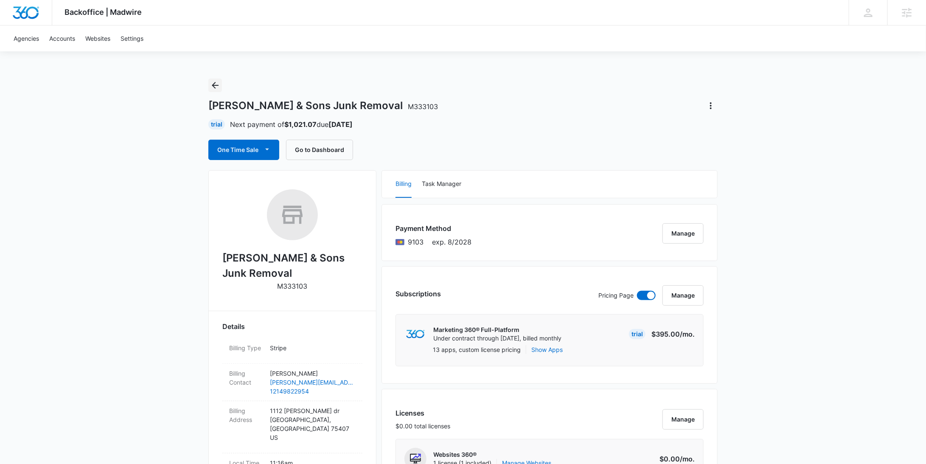
click at [216, 90] on icon "Back" at bounding box center [215, 85] width 10 height 10
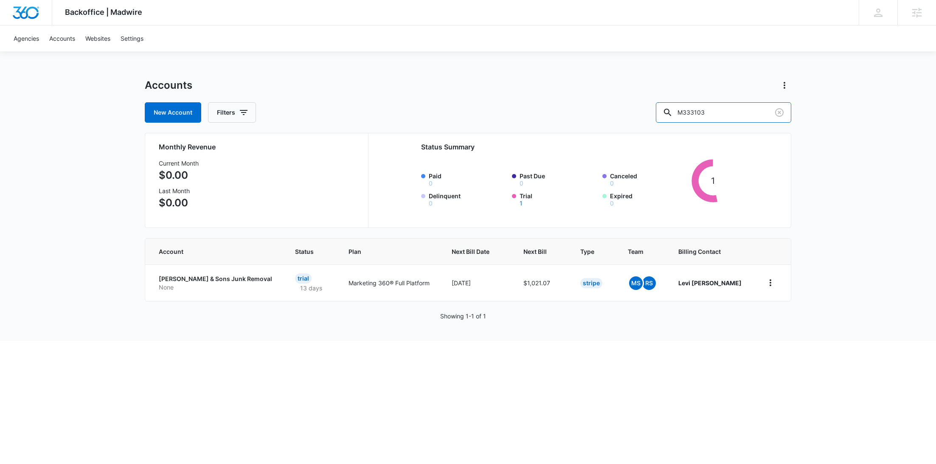
drag, startPoint x: 749, startPoint y: 110, endPoint x: 658, endPoint y: 116, distance: 91.0
click at [658, 116] on div "New Account Filters M333103" at bounding box center [468, 112] width 646 height 20
paste input "23844"
type input "M323844"
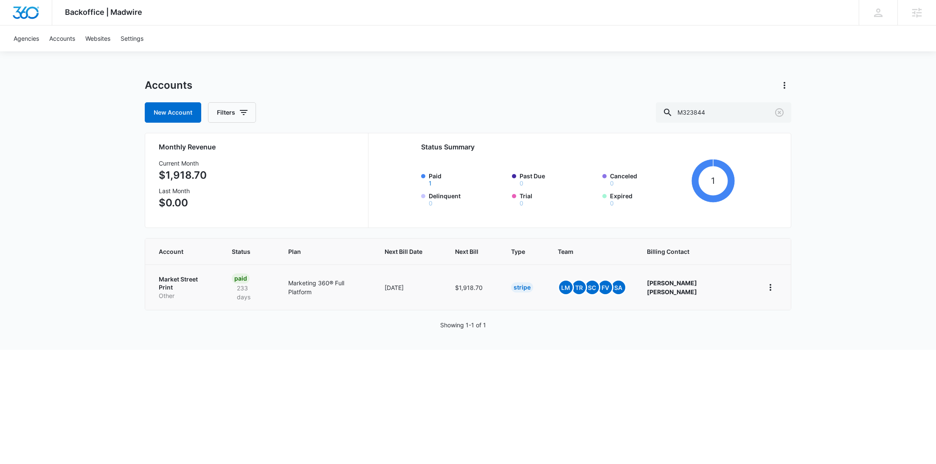
click at [171, 292] on p "Other" at bounding box center [185, 296] width 53 height 8
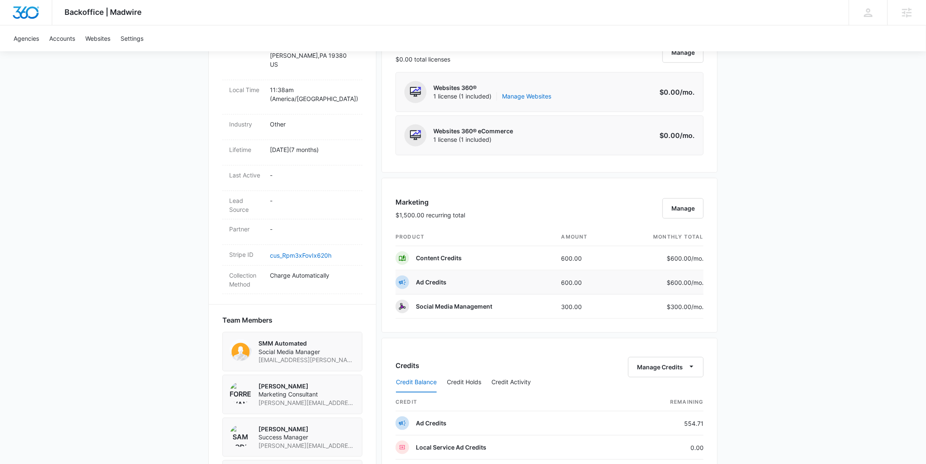
scroll to position [564, 0]
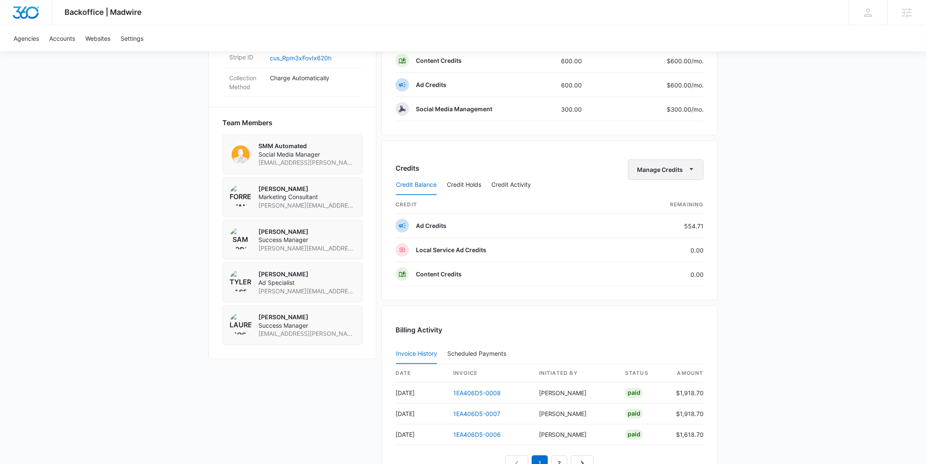
click at [670, 165] on button "Manage Credits" at bounding box center [666, 170] width 76 height 20
click at [666, 202] on button "Withdraw Credits" at bounding box center [684, 207] width 110 height 13
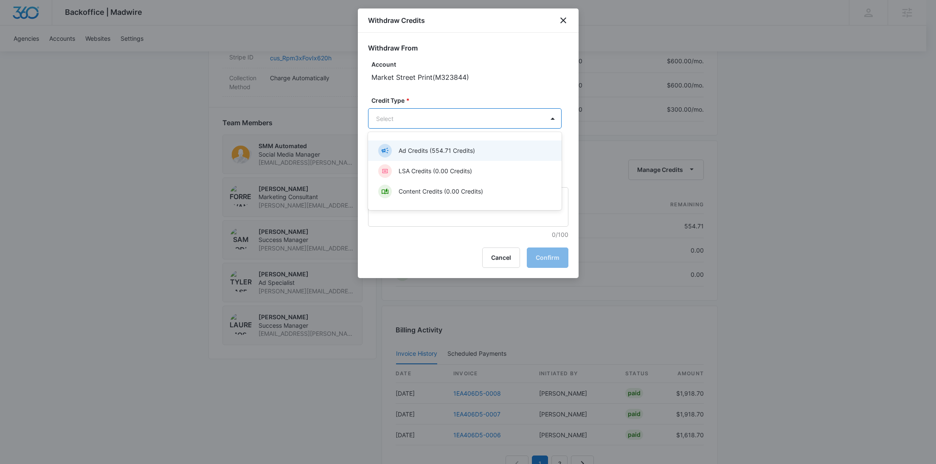
click at [421, 124] on body "Backoffice | Madwire Apps Settings RY Rochelle Young rochelle.young@madwire.com…" at bounding box center [468, 20] width 936 height 1168
click at [419, 151] on p "Ad Credits (554.71 Credits)" at bounding box center [436, 150] width 76 height 9
click at [409, 162] on input "Amount *" at bounding box center [434, 159] width 133 height 20
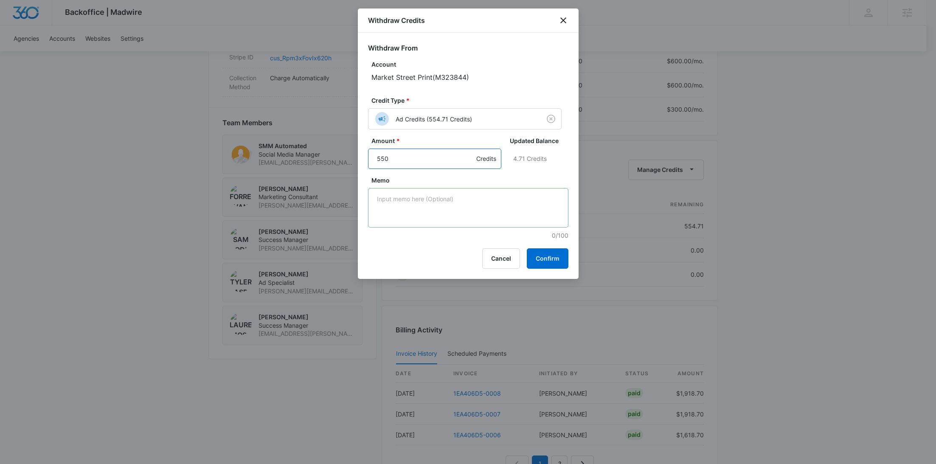
type input "550"
click at [504, 194] on textarea "Memo" at bounding box center [468, 207] width 200 height 39
paste textarea "LinkedIn"
type textarea "LinkedIn"
click at [556, 255] on button "Confirm" at bounding box center [548, 258] width 42 height 20
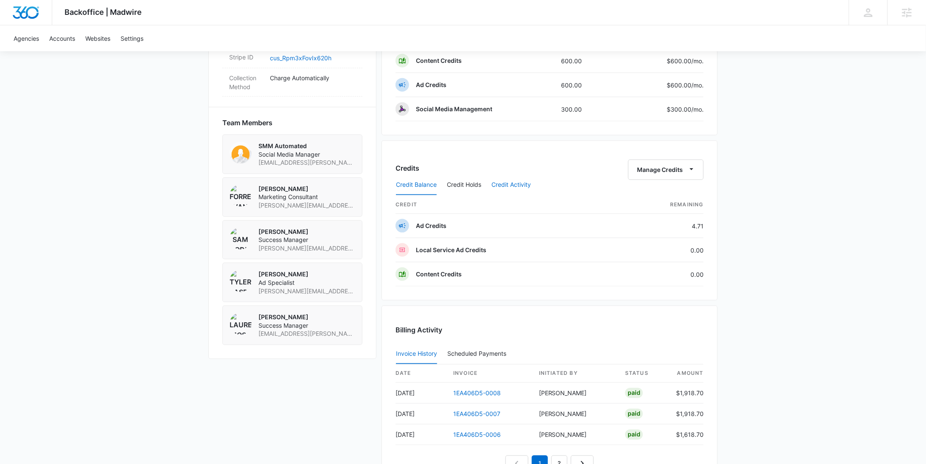
click at [492, 176] on button "Credit Activity" at bounding box center [510, 185] width 39 height 20
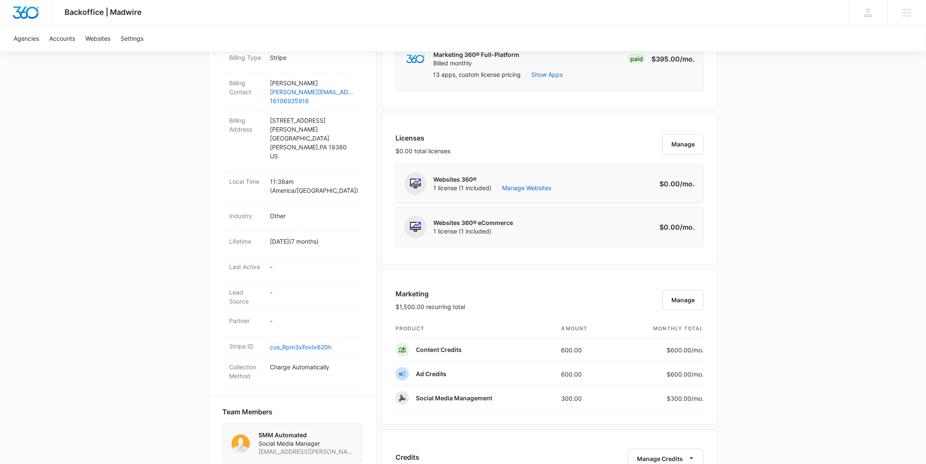
scroll to position [0, 0]
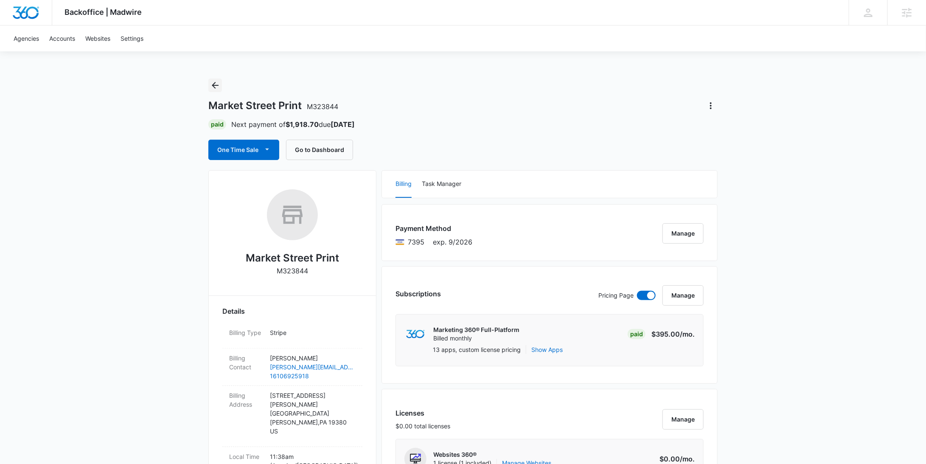
click at [213, 84] on icon "Back" at bounding box center [215, 85] width 10 height 10
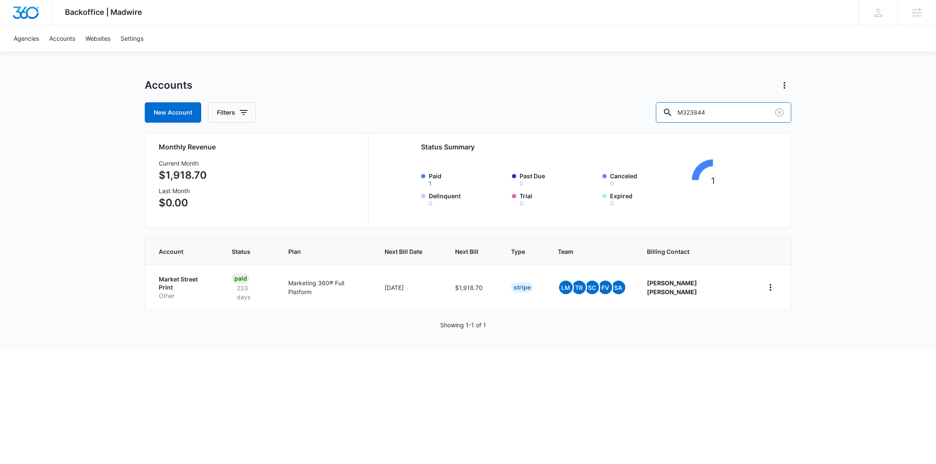
drag, startPoint x: 686, startPoint y: 114, endPoint x: 666, endPoint y: 114, distance: 19.9
click at [666, 114] on div "New Account Filters M323844" at bounding box center [468, 112] width 646 height 20
paste input "40036"
type input "M340036"
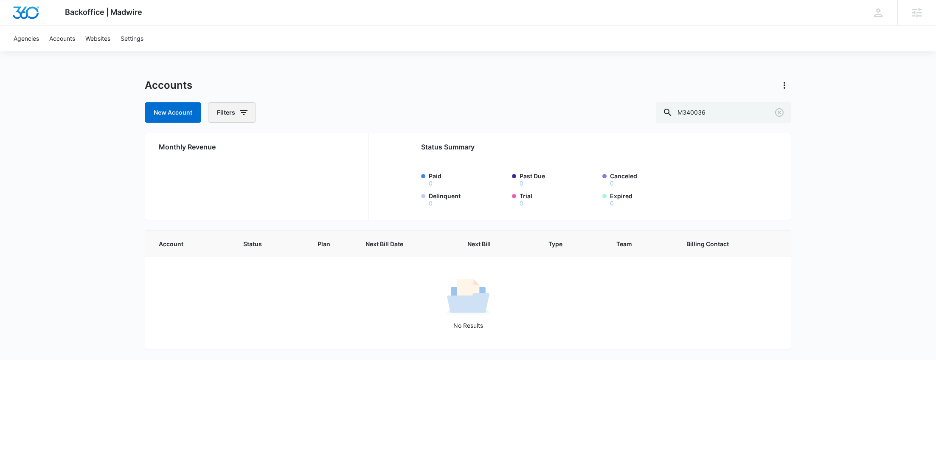
click at [231, 116] on button "Filters" at bounding box center [232, 112] width 48 height 20
click at [312, 141] on icon "Show Agency filters" at bounding box center [309, 143] width 10 height 10
click at [266, 174] on label "Search All Agencies" at bounding box center [267, 171] width 98 height 9
click at [219, 172] on input "Search All Agencies" at bounding box center [218, 171] width 0 height 0
checkbox input "true"
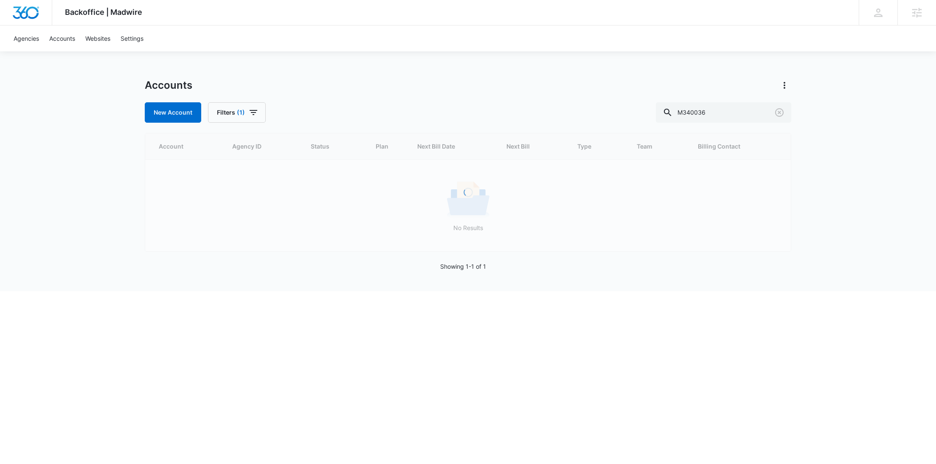
click at [368, 92] on div "Accounts" at bounding box center [468, 86] width 646 height 14
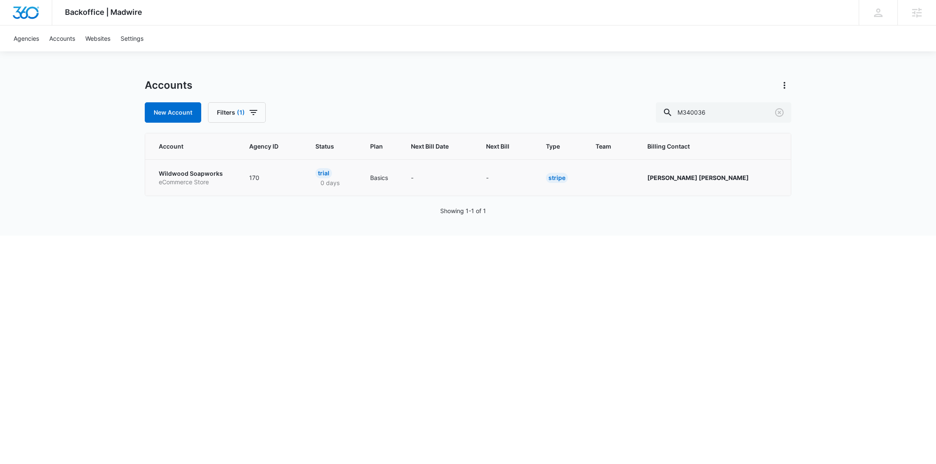
click at [199, 178] on p "eCommerce Store" at bounding box center [194, 182] width 70 height 8
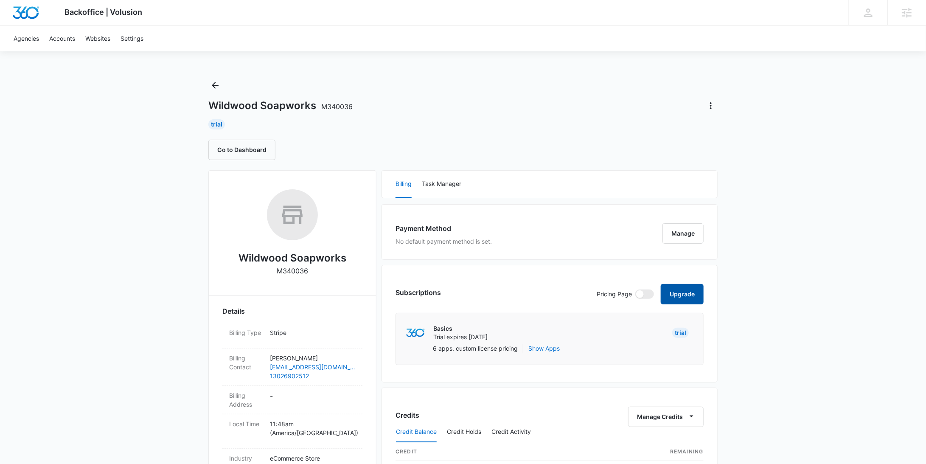
click at [669, 291] on button "Upgrade" at bounding box center [682, 294] width 43 height 20
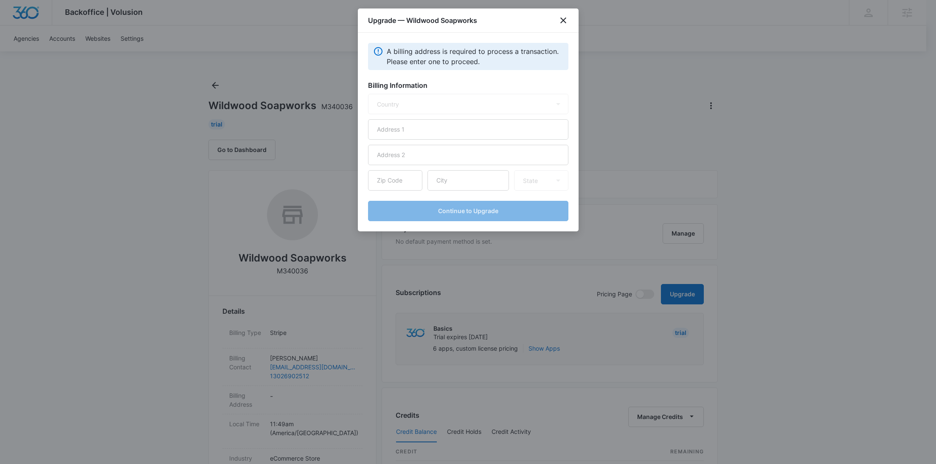
select select "US"
click at [443, 127] on input "text" at bounding box center [468, 129] width 200 height 20
paste input "[STREET_ADDRESS]"
type input "[STREET_ADDRESS]"
click at [468, 176] on input "text" at bounding box center [467, 180] width 81 height 20
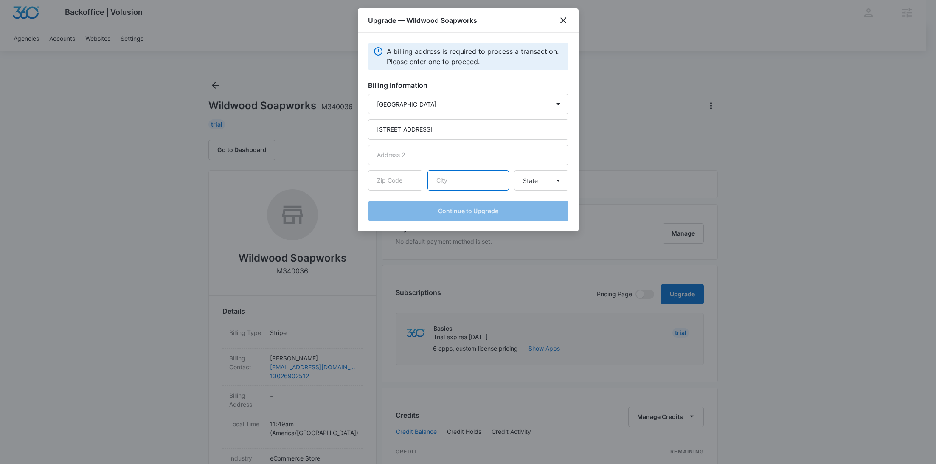
paste input "Kill Devil Hills"
type input "Kill Devil Hills"
click at [410, 188] on input "text" at bounding box center [395, 180] width 54 height 20
paste input "27948"
type input "27948"
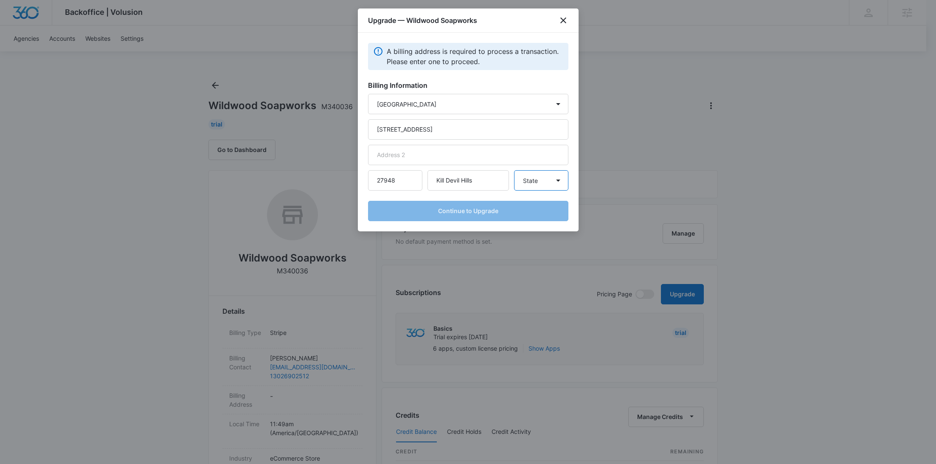
click at [516, 183] on select "State Alaska Alabama Arkansas American Samoa Arizona California Colorado Connec…" at bounding box center [541, 180] width 54 height 20
select select "NC"
click at [514, 170] on select "State Alaska Alabama Arkansas American Samoa Arizona California Colorado Connec…" at bounding box center [541, 180] width 54 height 20
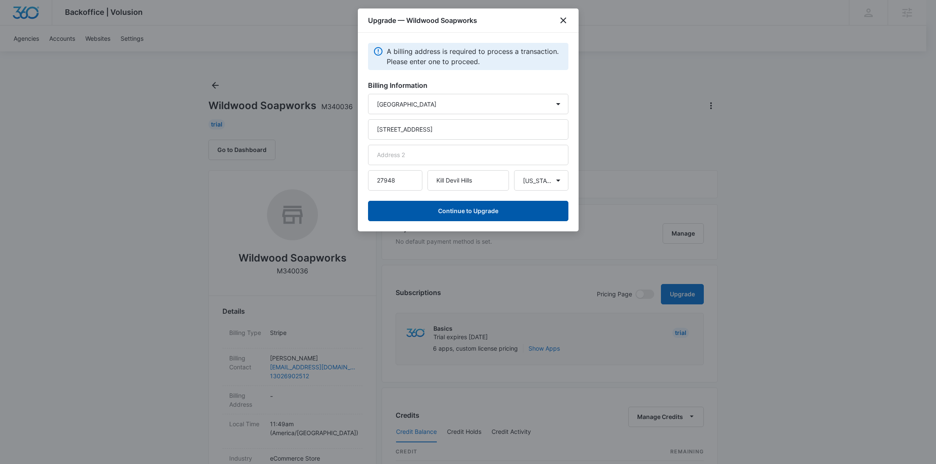
click at [495, 215] on button "Continue to Upgrade" at bounding box center [468, 211] width 200 height 20
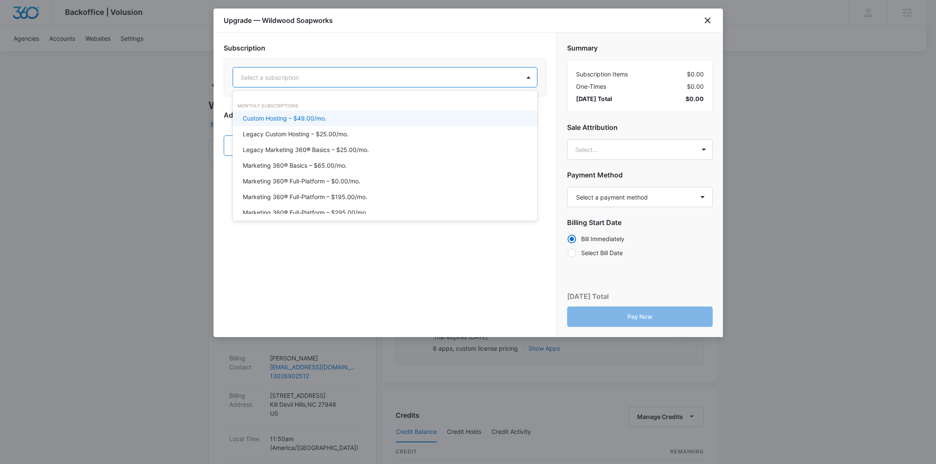
click at [349, 73] on div at bounding box center [375, 77] width 268 height 11
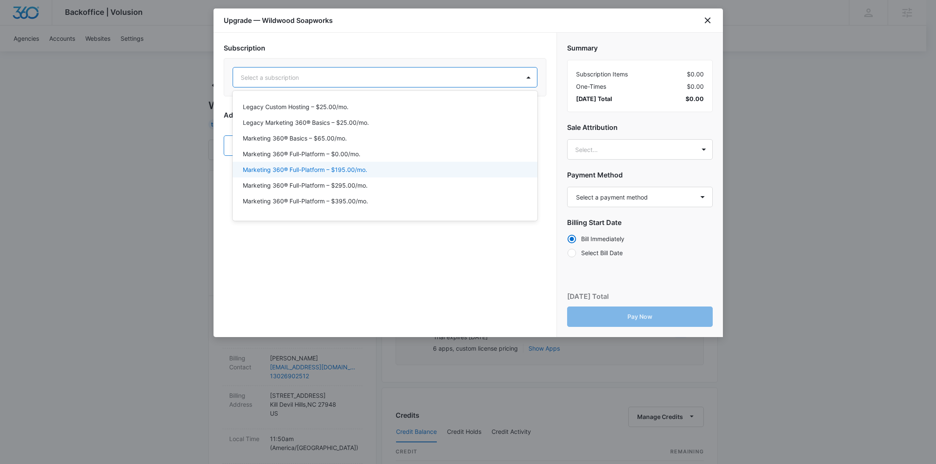
scroll to position [28, 0]
click at [356, 197] on p "Marketing 360® Full-Platform – $395.00/mo." at bounding box center [305, 200] width 125 height 9
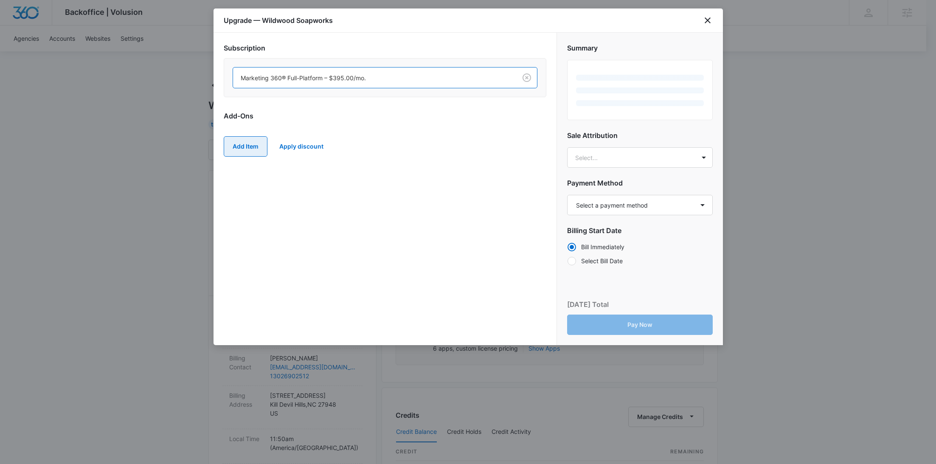
click at [249, 149] on button "Add Item" at bounding box center [246, 146] width 44 height 20
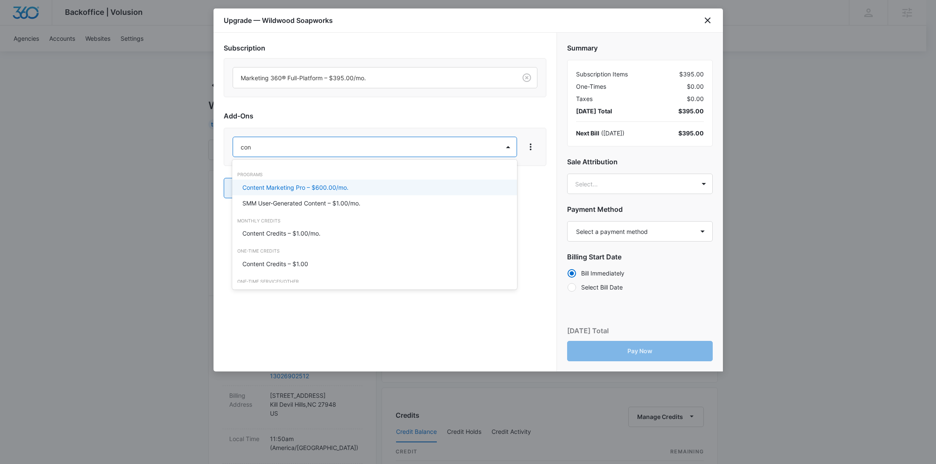
type input "cont"
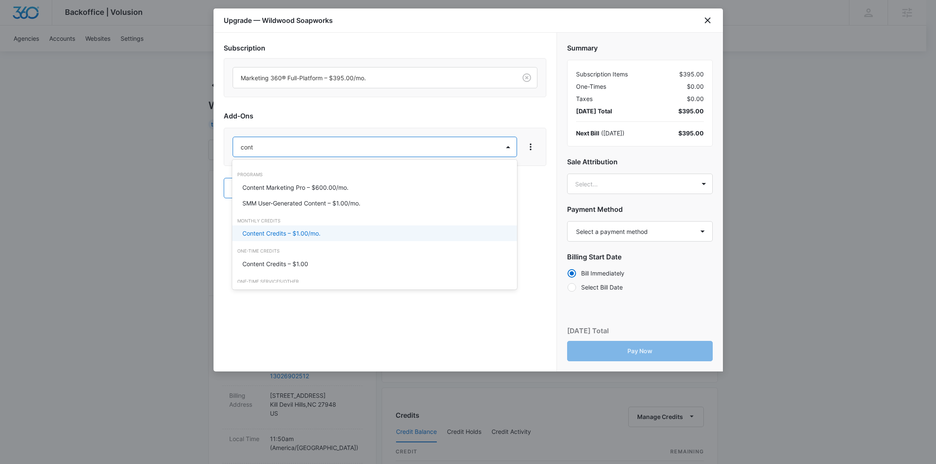
click at [272, 231] on p "Content Credits – $1.00/mo." at bounding box center [281, 233] width 78 height 9
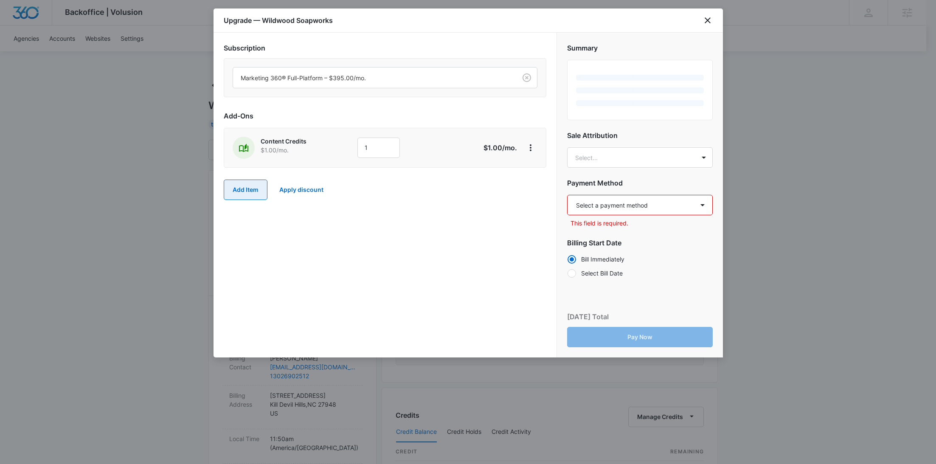
click at [252, 195] on button "Add Item" at bounding box center [246, 189] width 44 height 20
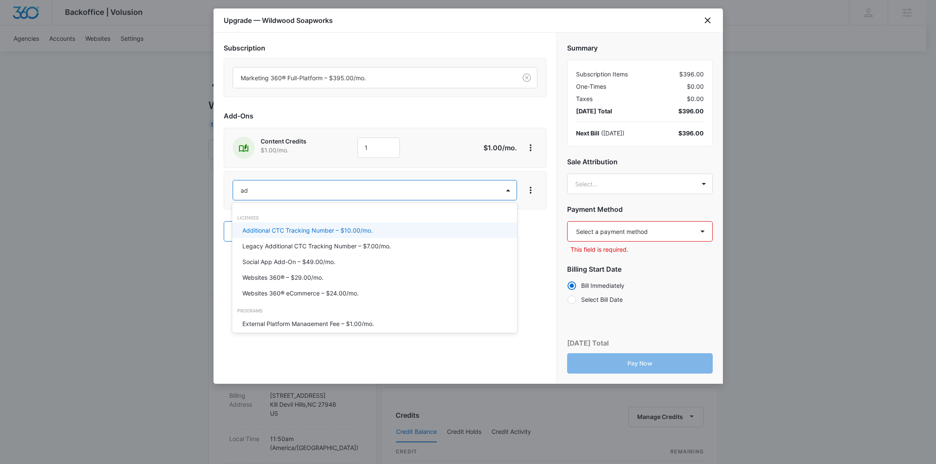
type input "ad c"
click at [264, 232] on p "Ad Credits – $1.00/mo." at bounding box center [274, 230] width 64 height 9
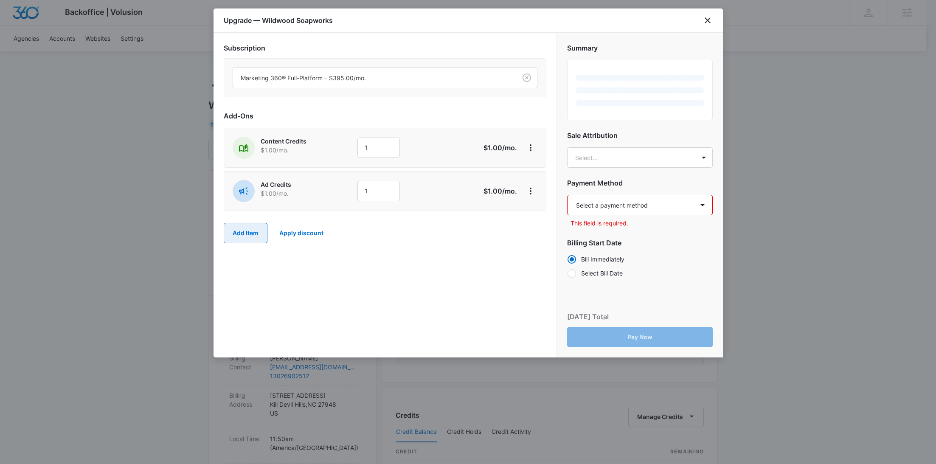
click at [254, 231] on button "Add Item" at bounding box center [246, 233] width 44 height 20
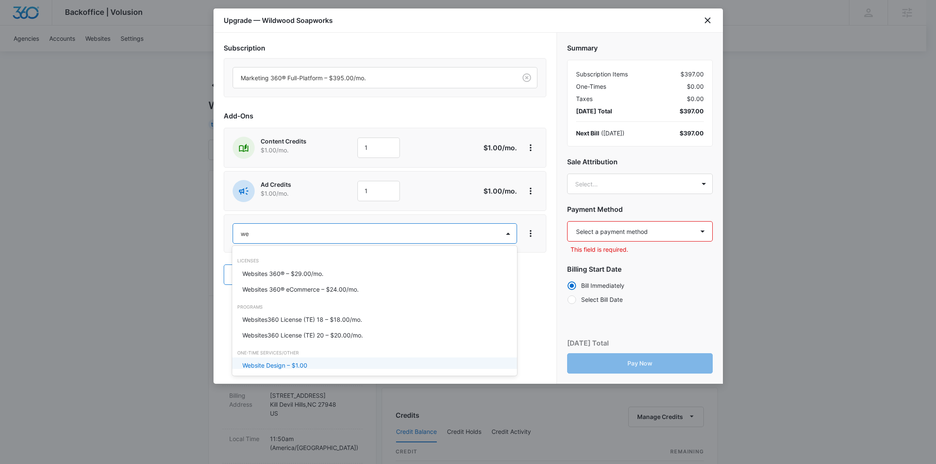
type input "w"
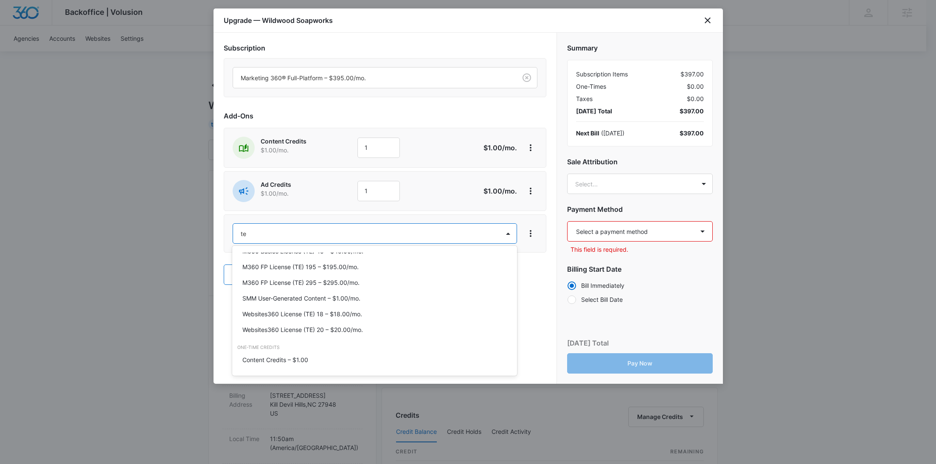
scroll to position [0, 0]
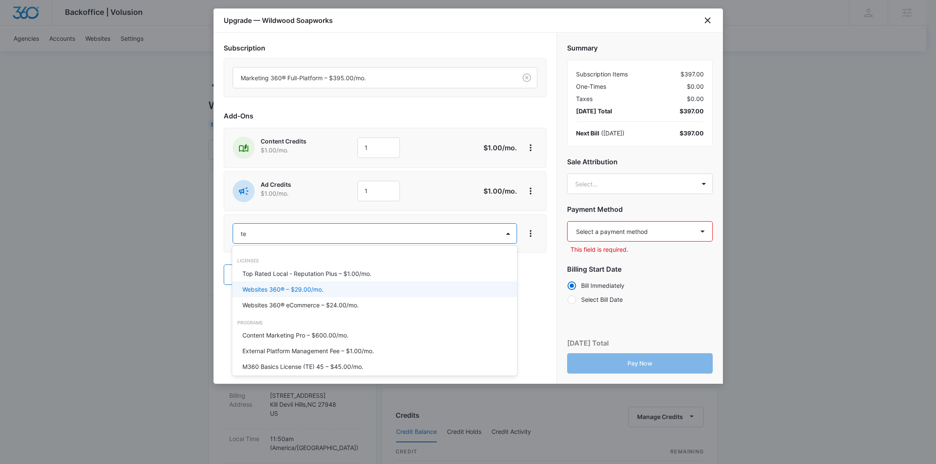
click at [460, 96] on div at bounding box center [468, 232] width 936 height 464
type input "te"
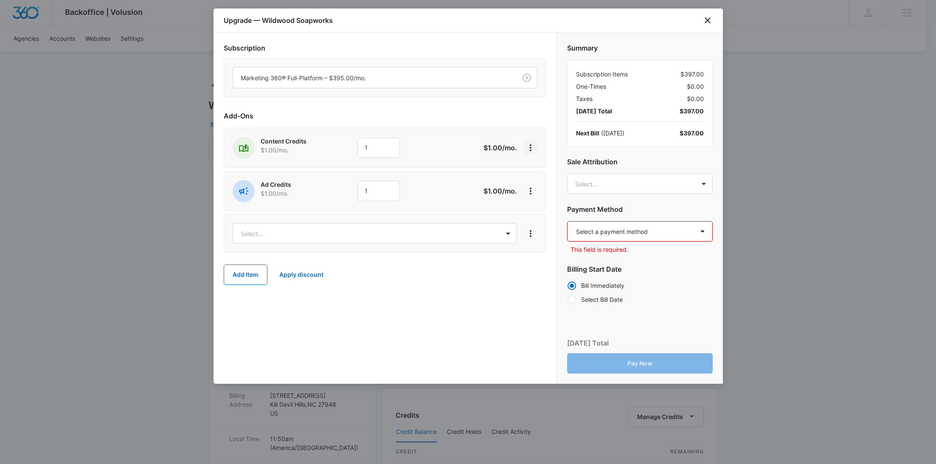
click at [533, 149] on icon "View More" at bounding box center [530, 148] width 10 height 10
click at [537, 175] on button "Delete Item" at bounding box center [555, 170] width 62 height 13
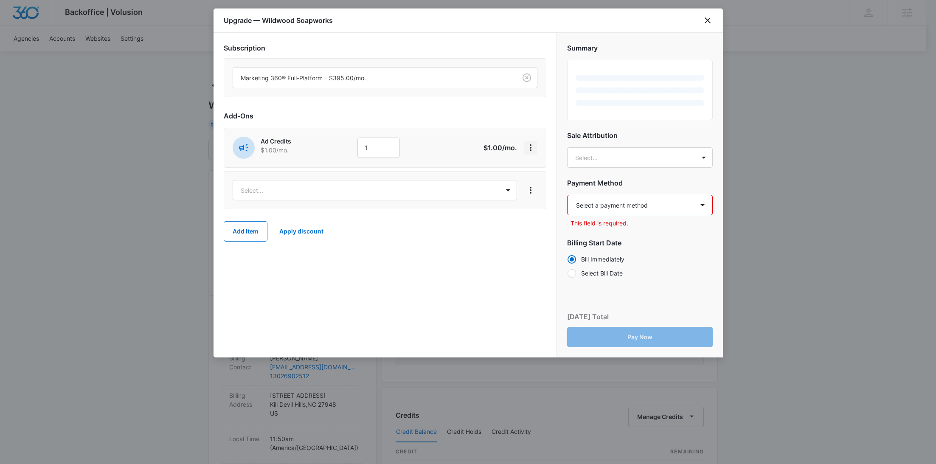
click at [531, 149] on icon "View More" at bounding box center [531, 147] width 2 height 7
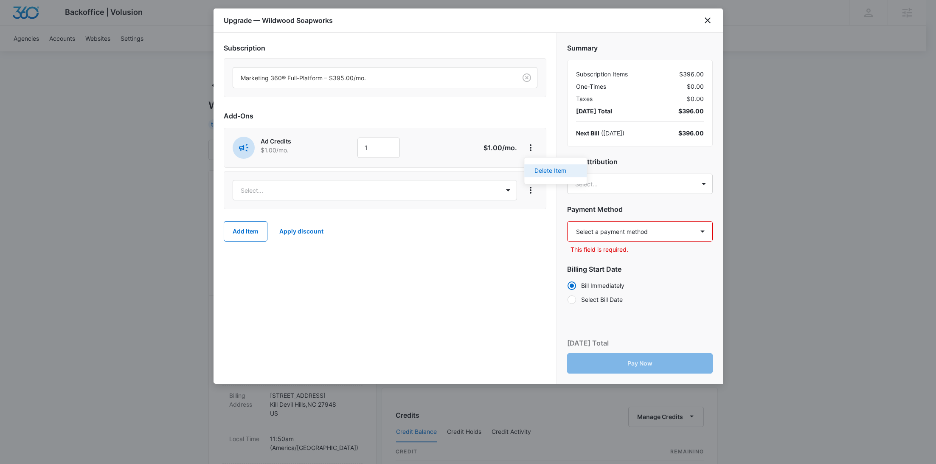
click at [535, 166] on button "Delete Item" at bounding box center [555, 170] width 62 height 13
click at [530, 155] on div "Select..." at bounding box center [385, 147] width 305 height 20
click at [531, 151] on button "View More" at bounding box center [531, 147] width 14 height 14
drag, startPoint x: 535, startPoint y: 167, endPoint x: 504, endPoint y: 132, distance: 46.9
click at [536, 167] on div "Delete Item" at bounding box center [550, 170] width 32 height 6
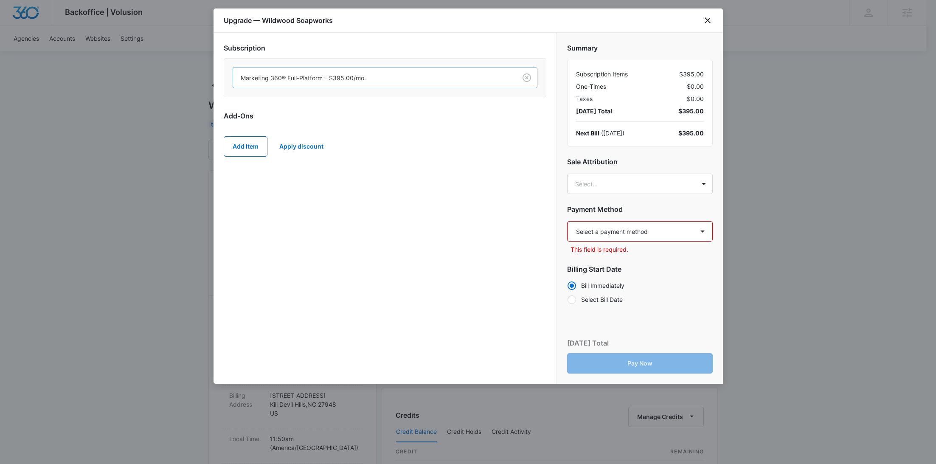
click at [415, 75] on div at bounding box center [373, 78] width 265 height 11
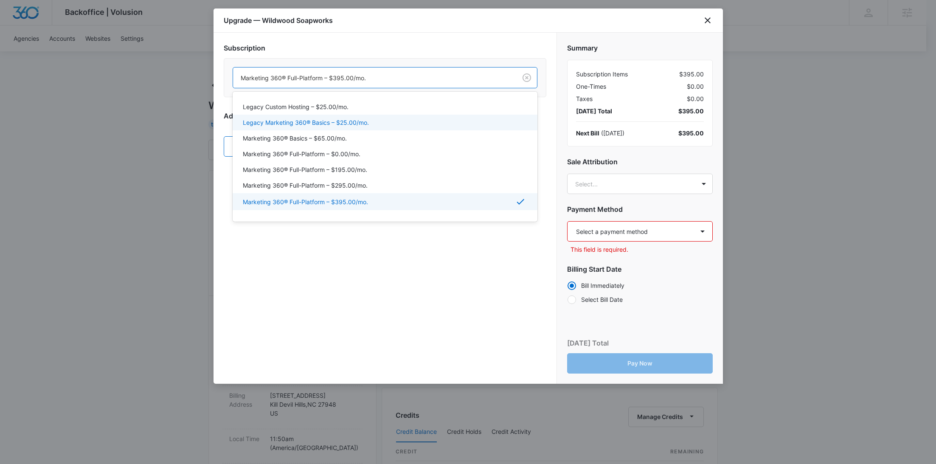
scroll to position [29, 0]
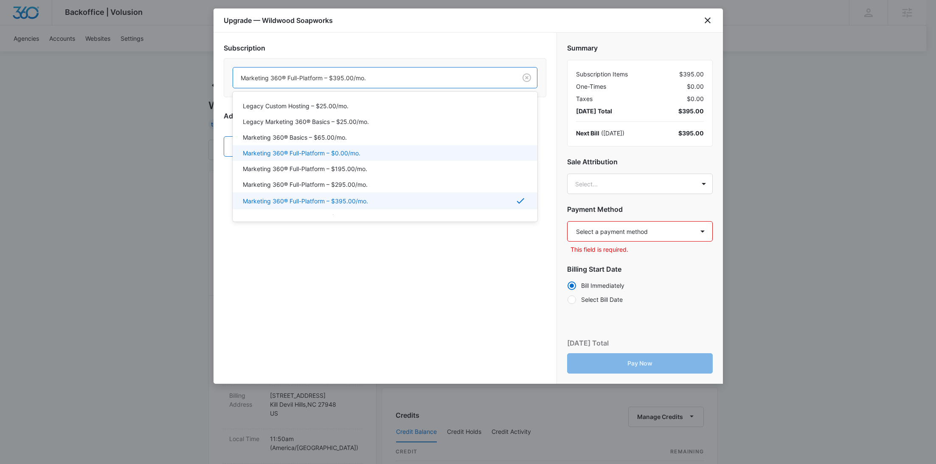
click at [405, 150] on div "Marketing 360® Full-Platform – $0.00/mo." at bounding box center [384, 153] width 283 height 9
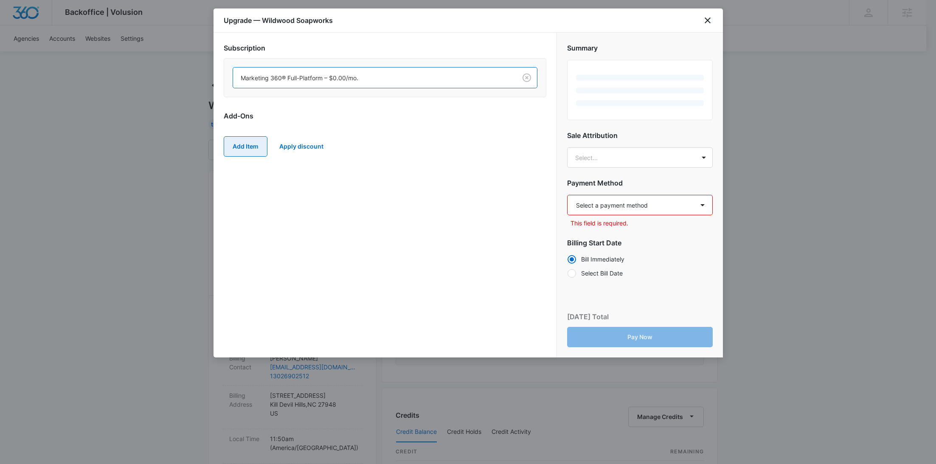
click at [249, 144] on button "Add Item" at bounding box center [246, 146] width 44 height 20
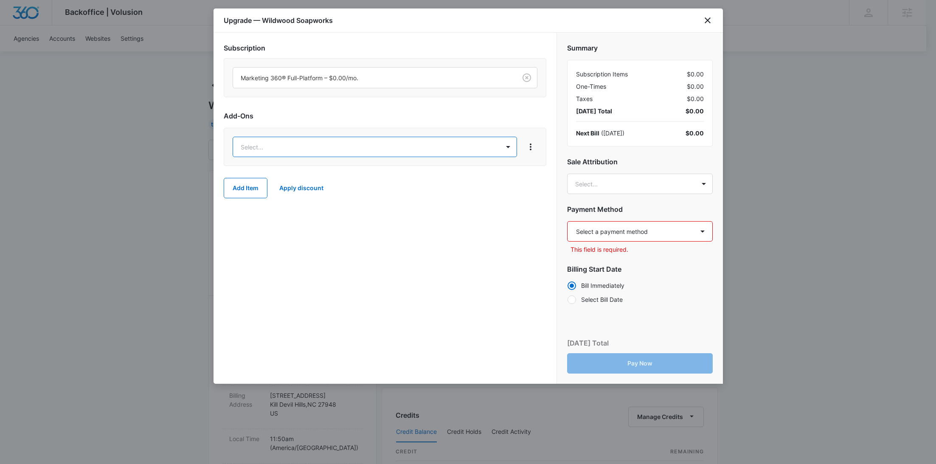
click at [283, 146] on body "Backoffice | Volusion Apps Settings RY Rochelle Young rochelle.young@madwire.co…" at bounding box center [468, 422] width 936 height 844
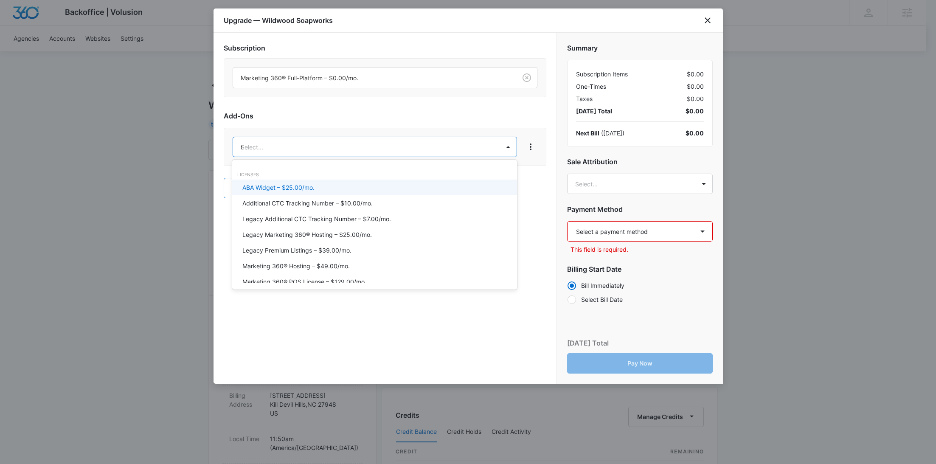
type input "te"
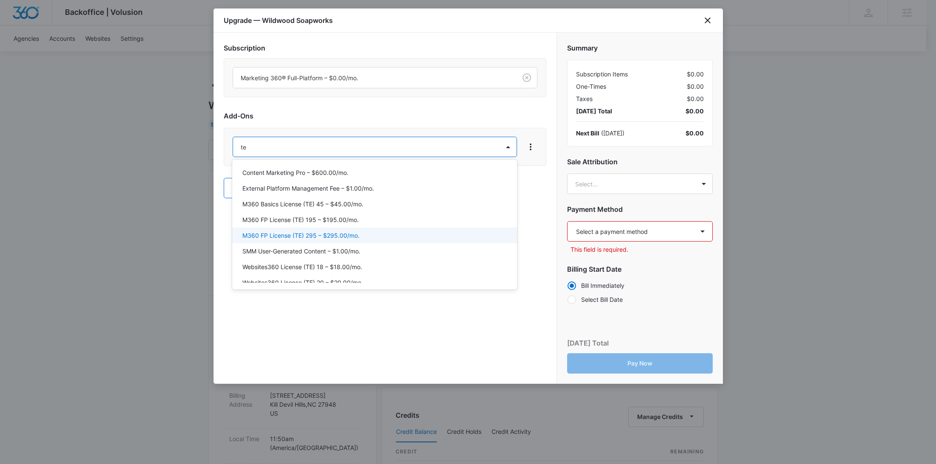
scroll to position [74, 0]
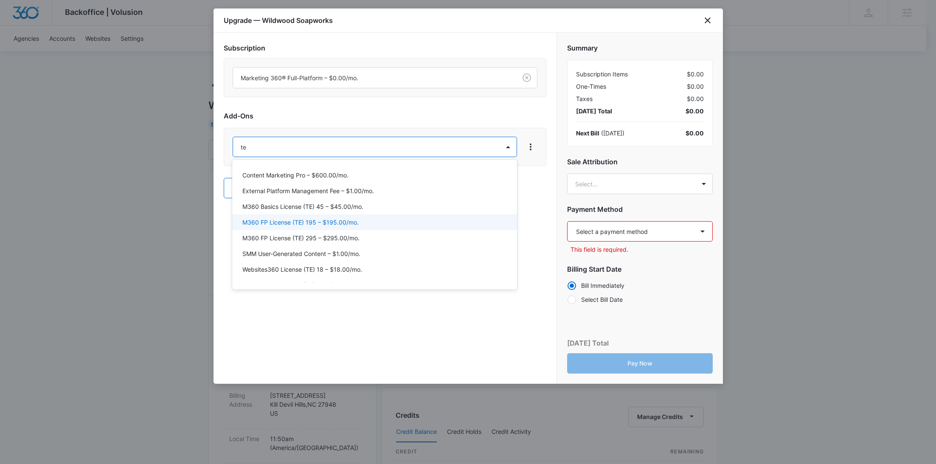
click at [370, 224] on div "M360 FP License (TE) 195 – $195.00/mo." at bounding box center [373, 222] width 263 height 9
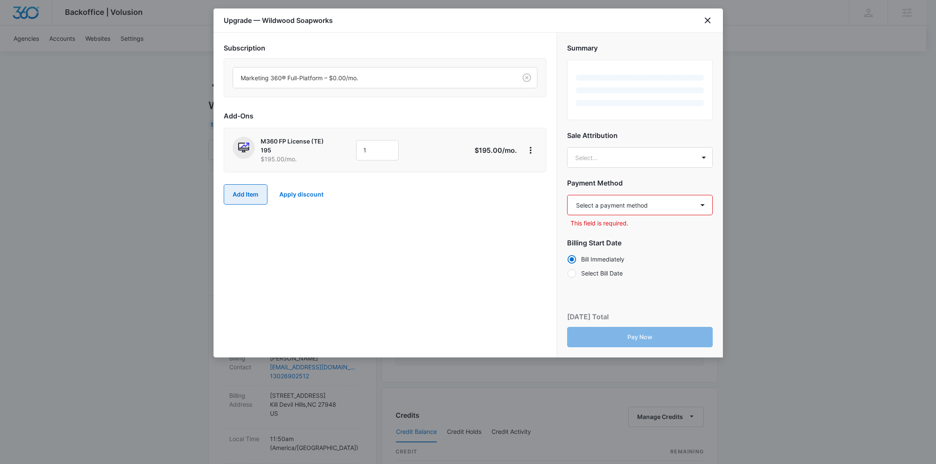
click at [257, 199] on button "Add Item" at bounding box center [246, 194] width 44 height 20
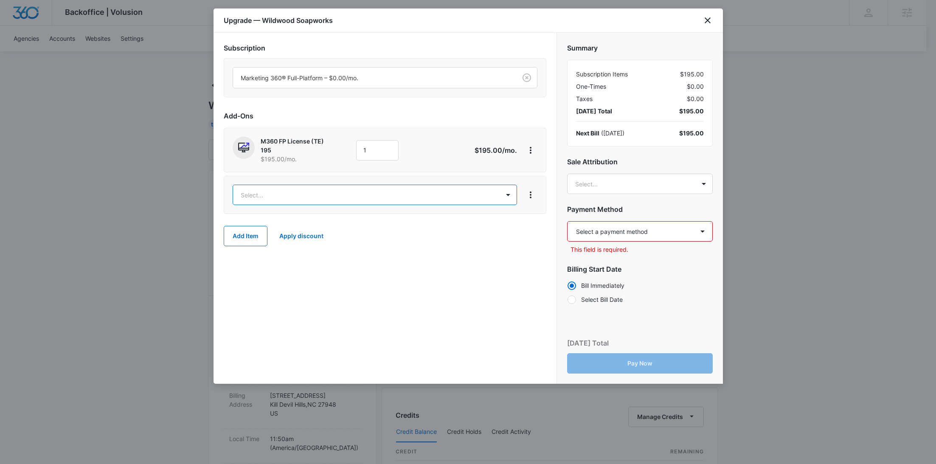
click at [279, 197] on body "Backoffice | Volusion Apps Settings RY Rochelle Young rochelle.young@madwire.co…" at bounding box center [468, 422] width 936 height 844
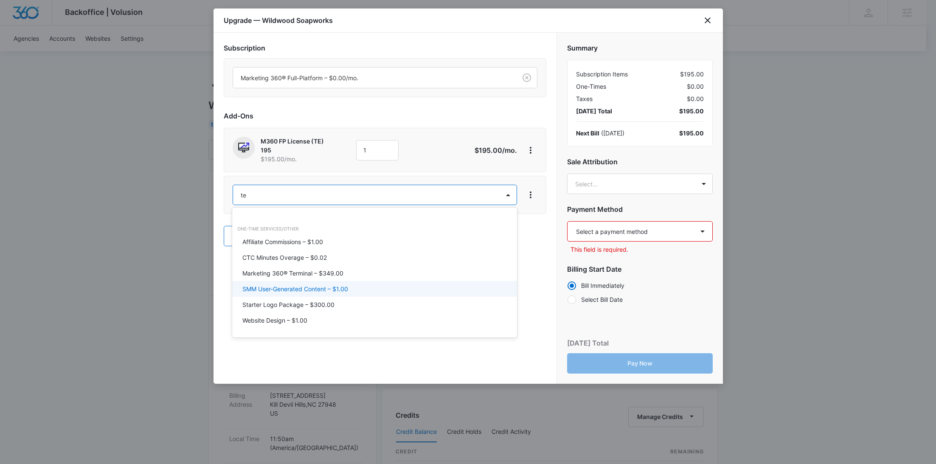
scroll to position [242, 0]
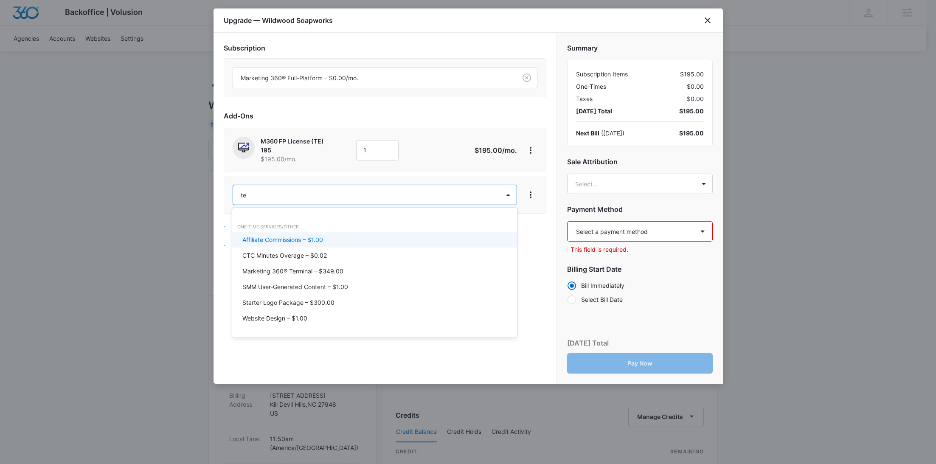
click at [390, 107] on div at bounding box center [468, 232] width 936 height 464
type input "te"
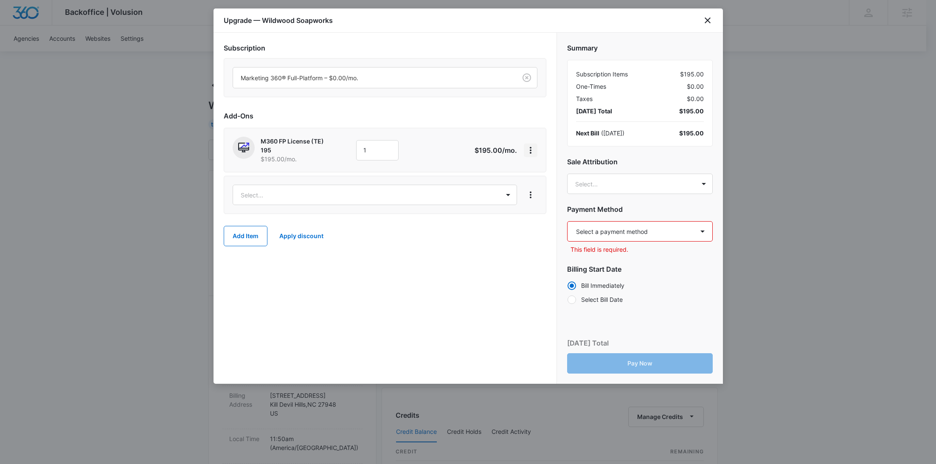
click at [533, 149] on icon "View More" at bounding box center [530, 150] width 10 height 10
click at [537, 171] on div "Delete Item" at bounding box center [550, 173] width 32 height 6
click at [530, 153] on div "Select..." at bounding box center [385, 147] width 305 height 20
click at [530, 151] on icon "View More" at bounding box center [530, 147] width 10 height 10
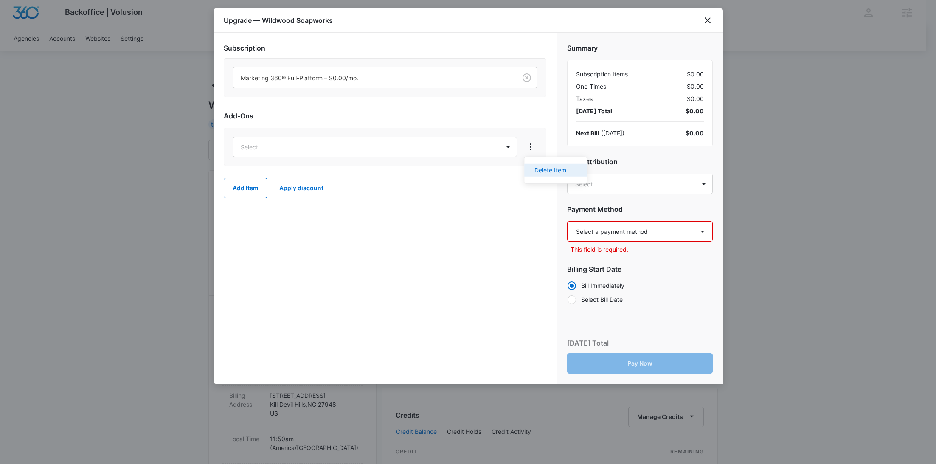
click at [541, 167] on div "Delete Item" at bounding box center [550, 170] width 32 height 6
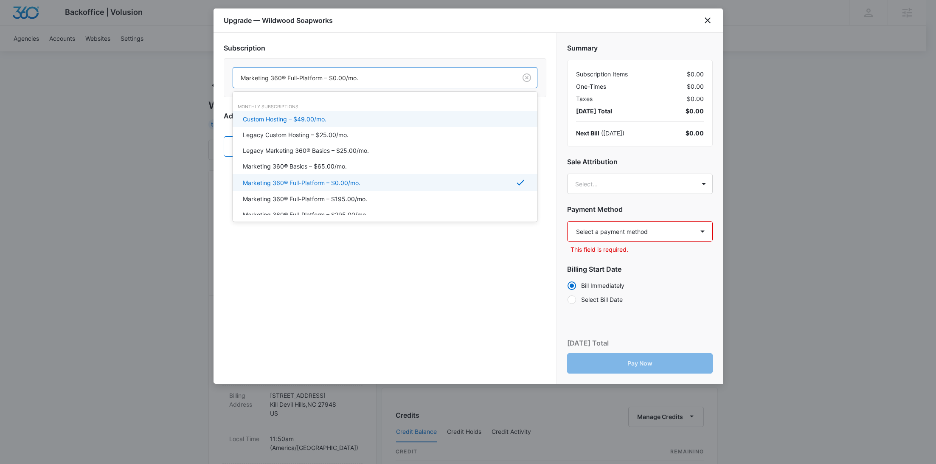
click at [427, 76] on div at bounding box center [373, 78] width 265 height 11
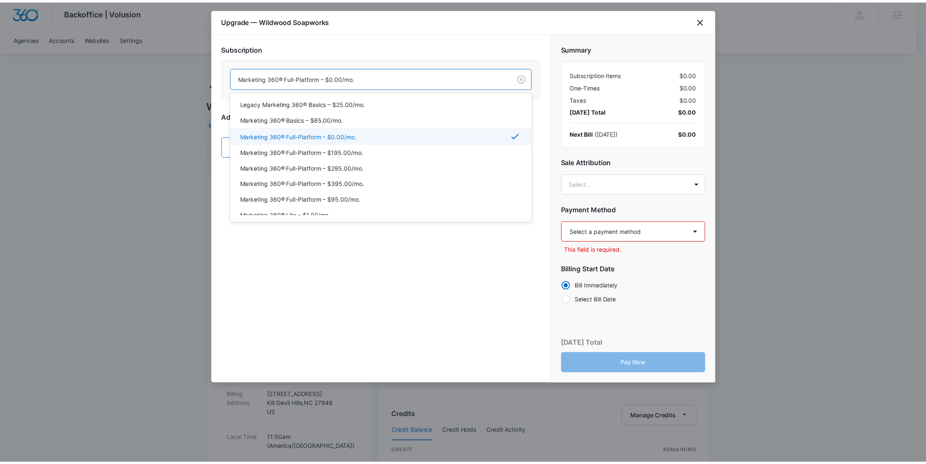
scroll to position [76, 0]
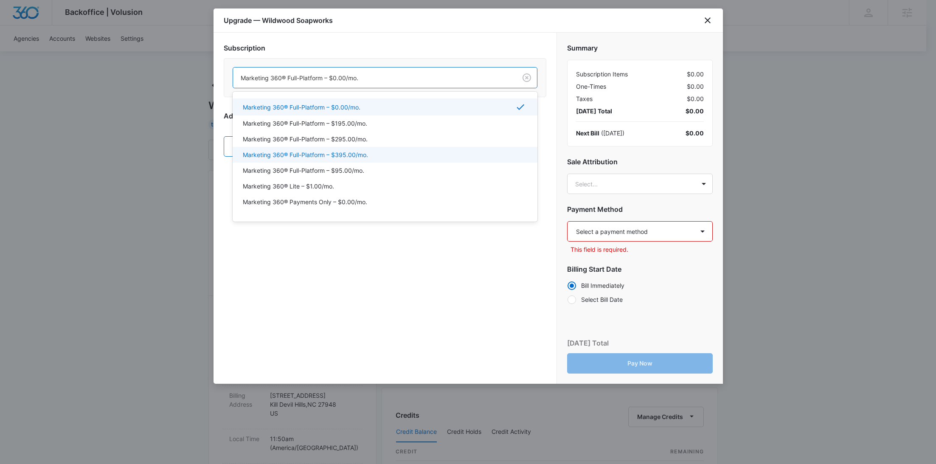
click at [376, 160] on div "Marketing 360® Full-Platform – $395.00/mo." at bounding box center [385, 155] width 305 height 16
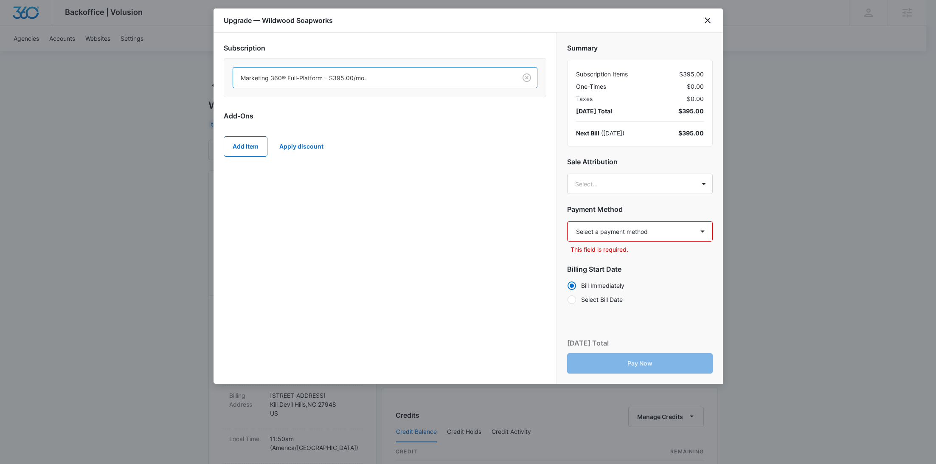
click at [221, 143] on div "Subscription option Marketing 360® Full-Platform – $395.00/mo., selected. Marke…" at bounding box center [384, 208] width 343 height 351
click at [242, 148] on button "Add Item" at bounding box center [246, 146] width 44 height 20
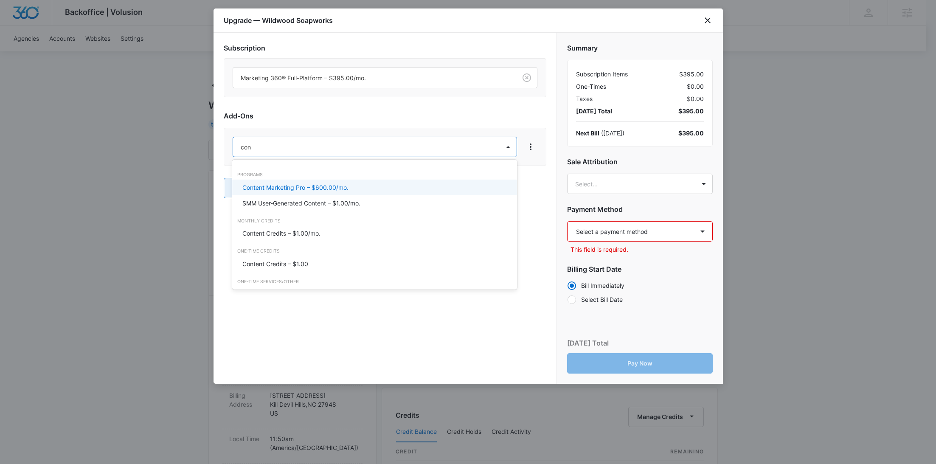
type input "cont"
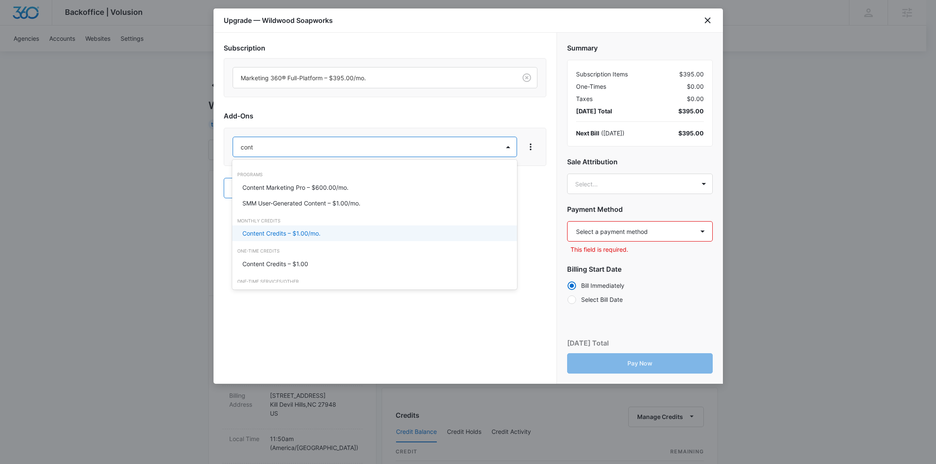
click at [283, 234] on p "Content Credits – $1.00/mo." at bounding box center [281, 233] width 78 height 9
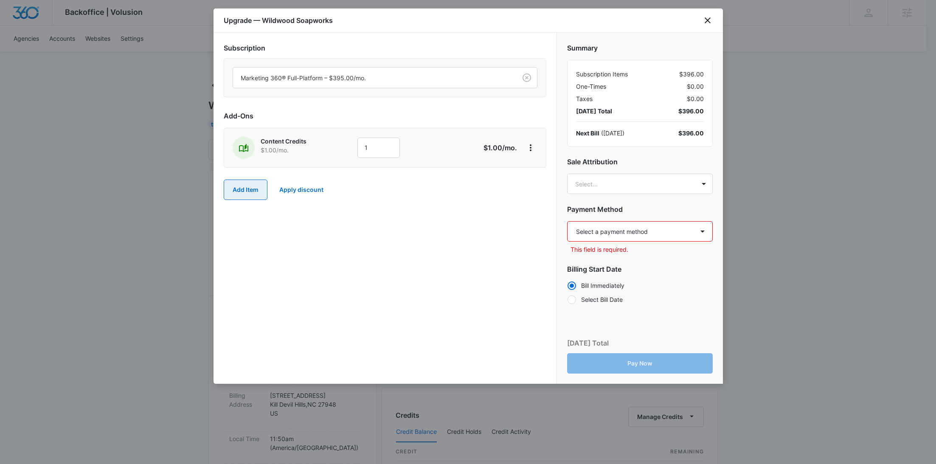
click at [255, 196] on button "Add Item" at bounding box center [246, 189] width 44 height 20
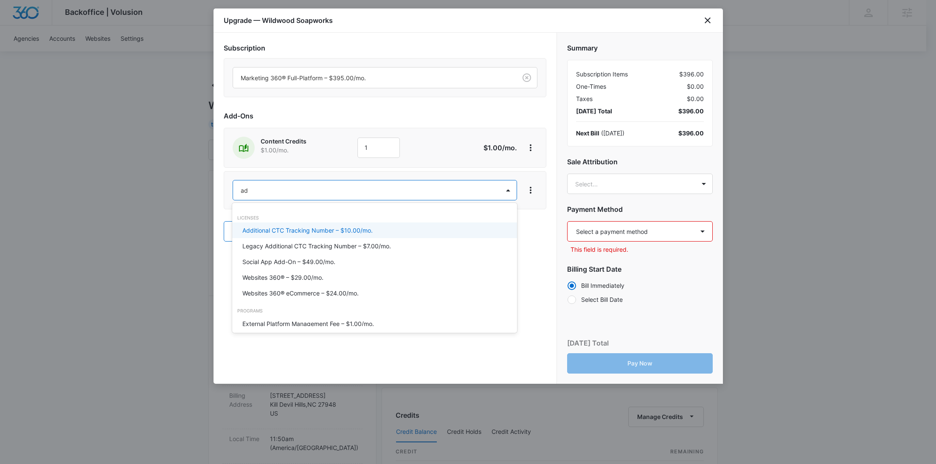
type input "ad c"
click at [262, 231] on p "Ad Credits – $1.00/mo." at bounding box center [274, 230] width 64 height 9
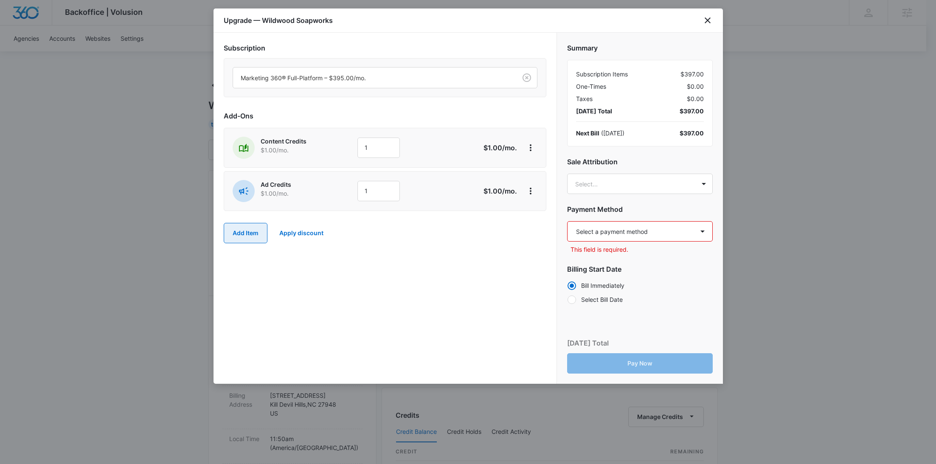
click at [253, 231] on button "Add Item" at bounding box center [246, 233] width 44 height 20
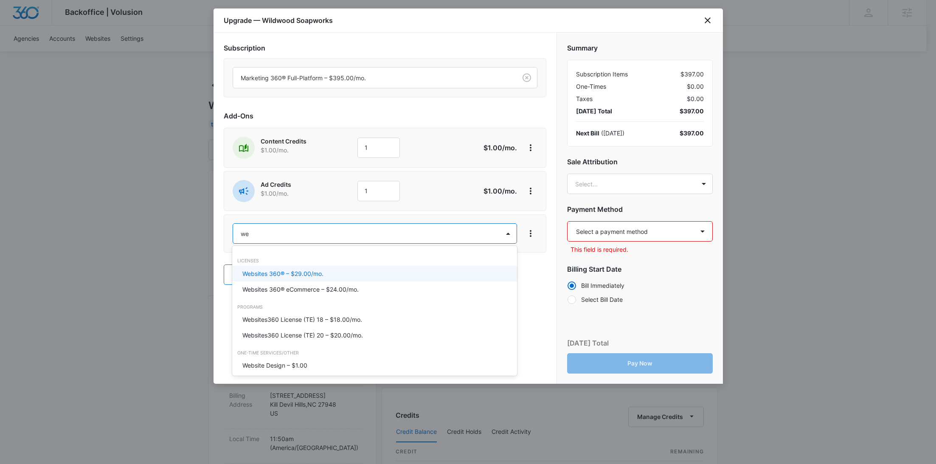
type input "web"
click at [287, 362] on p "Website Design – $1.00" at bounding box center [274, 365] width 65 height 9
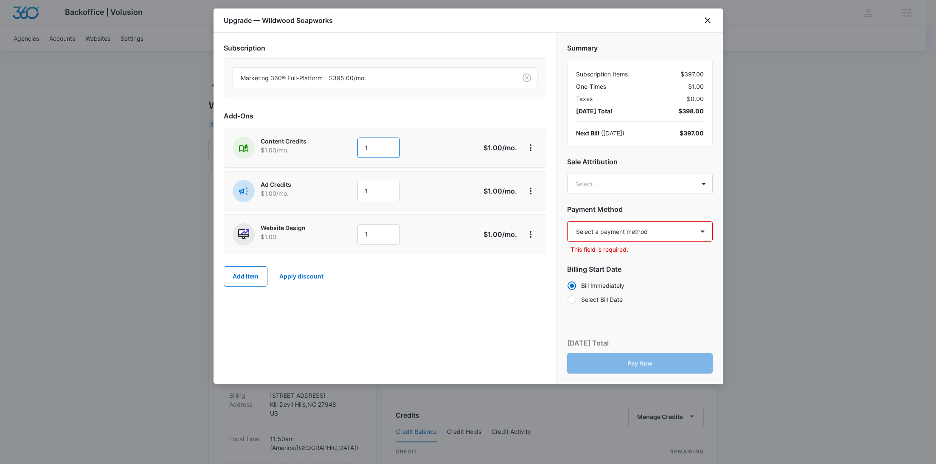
drag, startPoint x: 381, startPoint y: 145, endPoint x: 349, endPoint y: 140, distance: 33.0
click at [349, 140] on div "Content Credits $1.00 /mo. 1" at bounding box center [355, 148] width 244 height 22
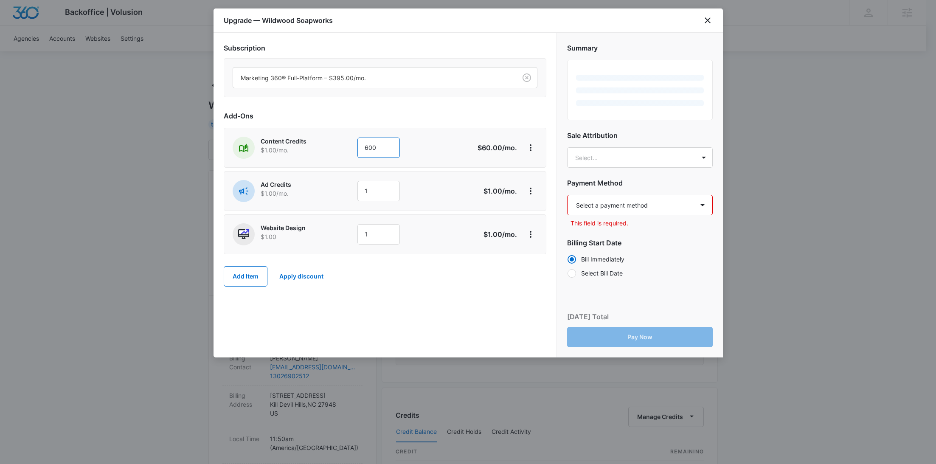
type input "600"
click at [348, 148] on div "Content Credits $1.00 /mo." at bounding box center [292, 148] width 118 height 22
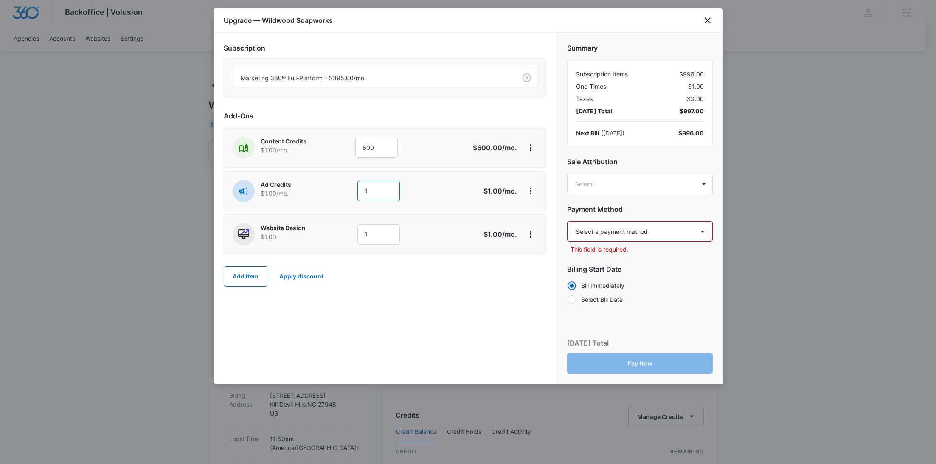
drag, startPoint x: 391, startPoint y: 193, endPoint x: 348, endPoint y: 192, distance: 43.7
click at [348, 192] on div "Ad Credits $1.00 /mo. 1" at bounding box center [355, 191] width 244 height 22
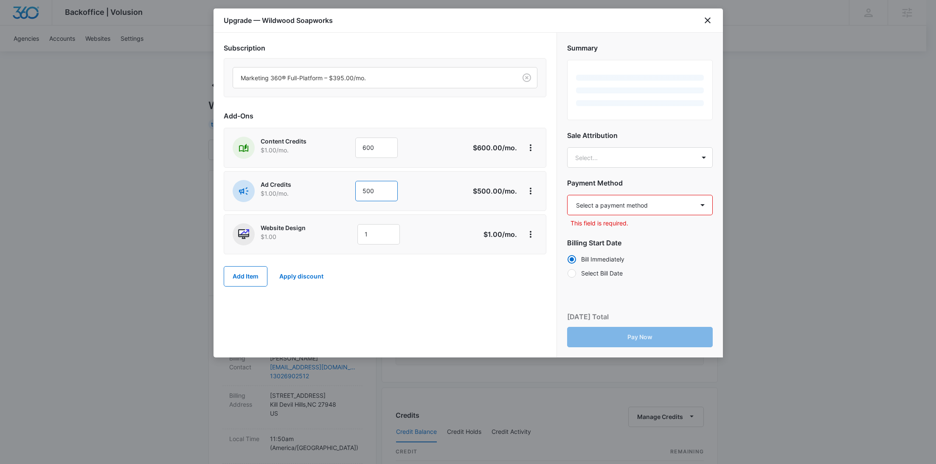
type input "500"
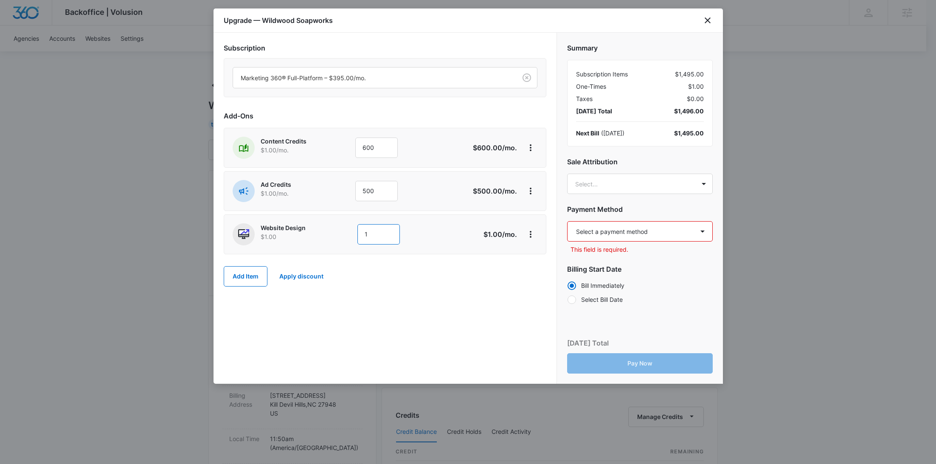
drag, startPoint x: 365, startPoint y: 233, endPoint x: 340, endPoint y: 230, distance: 24.8
click at [340, 230] on div "Website Design $1.00 1" at bounding box center [355, 234] width 244 height 22
type input "1500"
click at [611, 228] on select "Select a payment method Visa ending in 6151 New payment method Monthly invoice" at bounding box center [640, 231] width 146 height 20
select select "pm_1SIYXGA4n8RTgNjUak1PCzUt"
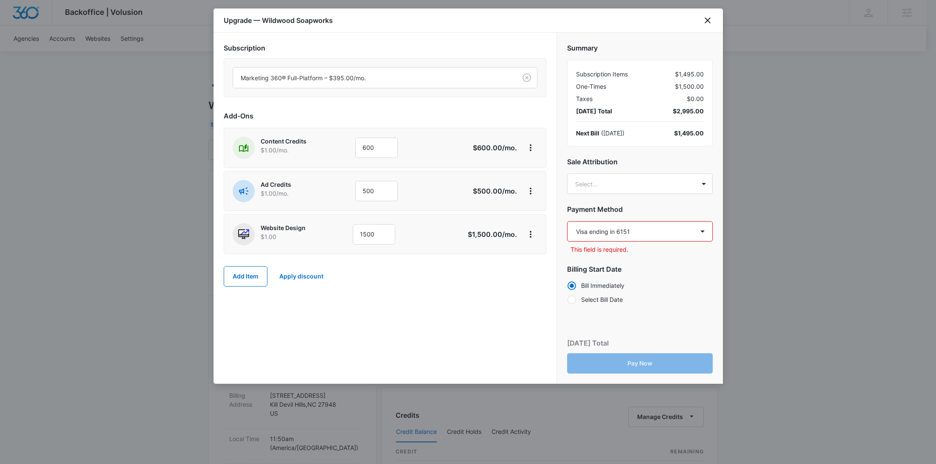
click at [567, 221] on select "Select a payment method Visa ending in 6151 New payment method Monthly invoice" at bounding box center [640, 231] width 146 height 20
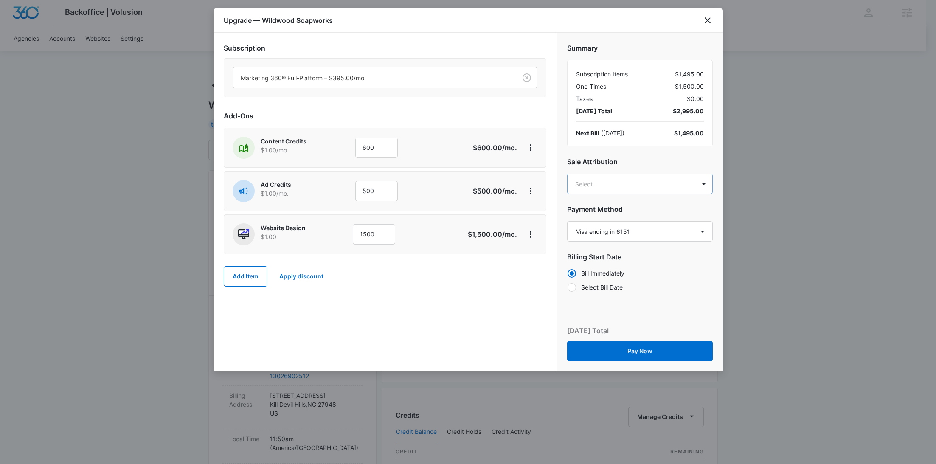
click at [622, 189] on body "Backoffice | Volusion Apps Settings RY Rochelle Young rochelle.young@madwire.co…" at bounding box center [468, 422] width 936 height 844
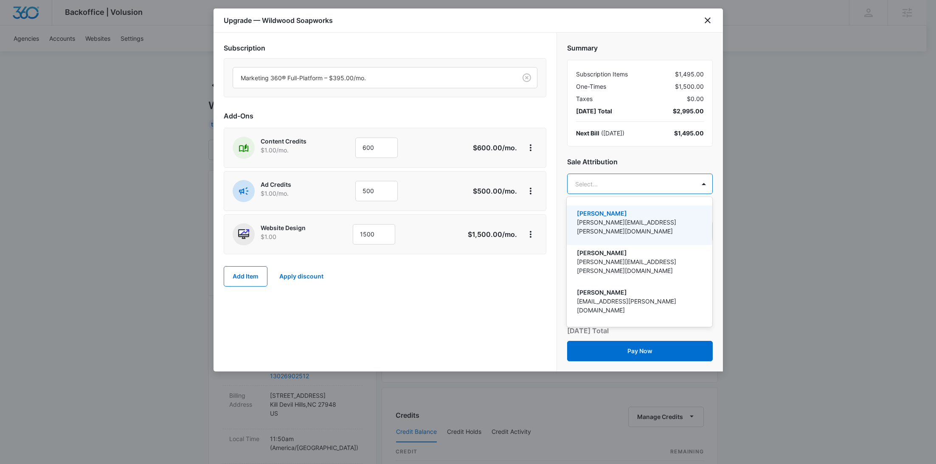
paste input "Holzapfel"
type input "Holzapfel"
click at [606, 213] on p "Dave Holzapfel" at bounding box center [638, 213] width 123 height 9
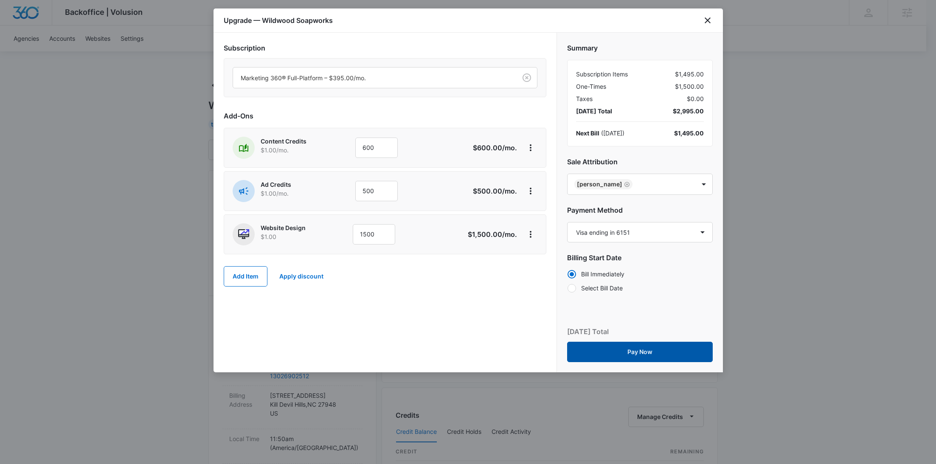
click at [673, 346] on button "Pay Now" at bounding box center [640, 352] width 146 height 20
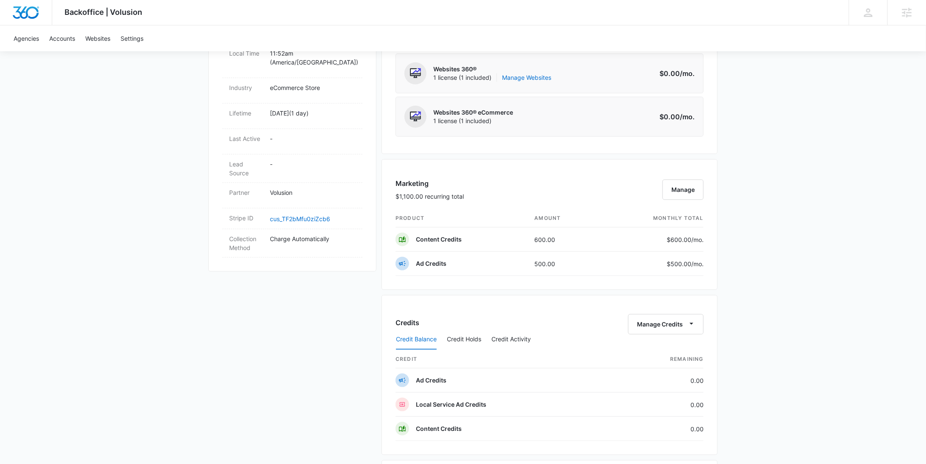
scroll to position [765, 0]
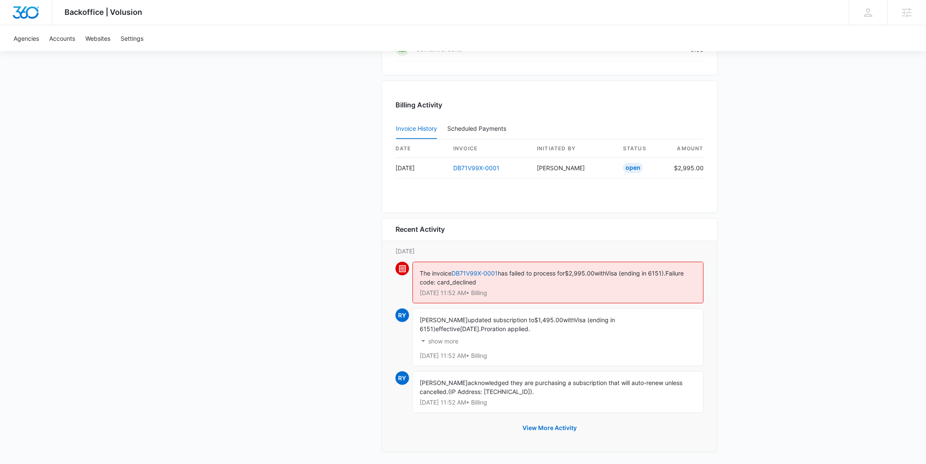
click at [582, 270] on span "$2,995.00" at bounding box center [580, 273] width 30 height 7
copy span "2,995.00"
drag, startPoint x: 674, startPoint y: 268, endPoint x: 616, endPoint y: 269, distance: 58.1
click at [616, 270] on span "Visa (ending in 6151)." at bounding box center [636, 273] width 60 height 7
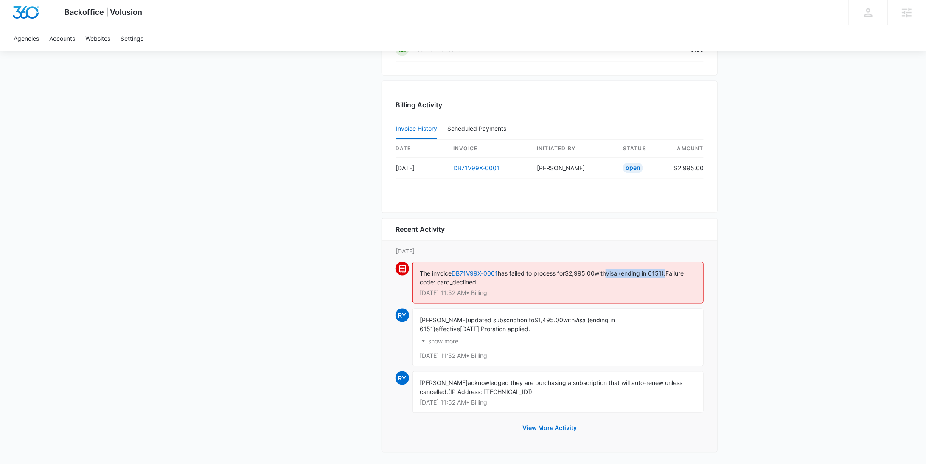
copy span "Visa (ending in 6151)."
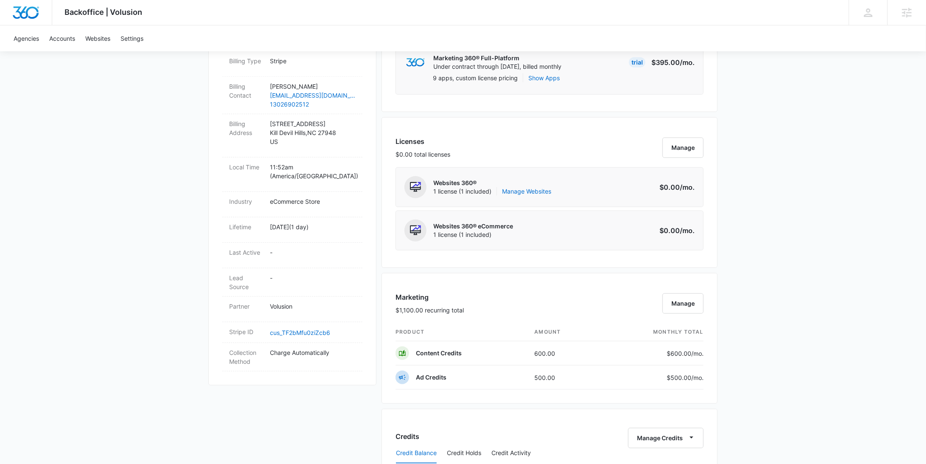
scroll to position [155, 0]
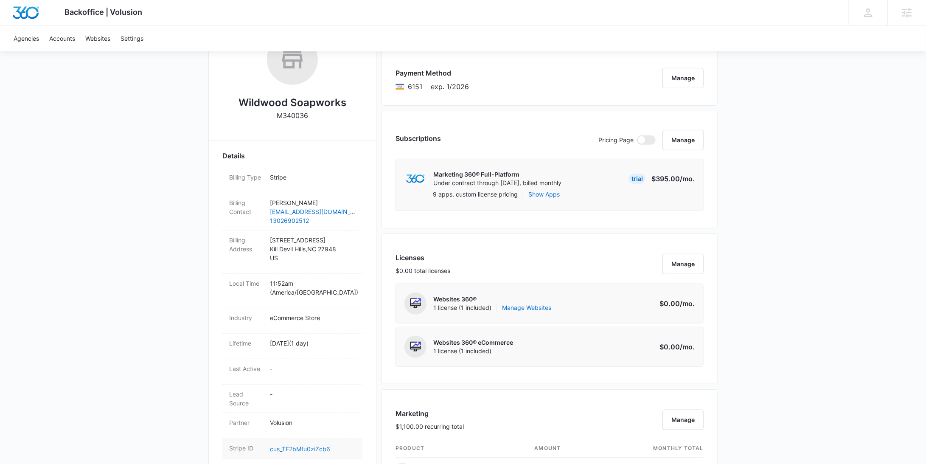
click at [314, 445] on link "cus_TF2bMfu0ziZcb6" at bounding box center [300, 448] width 60 height 7
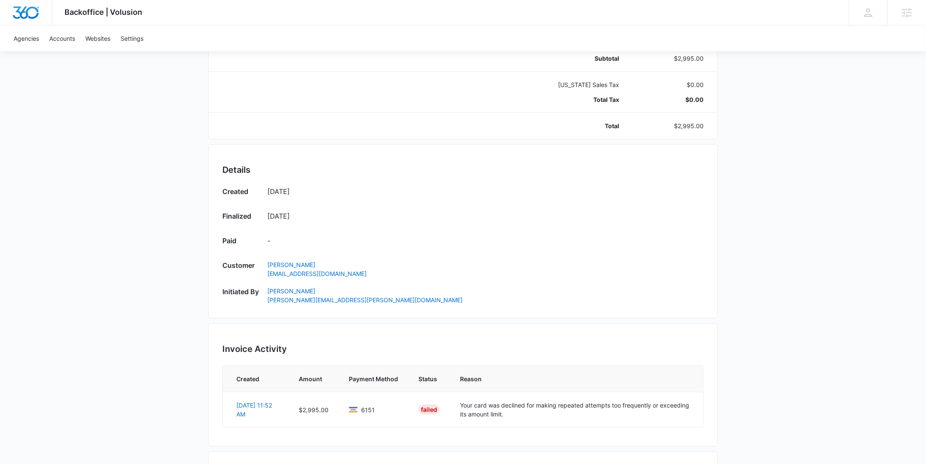
scroll to position [412, 0]
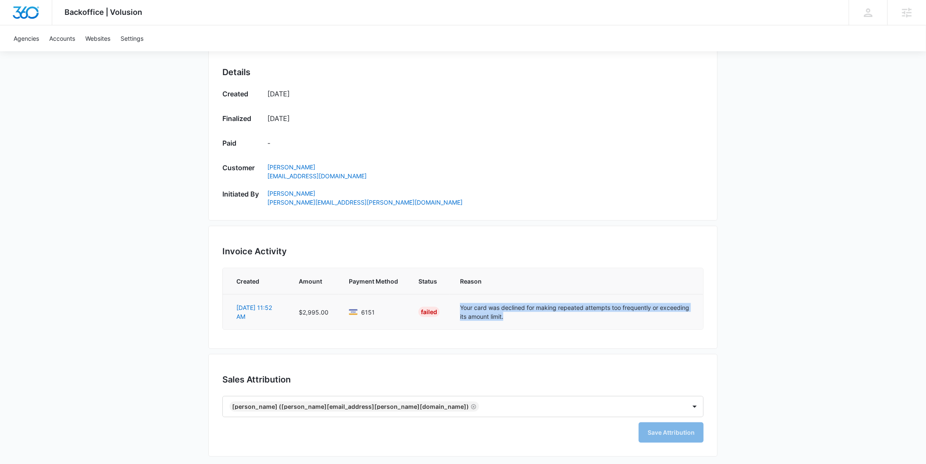
drag, startPoint x: 501, startPoint y: 317, endPoint x: 459, endPoint y: 307, distance: 43.2
click at [459, 307] on td "Your card was declined for making repeated attempts too frequently or exceeding…" at bounding box center [576, 311] width 253 height 35
copy td "Your card was declined for making repeated attempts too frequently or exceeding…"
